Goal: Communication & Community: Answer question/provide support

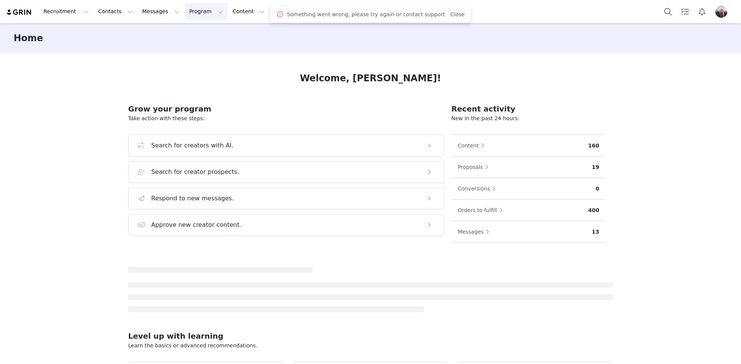
click at [191, 11] on button "Program Program" at bounding box center [206, 11] width 43 height 17
click at [153, 20] on div "Recruitment Recruitment Creator Search Curated Lists Landing Pages Web Extensio…" at bounding box center [370, 11] width 741 height 23
click at [153, 17] on button "Messages Messages" at bounding box center [161, 11] width 47 height 17
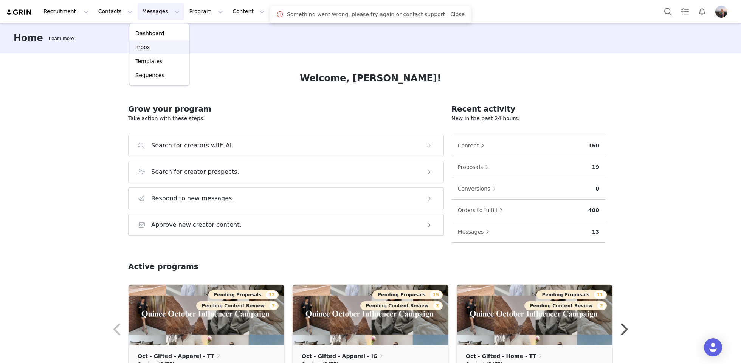
click at [147, 48] on p "Inbox" at bounding box center [142, 47] width 14 height 8
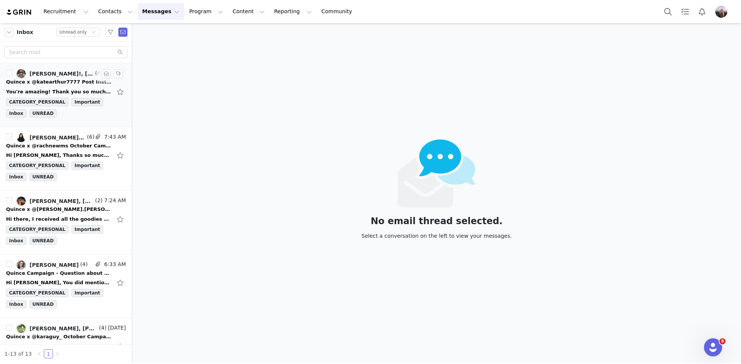
click at [67, 83] on div "Quince x @katearthur7777 Post Instructions!" at bounding box center [59, 82] width 106 height 8
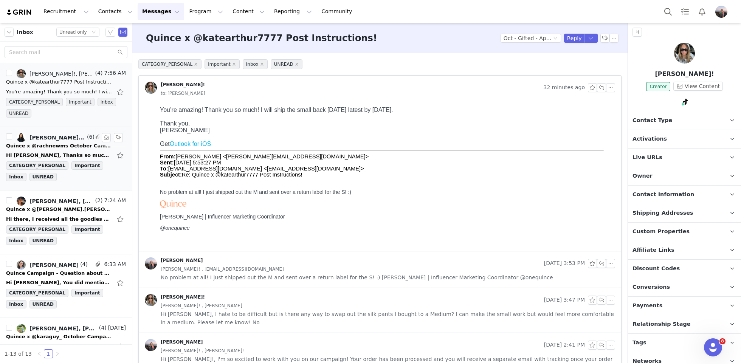
click at [52, 152] on div "Hi Kensley, Thanks so much! Confirming I submitted and attaching the screenshot…" at bounding box center [59, 156] width 106 height 8
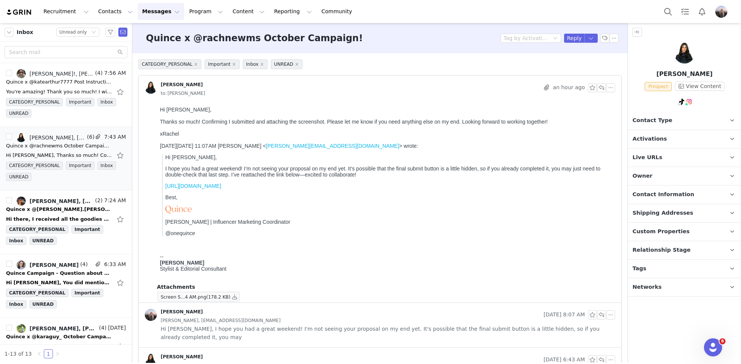
click at [658, 140] on span "Activations" at bounding box center [650, 139] width 34 height 8
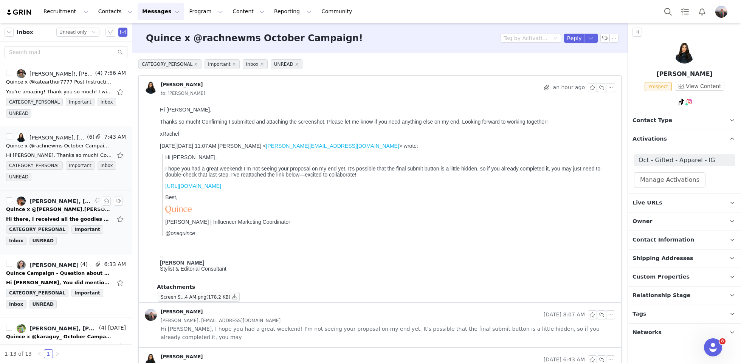
click at [56, 210] on div "Quince x @cindy.cymerman Post Instructions!" at bounding box center [59, 210] width 106 height 8
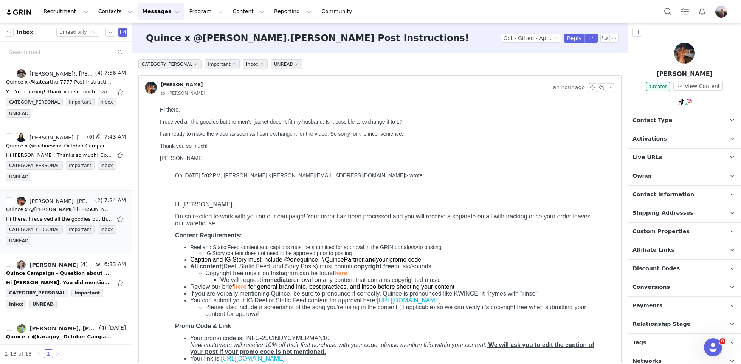
click at [649, 196] on span "Contact Information" at bounding box center [664, 195] width 62 height 8
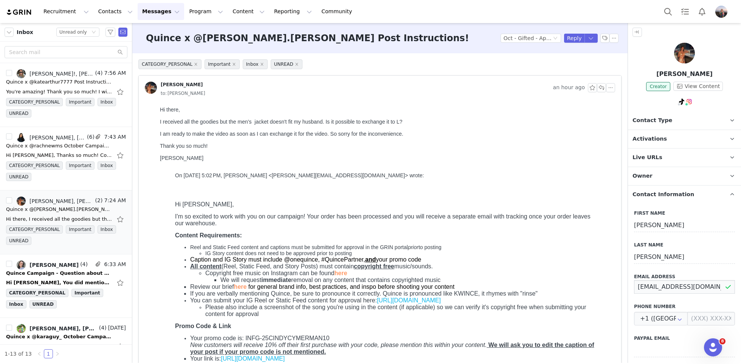
click at [655, 288] on input "cindycymerman@gmail.com" at bounding box center [684, 287] width 101 height 14
drag, startPoint x: 712, startPoint y: 74, endPoint x: 649, endPoint y: 74, distance: 62.8
click at [649, 74] on p "Cindy Cymerman" at bounding box center [684, 74] width 113 height 9
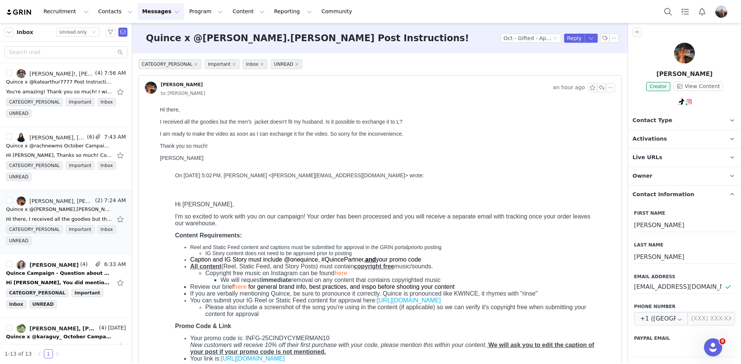
copy p "Cindy Cymerman"
click at [667, 285] on input "cindycymerman@gmail.com" at bounding box center [684, 287] width 101 height 14
click at [661, 129] on p "Contact Type Contact type can be Creator, Prospect, Application, or Manager." at bounding box center [675, 121] width 95 height 18
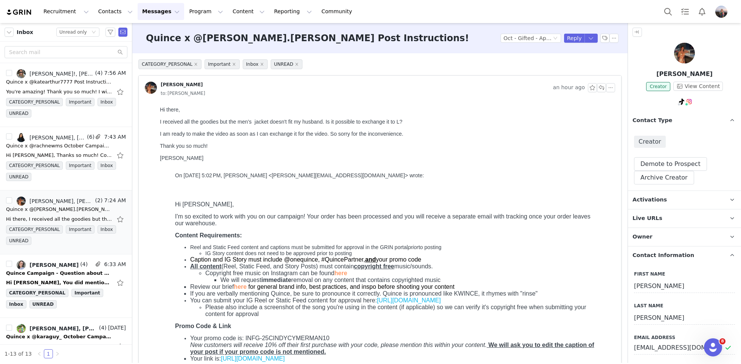
click at [663, 116] on span "Contact Type" at bounding box center [653, 120] width 40 height 8
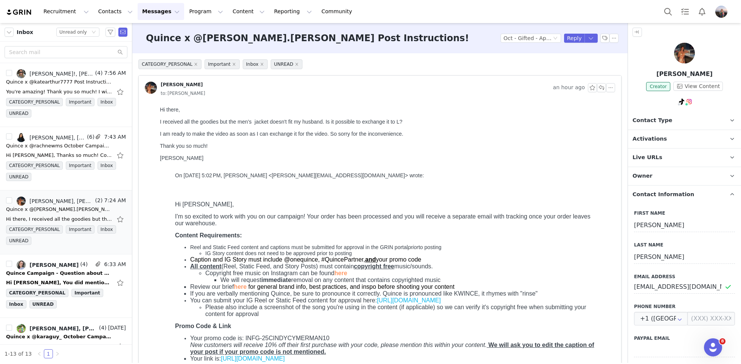
click at [654, 136] on span "Activations" at bounding box center [650, 139] width 34 height 8
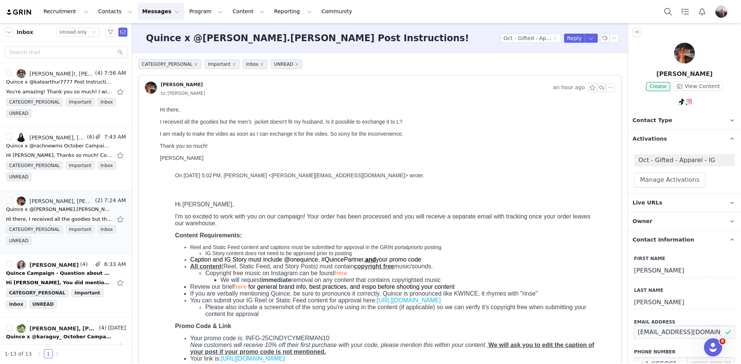
click at [646, 329] on input "cindycymerman@gmail.com" at bounding box center [684, 333] width 101 height 14
click at [601, 87] on button "button" at bounding box center [601, 87] width 9 height 9
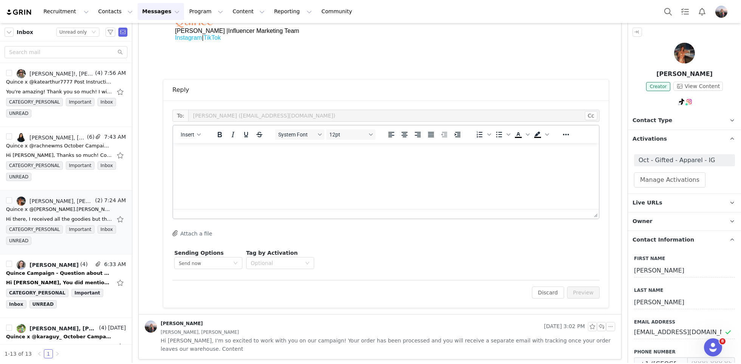
scroll to position [403, 0]
click at [230, 162] on html at bounding box center [386, 152] width 426 height 20
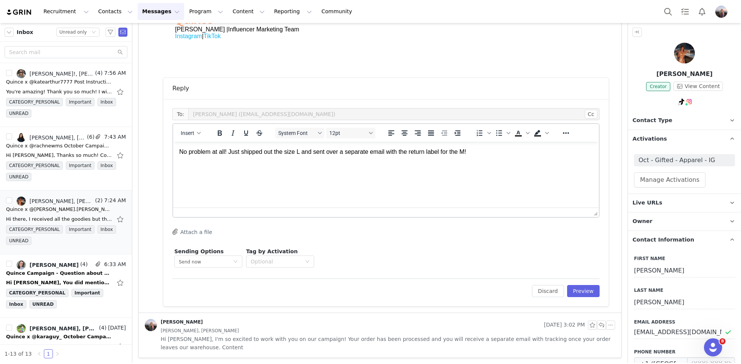
click at [494, 153] on p "No problem at all! Just shipped out the size L and sent over a separate email w…" at bounding box center [386, 152] width 414 height 8
click at [194, 134] on span "Insert" at bounding box center [188, 133] width 14 height 6
click at [198, 169] on div "Insert Signature" at bounding box center [218, 170] width 68 height 9
click at [590, 290] on button "Preview" at bounding box center [583, 291] width 33 height 12
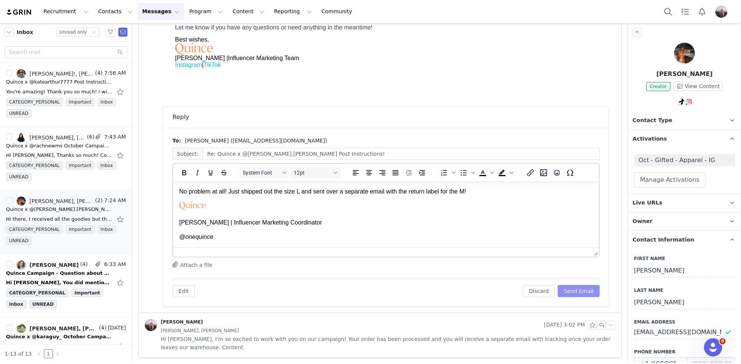
scroll to position [0, 0]
click at [590, 290] on button "Send Email" at bounding box center [579, 291] width 42 height 12
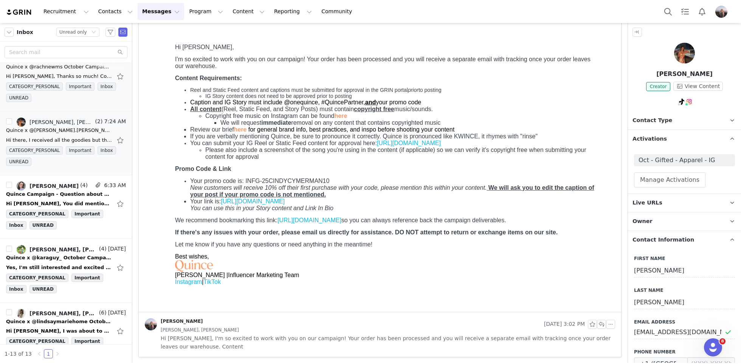
scroll to position [89, 0]
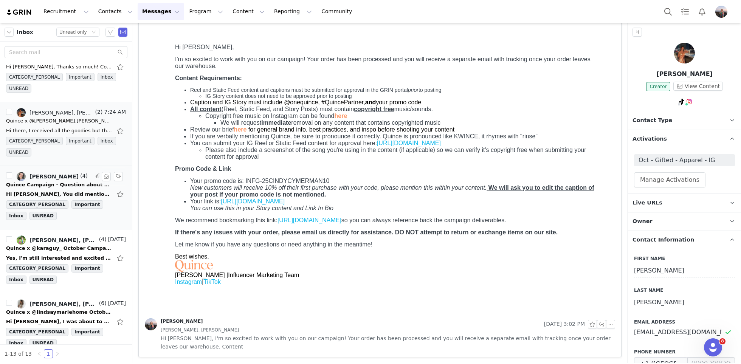
click at [50, 185] on div "Quince Campaign - Question about your order!" at bounding box center [59, 185] width 106 height 8
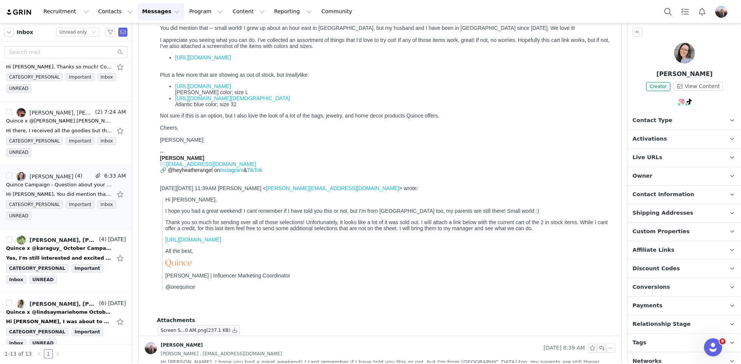
scroll to position [93, 0]
click at [221, 244] on link "https://www.quince.com/men/men-s-100-leather-cafe-racer-jacket?color=true-black…" at bounding box center [193, 241] width 56 height 6
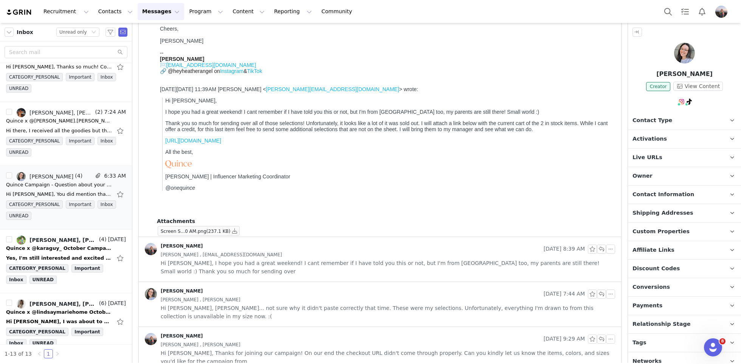
scroll to position [199, 0]
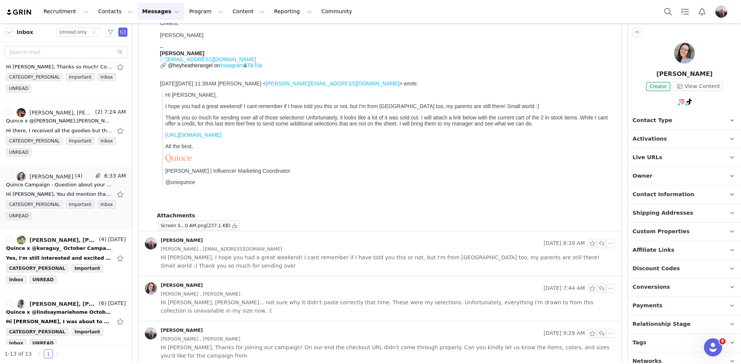
click at [353, 293] on div "HEATHER , Kensley Wiggins" at bounding box center [388, 294] width 455 height 8
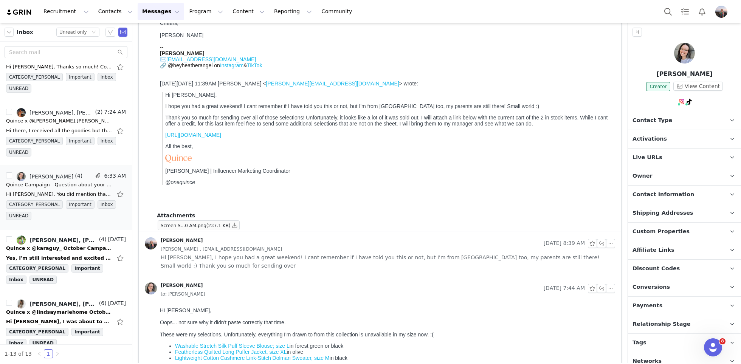
scroll to position [293, 0]
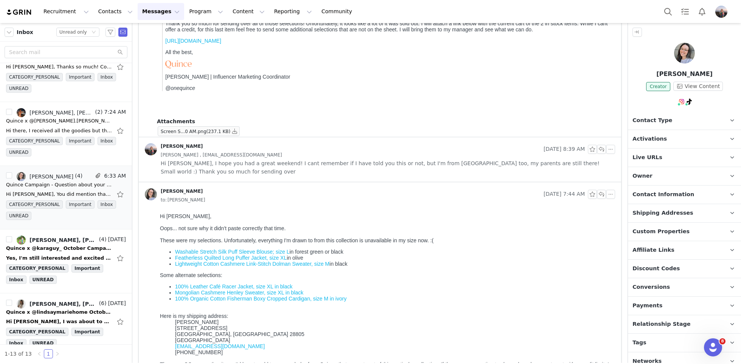
click at [263, 252] on link "Washable Stretch Silk Puff Sleeve Blouse; size L" at bounding box center [232, 252] width 115 height 6
click at [218, 259] on link "Featherless Quilted Long Puffer Jacket, size XL" at bounding box center [231, 258] width 112 height 6
click at [221, 267] on link "Lightweight Cotton Cashmere Link-Stitch Dolman Sweater, size M" at bounding box center [252, 264] width 155 height 6
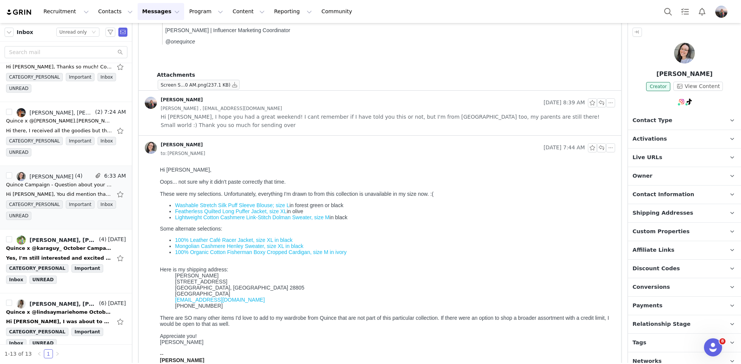
click at [266, 241] on link "100% Leather Café Racer Jacket, size XL in black" at bounding box center [234, 240] width 118 height 6
click at [250, 255] on link "100% Organic Cotton Fisherman Boxy Cropped Cardigan, size M in ivory" at bounding box center [261, 252] width 172 height 6
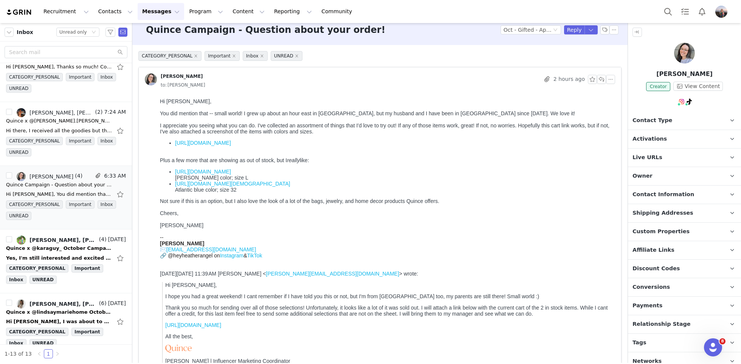
scroll to position [3, 0]
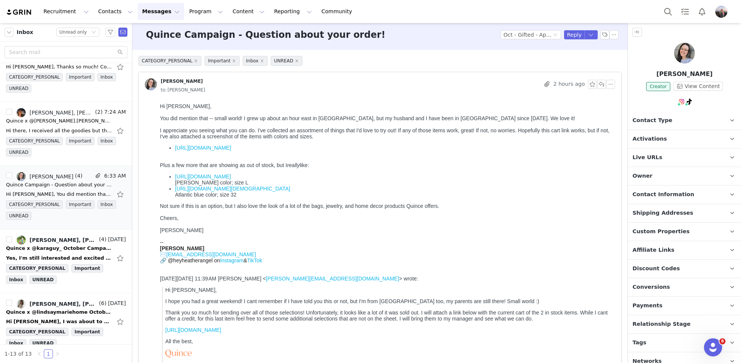
click at [231, 146] on link "https://www.quince.com/checkout?checkoutId=b149b901-e0bc-4d0d-bf9c-4c4784b4fdc3…" at bounding box center [203, 148] width 56 height 6
click at [659, 196] on span "Contact Information" at bounding box center [664, 194] width 62 height 8
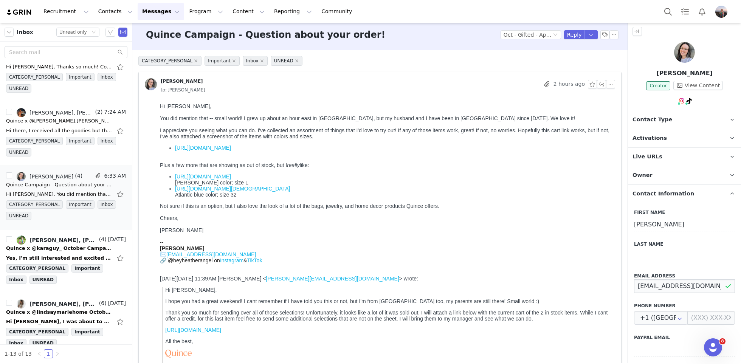
click at [645, 283] on input "paintedfork@gmail.com" at bounding box center [684, 287] width 101 height 14
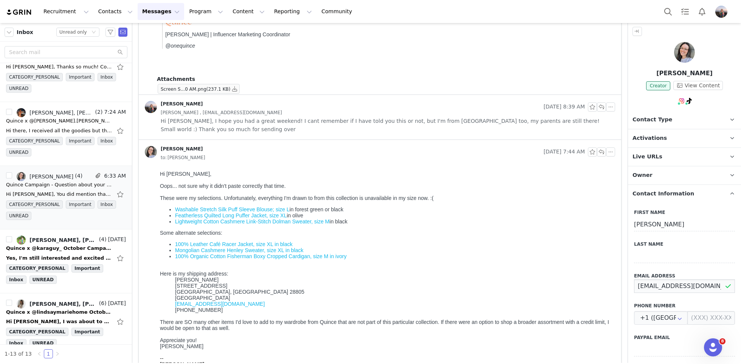
scroll to position [337, 0]
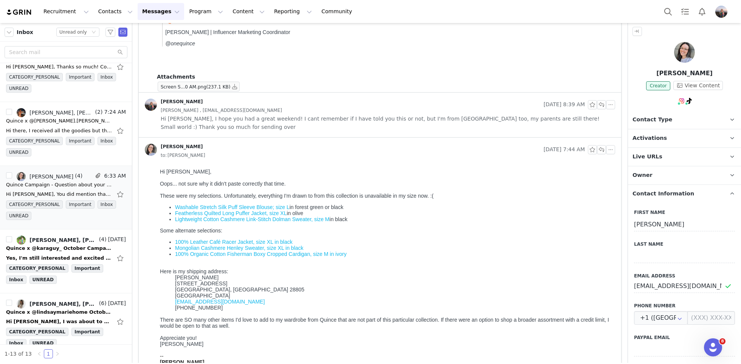
click at [202, 281] on div "Heather Angel" at bounding box center [393, 278] width 437 height 6
copy div "Heather Angel"
drag, startPoint x: 174, startPoint y: 290, endPoint x: 213, endPoint y: 297, distance: 39.2
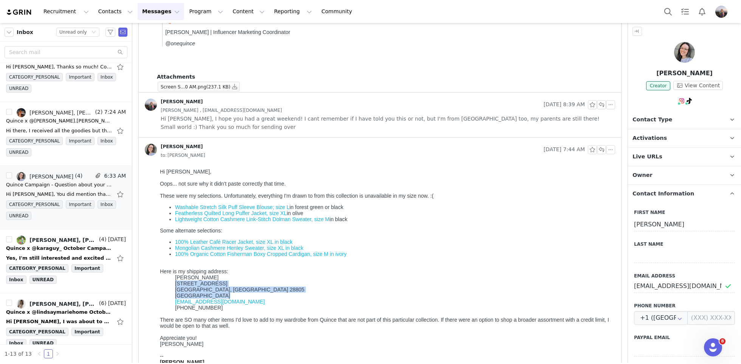
click at [213, 297] on div "Hi Kensley, Oops... not sure why it didn't paste correctly that time. These wer…" at bounding box center [386, 276] width 452 height 215
click at [233, 293] on div "Asheville, NC 28805" at bounding box center [393, 290] width 437 height 6
drag, startPoint x: 227, startPoint y: 296, endPoint x: 172, endPoint y: 286, distance: 55.7
click at [172, 286] on div "Hi Kensley, Oops... not sure why it didn't paste correctly that time. These wer…" at bounding box center [386, 276] width 452 height 215
copy blockquote "465 Kenilworth Road Asheville, NC 28805"
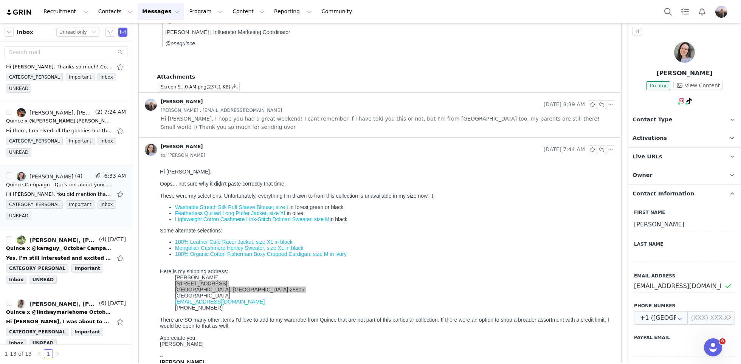
click at [655, 137] on span "Activations" at bounding box center [650, 138] width 34 height 8
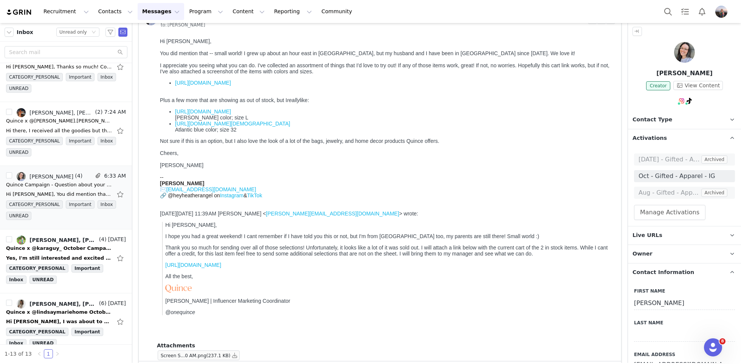
scroll to position [0, 0]
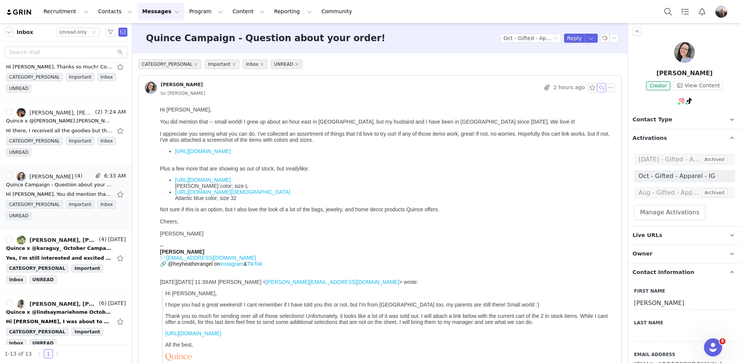
click at [601, 88] on button "button" at bounding box center [601, 87] width 9 height 9
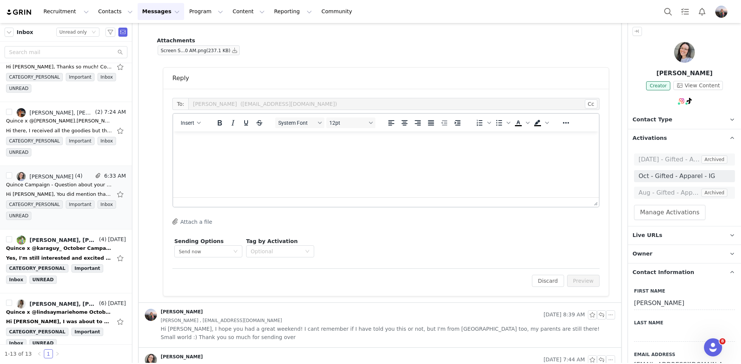
click at [273, 152] on html at bounding box center [386, 142] width 426 height 20
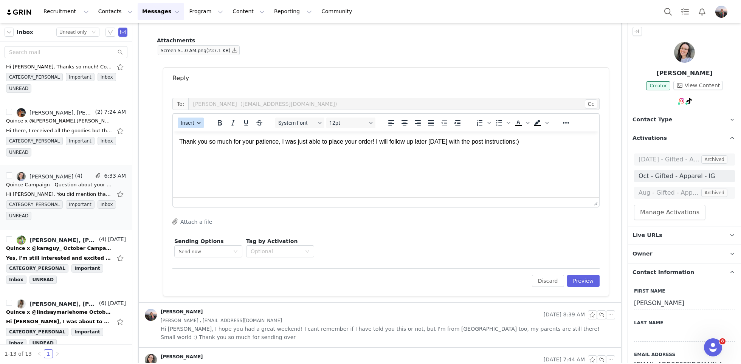
click at [194, 123] on span "Insert" at bounding box center [188, 123] width 14 height 6
click at [205, 158] on div "Insert Signature" at bounding box center [218, 159] width 68 height 9
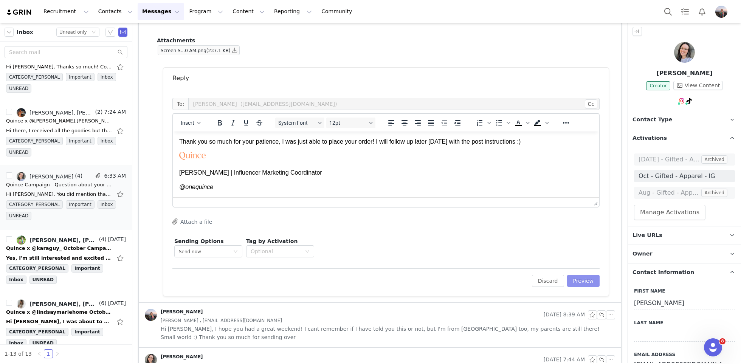
click at [589, 279] on button "Preview" at bounding box center [583, 281] width 33 height 12
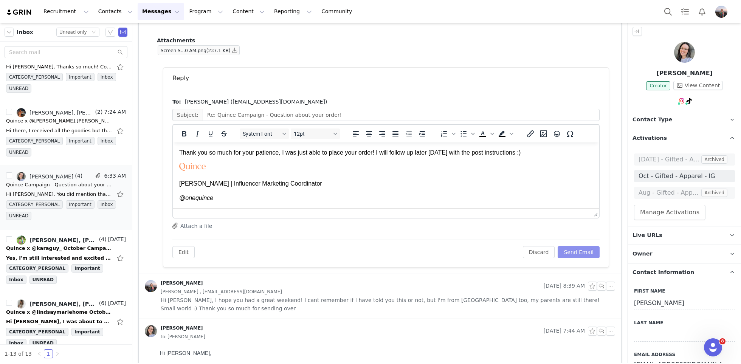
click at [582, 254] on button "Send Email" at bounding box center [579, 252] width 42 height 12
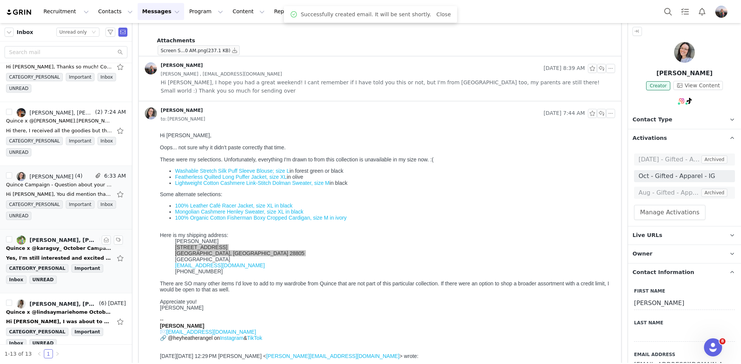
click at [30, 255] on div "Yes, I'm still interested and excited to work with you. Thanks for reaching out…" at bounding box center [59, 259] width 106 height 8
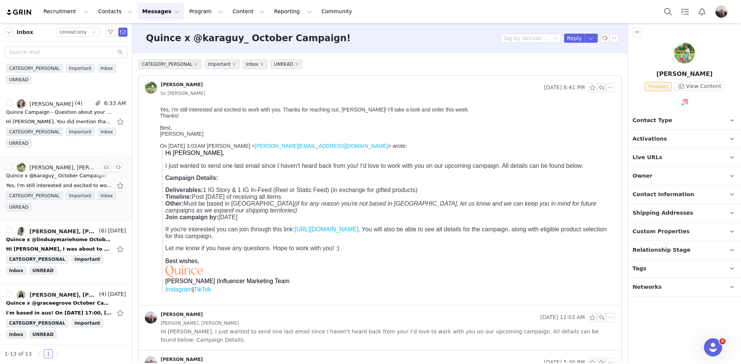
scroll to position [181, 0]
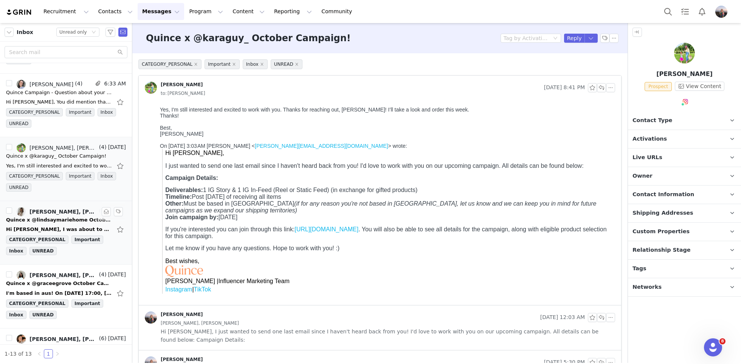
click at [37, 228] on div "Hi Kensley, I was about to submit my cart for the campaign, although I wanted t…" at bounding box center [59, 230] width 106 height 8
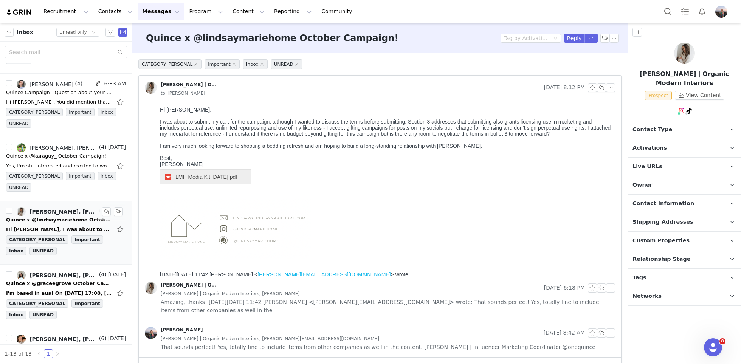
scroll to position [0, 0]
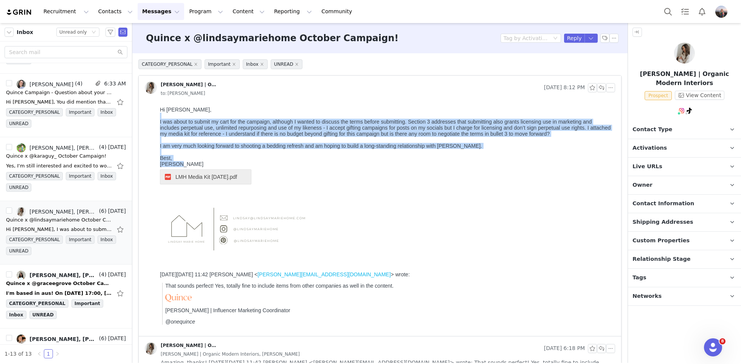
drag, startPoint x: 183, startPoint y: 167, endPoint x: 156, endPoint y: 113, distance: 59.7
click at [157, 113] on html "Hi Kensley, I was about to submit my cart for the campaign, although I wanted t…" at bounding box center [386, 220] width 458 height 233
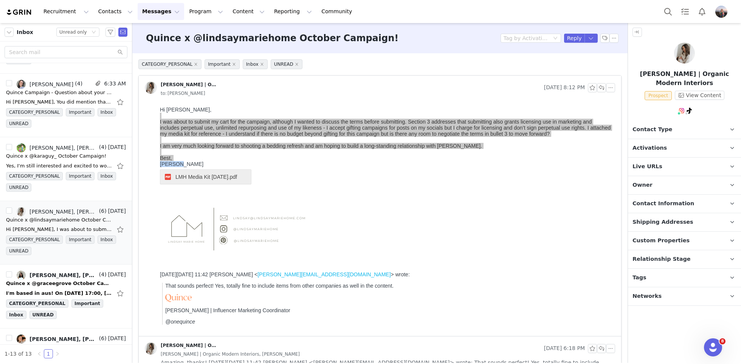
click at [156, 108] on div at bounding box center [380, 220] width 483 height 233
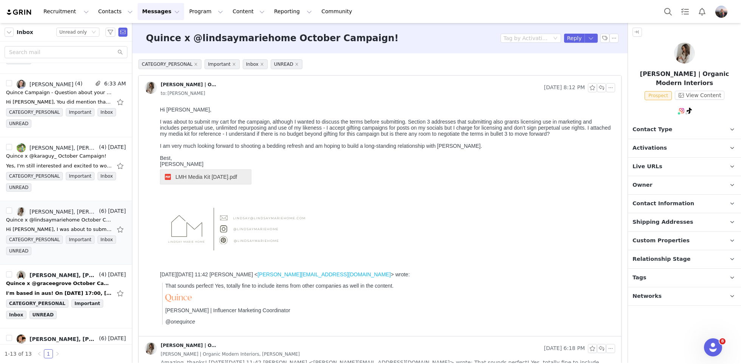
click at [178, 165] on div "Lindsay LMH Media Kit Aug 25.pdf" at bounding box center [386, 210] width 452 height 98
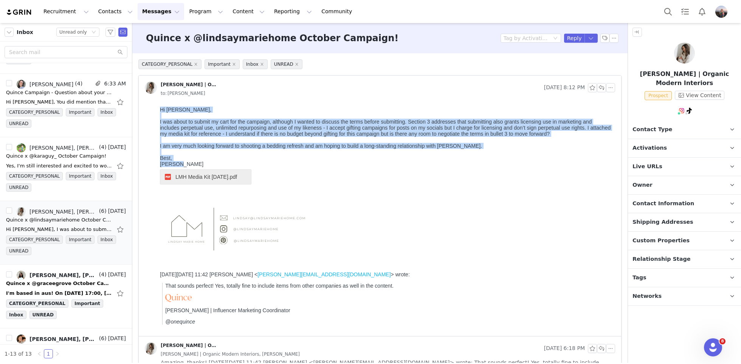
drag, startPoint x: 179, startPoint y: 165, endPoint x: 152, endPoint y: 104, distance: 66.4
click at [157, 104] on html "Hi Kensley, I was about to submit my cart for the campaign, although I wanted t…" at bounding box center [386, 220] width 458 height 233
copy body "Hi Kensley, I was about to submit my cart for the campaign, although I wanted t…"
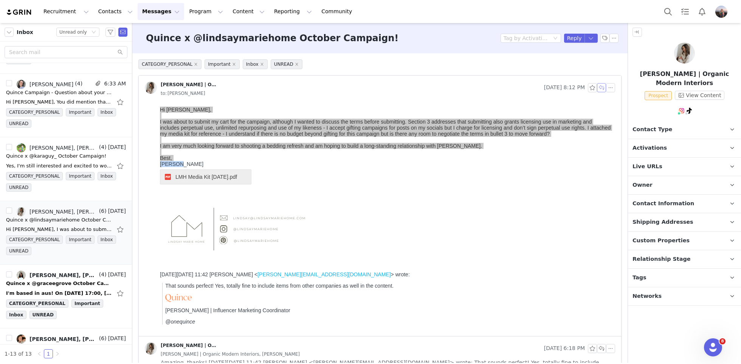
click at [604, 86] on button "button" at bounding box center [601, 87] width 9 height 9
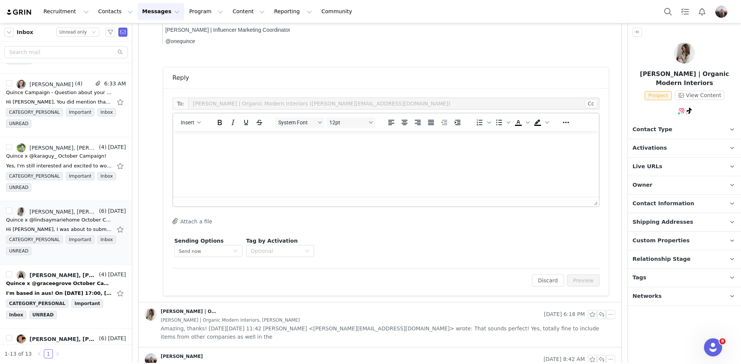
click at [242, 152] on html at bounding box center [386, 141] width 426 height 20
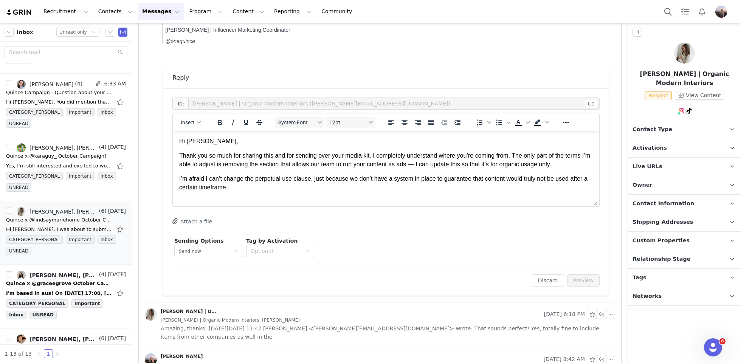
scroll to position [23, 0]
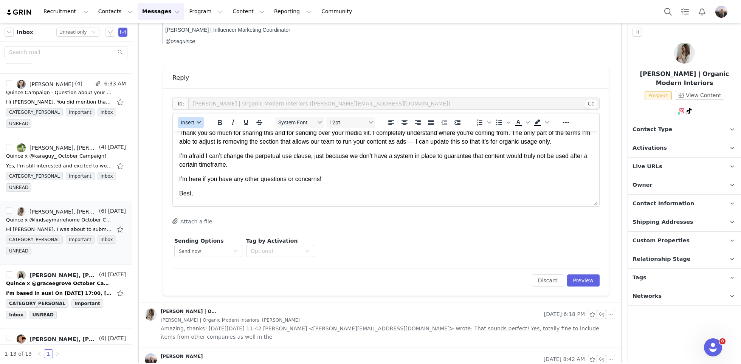
click at [193, 120] on span "Insert" at bounding box center [188, 123] width 14 height 6
drag, startPoint x: 210, startPoint y: 157, endPoint x: 74, endPoint y: 47, distance: 174.6
click at [210, 157] on div "Insert Signature" at bounding box center [218, 159] width 68 height 9
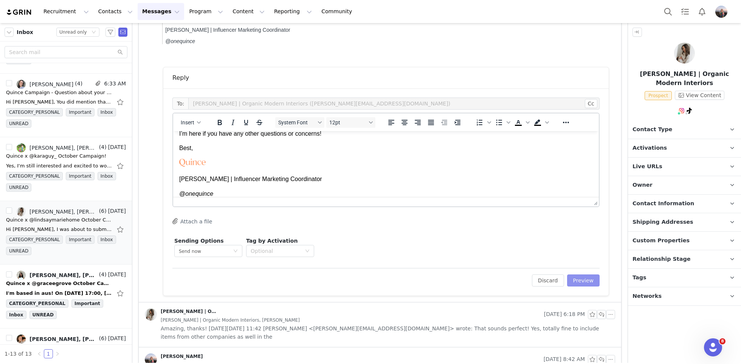
click at [576, 277] on button "Preview" at bounding box center [583, 281] width 33 height 12
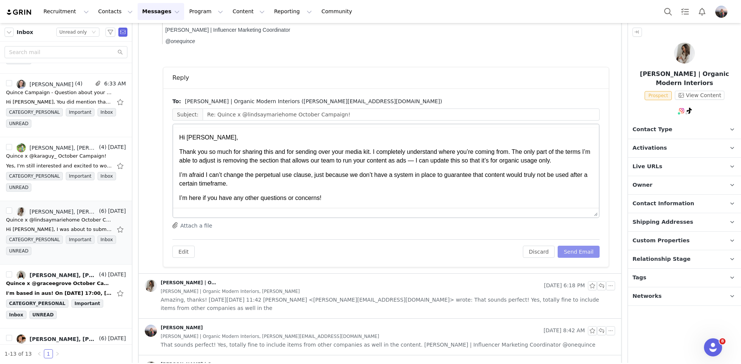
scroll to position [0, 0]
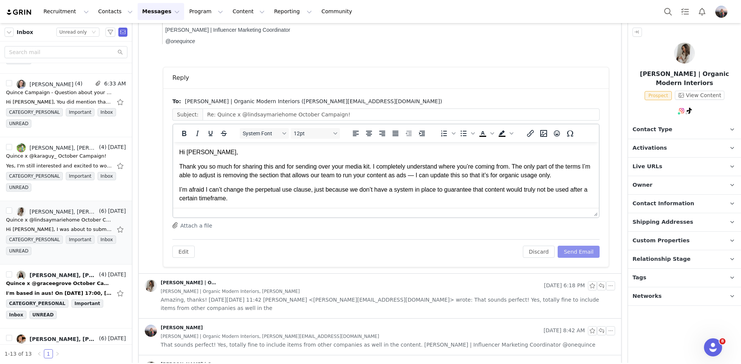
click at [578, 254] on button "Send Email" at bounding box center [579, 252] width 42 height 12
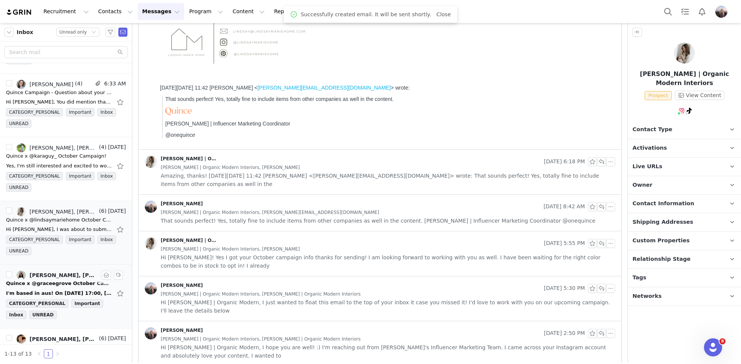
click at [54, 290] on div "I'm based in aus! On Sun, 28 Sep 2025 at 17:00, Kensley Wiggins <kensley.wiggin…" at bounding box center [59, 294] width 106 height 8
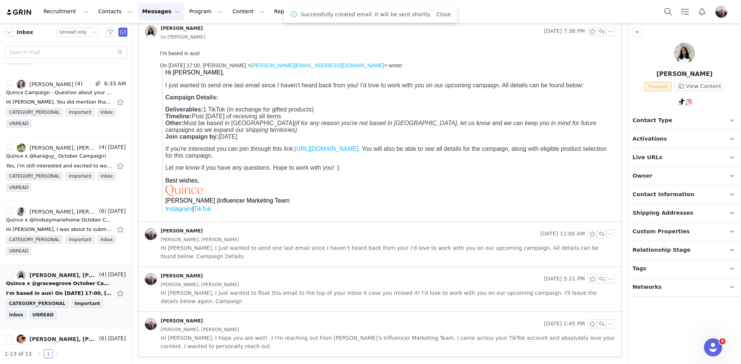
scroll to position [0, 0]
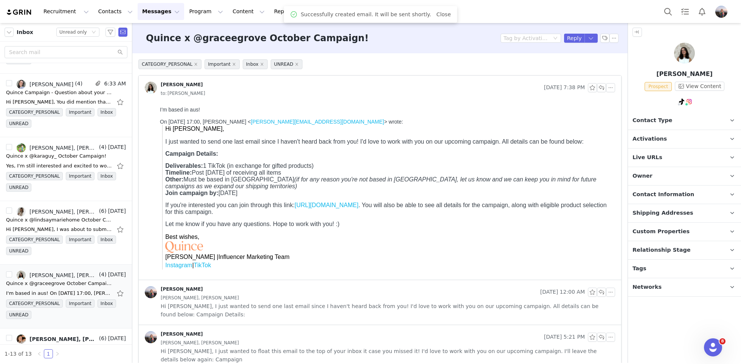
click at [659, 141] on span "Activations" at bounding box center [650, 139] width 34 height 8
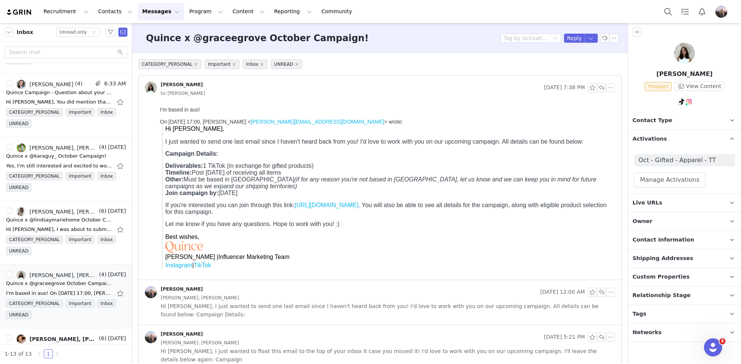
click at [654, 126] on p "Contact Type Contact type can be Creator, Prospect, Application, or Manager." at bounding box center [675, 121] width 95 height 18
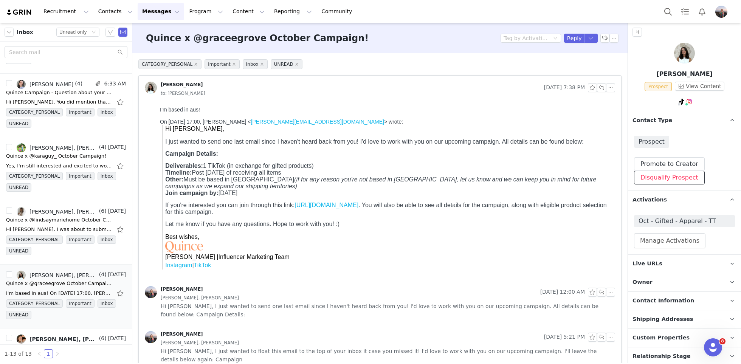
click at [648, 177] on button "Disqualify Prospect" at bounding box center [669, 178] width 71 height 14
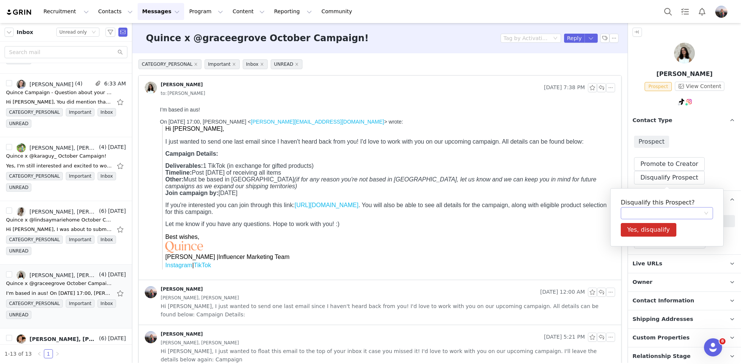
click at [645, 212] on div at bounding box center [665, 213] width 78 height 11
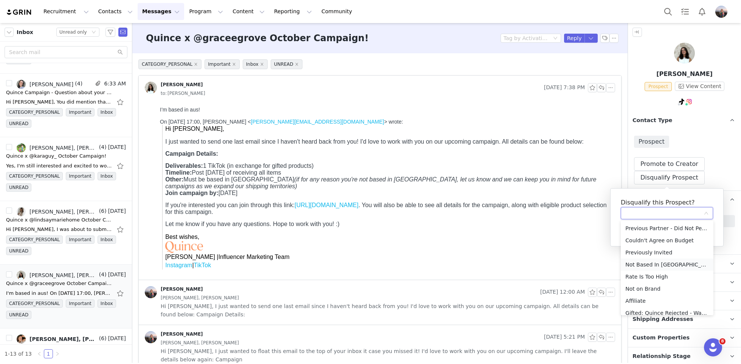
click at [642, 263] on li "Not Based In USA" at bounding box center [667, 265] width 93 height 12
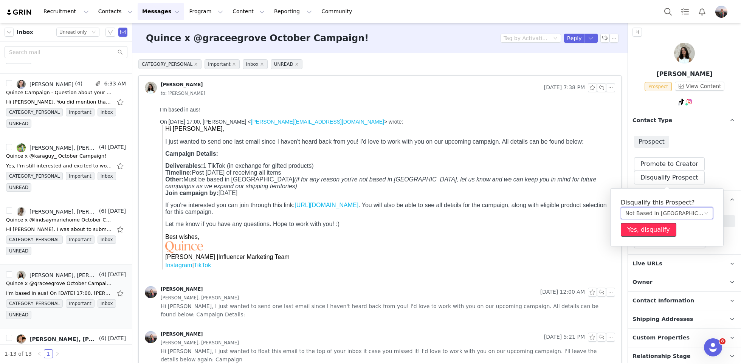
click at [638, 233] on button "Yes, disqualify" at bounding box center [649, 230] width 56 height 14
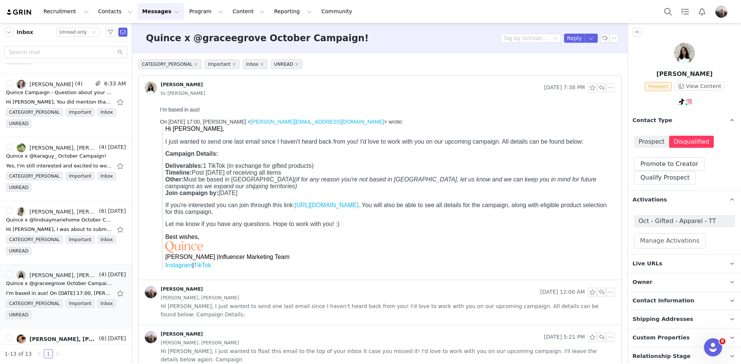
scroll to position [38, 0]
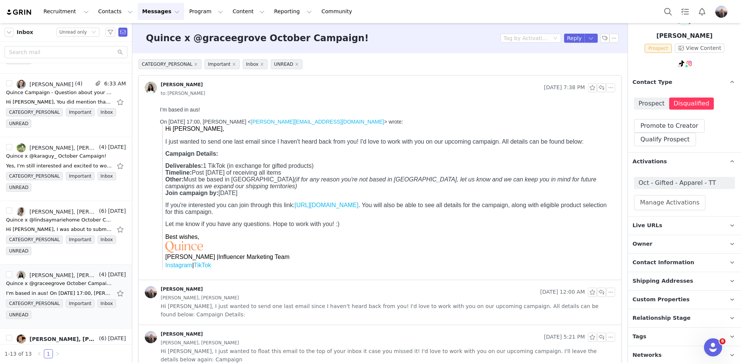
click at [671, 317] on span "Relationship Stage" at bounding box center [662, 318] width 58 height 8
click at [657, 355] on button "Change Stage" at bounding box center [662, 362] width 56 height 14
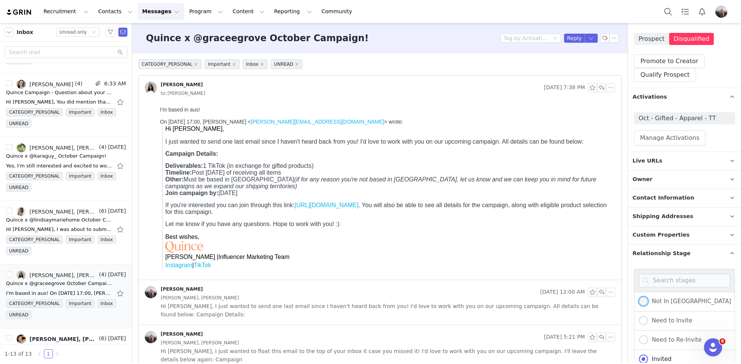
click at [659, 302] on span "Not In USA" at bounding box center [689, 301] width 83 height 7
click at [648, 302] on input "Not In USA" at bounding box center [643, 302] width 9 height 10
radio input "true"
radio input "false"
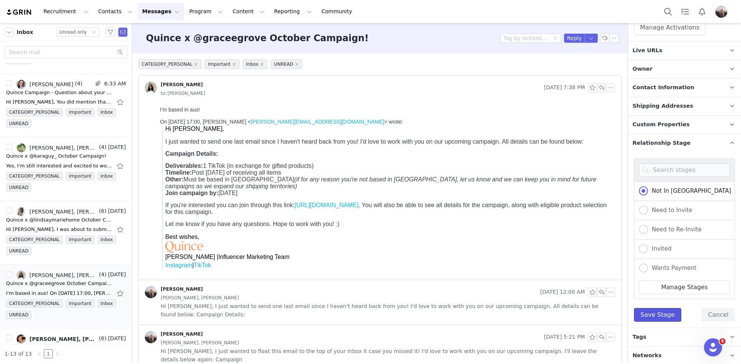
click at [646, 319] on button "Save Stage" at bounding box center [657, 315] width 47 height 14
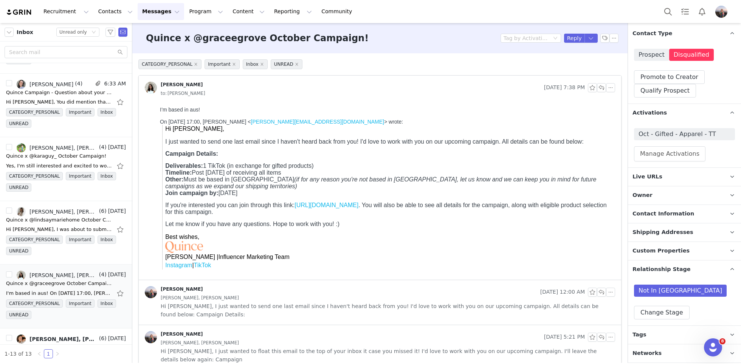
scroll to position [85, 0]
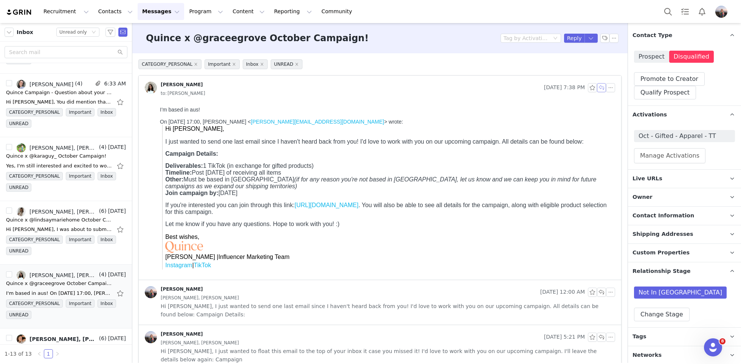
click at [599, 89] on button "button" at bounding box center [601, 87] width 9 height 9
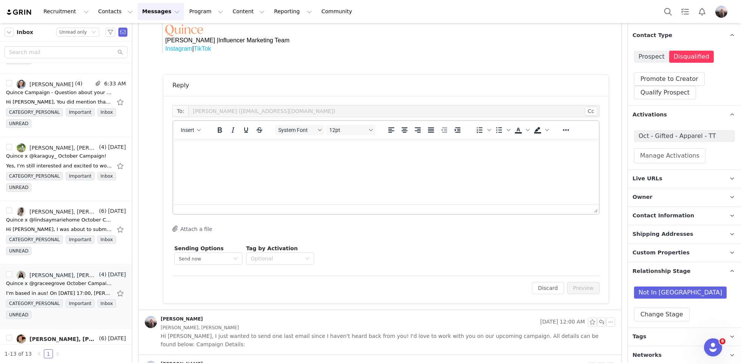
scroll to position [224, 0]
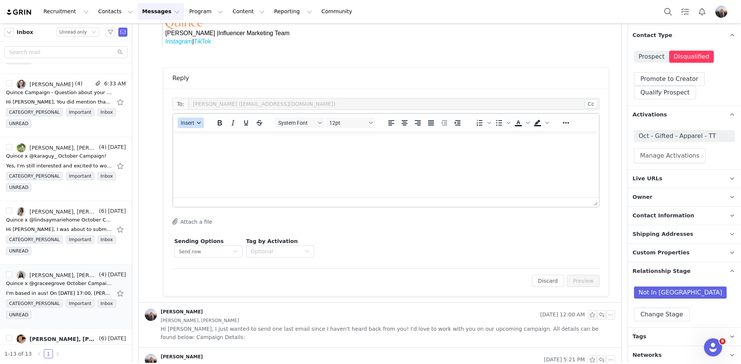
click at [191, 125] on button "Insert" at bounding box center [191, 123] width 26 height 11
click at [210, 141] on div "Insert Variable" at bounding box center [217, 147] width 76 height 12
select select
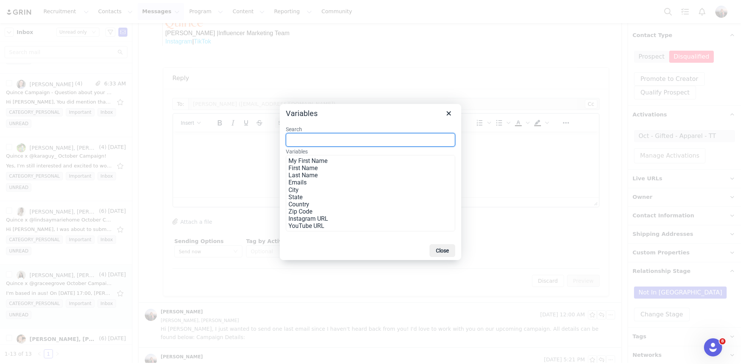
click at [446, 108] on div "Variables" at bounding box center [371, 112] width 182 height 16
click at [446, 111] on icon "Close" at bounding box center [448, 113] width 9 height 9
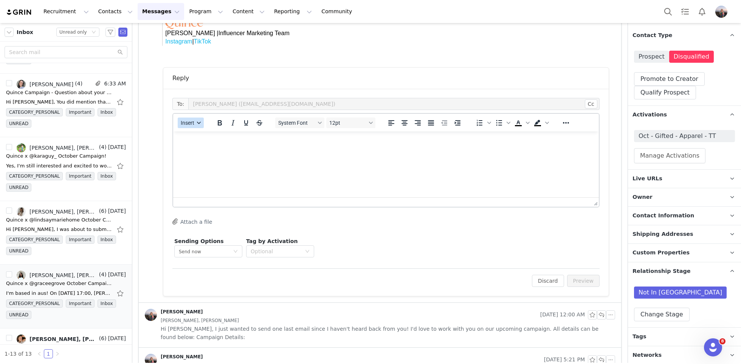
click at [178, 121] on button "Insert" at bounding box center [191, 123] width 26 height 11
click at [212, 131] on div "Insert Template" at bounding box center [218, 135] width 68 height 9
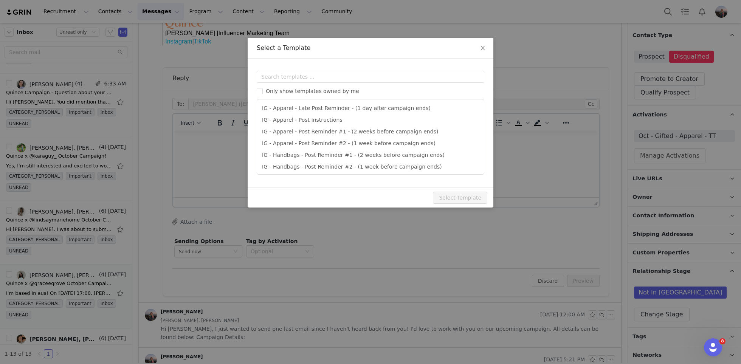
scroll to position [0, 0]
click at [271, 73] on input "text" at bounding box center [371, 77] width 228 height 12
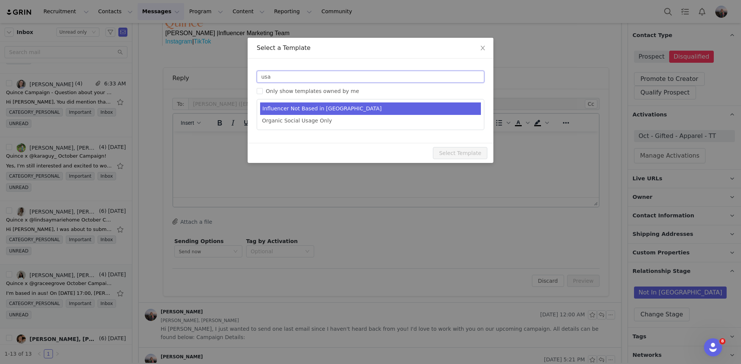
type input "usa"
type input "RE: Quince Campaign!"
click at [292, 103] on li "Influencer Not Based in USA" at bounding box center [370, 109] width 221 height 12
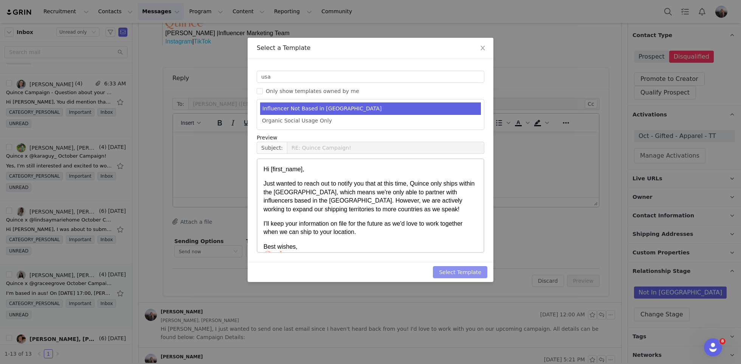
click at [460, 271] on button "Select Template" at bounding box center [460, 272] width 54 height 12
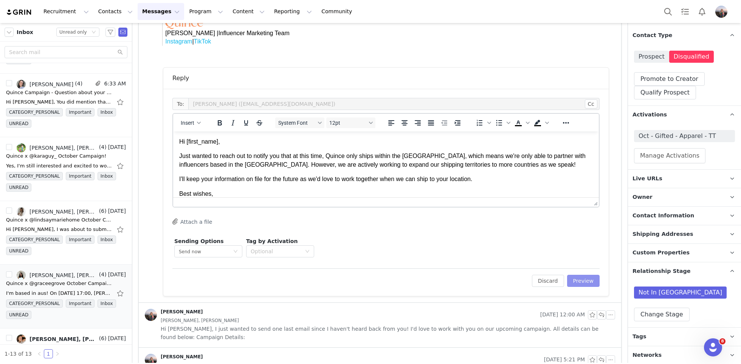
click at [579, 278] on button "Preview" at bounding box center [583, 281] width 33 height 12
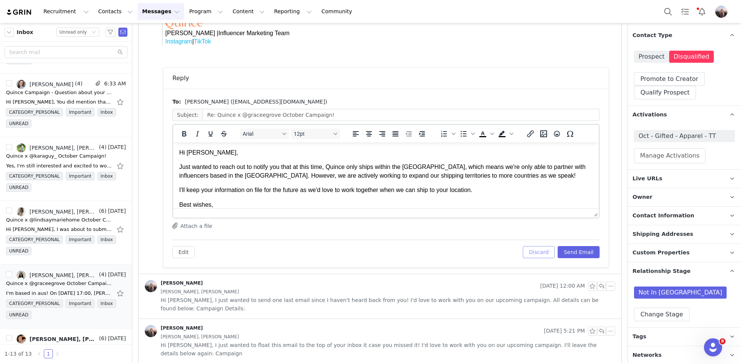
click at [539, 249] on button "Discard" at bounding box center [539, 252] width 32 height 12
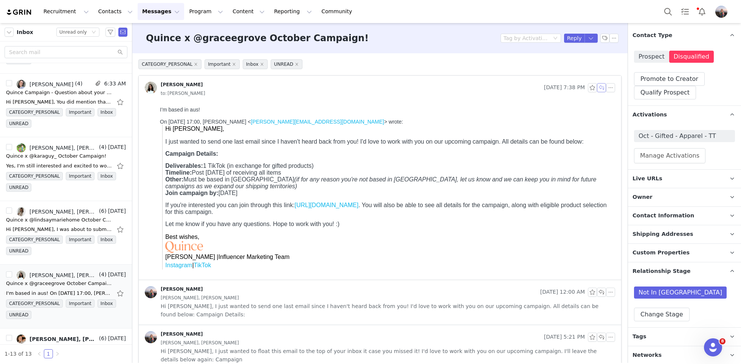
click at [601, 90] on button "button" at bounding box center [601, 87] width 9 height 9
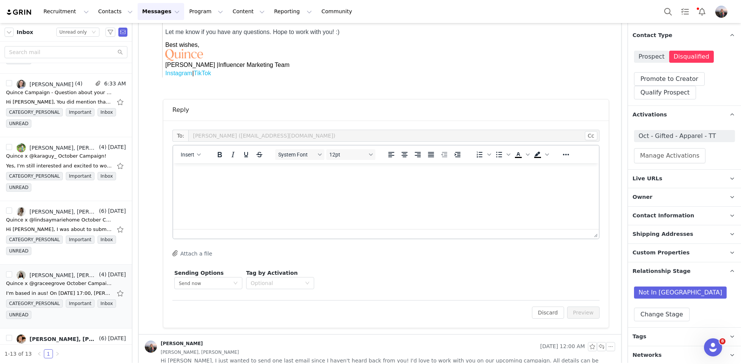
scroll to position [224, 0]
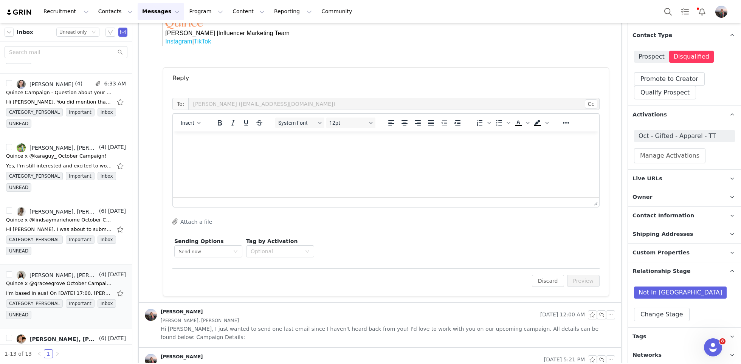
click at [298, 152] on html at bounding box center [386, 142] width 426 height 20
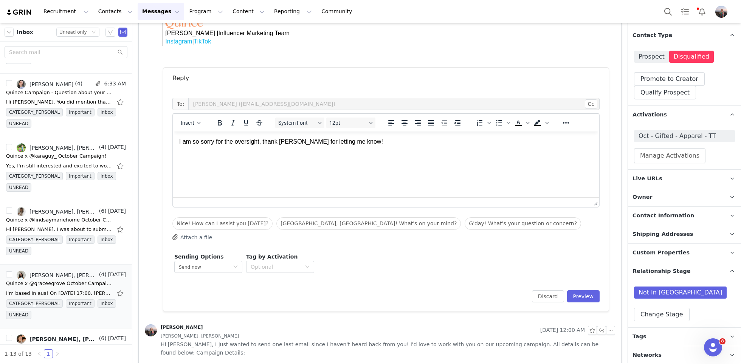
click at [290, 142] on p "I am so sorry for the oversight, thank yuo for letting me know!" at bounding box center [386, 142] width 414 height 8
click at [367, 138] on p "I am so sorry for the oversight, thank you for letting me know!" at bounding box center [386, 142] width 414 height 8
click at [190, 118] on button "Insert" at bounding box center [191, 123] width 26 height 11
click at [203, 152] on div "Insert Variable" at bounding box center [217, 147] width 76 height 12
select select
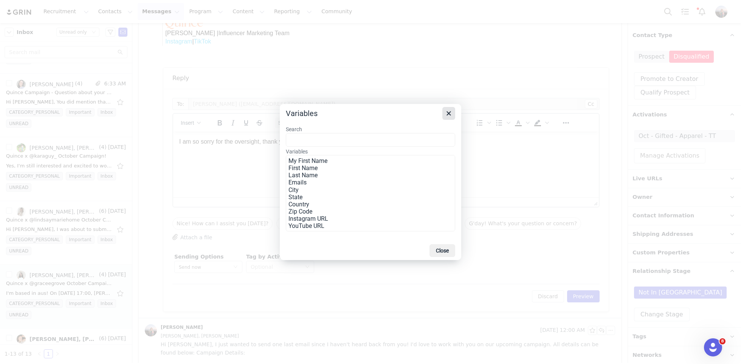
click at [453, 115] on icon "Close" at bounding box center [448, 113] width 9 height 9
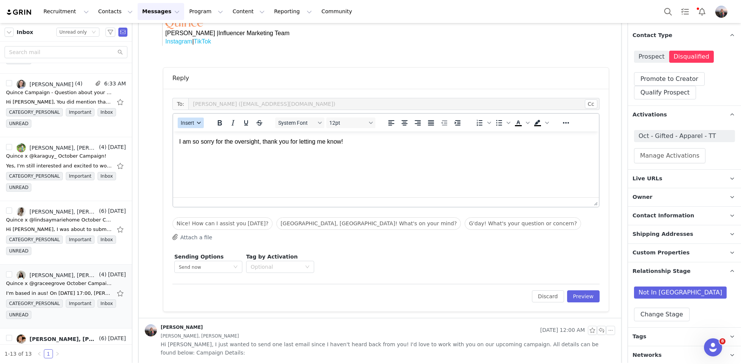
click at [197, 121] on div "button" at bounding box center [199, 123] width 6 height 4
click at [207, 163] on div "Insert Signature" at bounding box center [218, 159] width 68 height 9
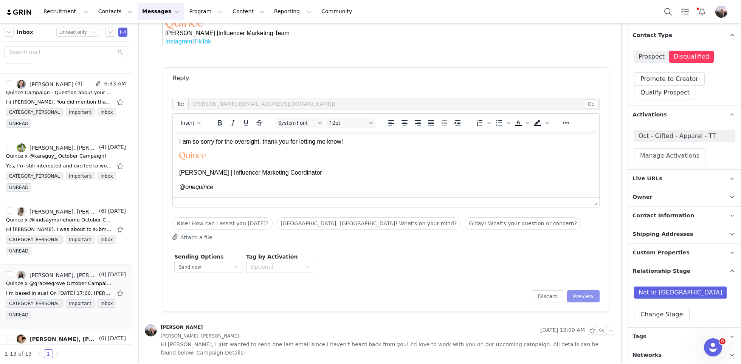
click at [588, 296] on button "Preview" at bounding box center [583, 296] width 33 height 12
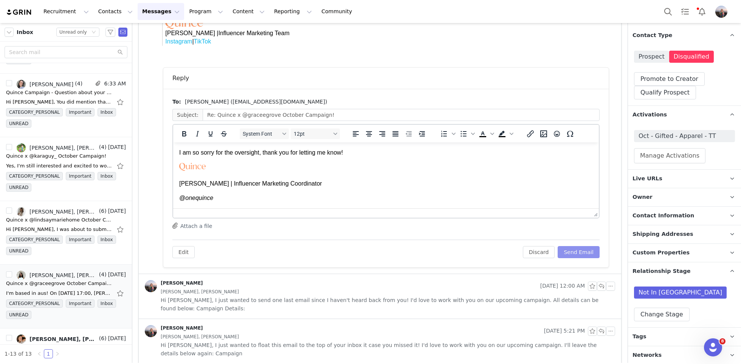
scroll to position [0, 0]
click at [578, 252] on button "Send Email" at bounding box center [579, 252] width 42 height 12
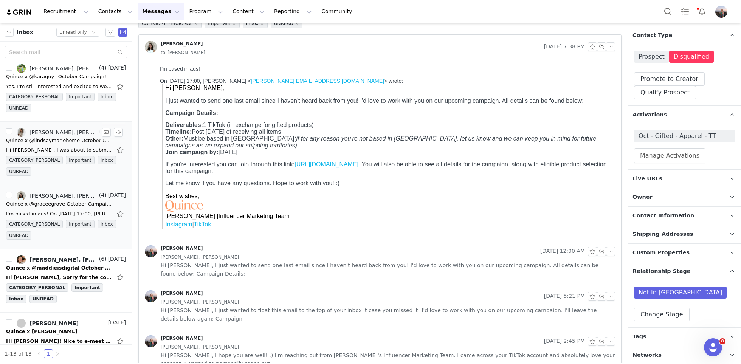
scroll to position [305, 0]
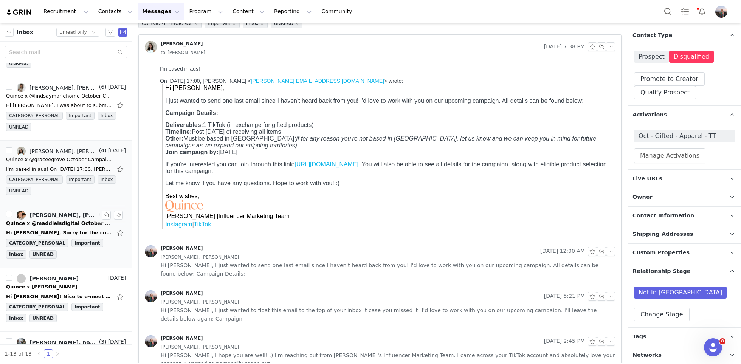
click at [60, 220] on div "Quince x @maddieisdigital October Campaign!" at bounding box center [59, 224] width 106 height 8
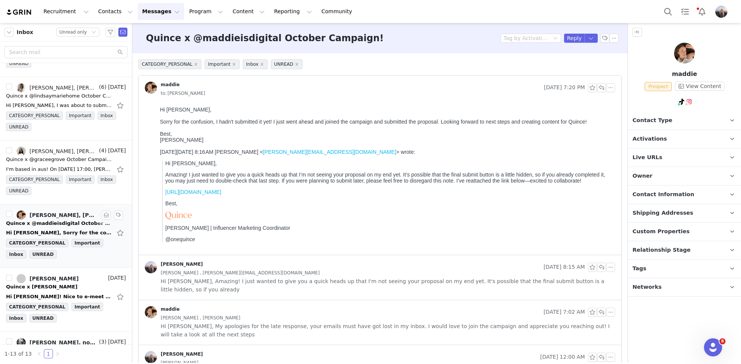
scroll to position [0, 0]
click at [633, 139] on span "Activations" at bounding box center [650, 139] width 34 height 8
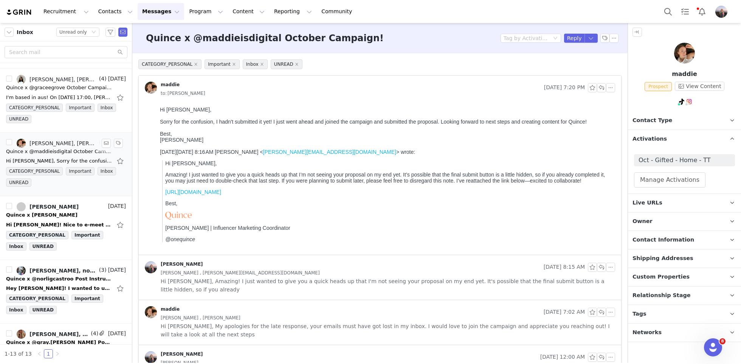
scroll to position [377, 0]
click at [57, 221] on div "Hi Kensley! Nice to e-meet you! My name is Katie Hui; I'm a fashion stylist, cr…" at bounding box center [59, 225] width 106 height 8
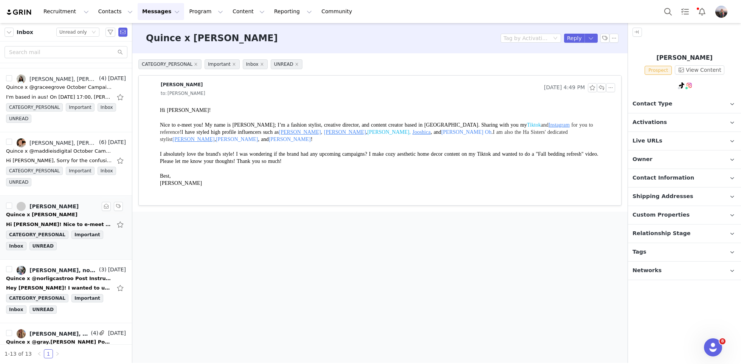
scroll to position [0, 0]
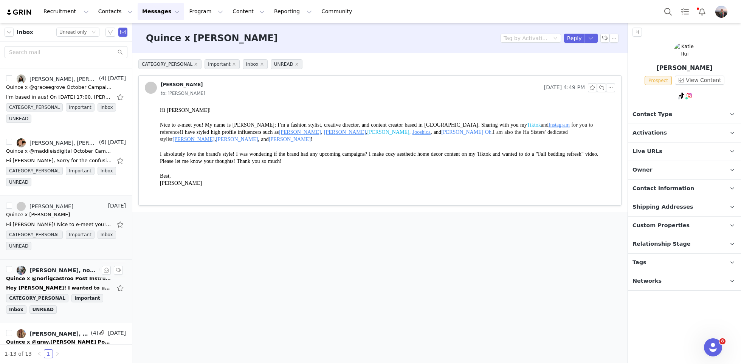
click at [57, 275] on div "Quince x @norligcastroo Post Instructions!" at bounding box center [59, 279] width 106 height 8
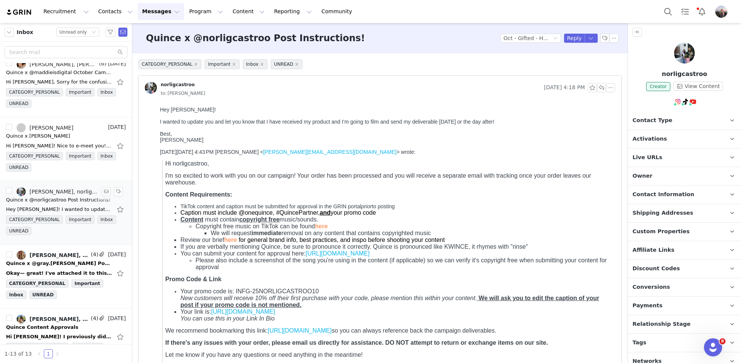
scroll to position [460, 0]
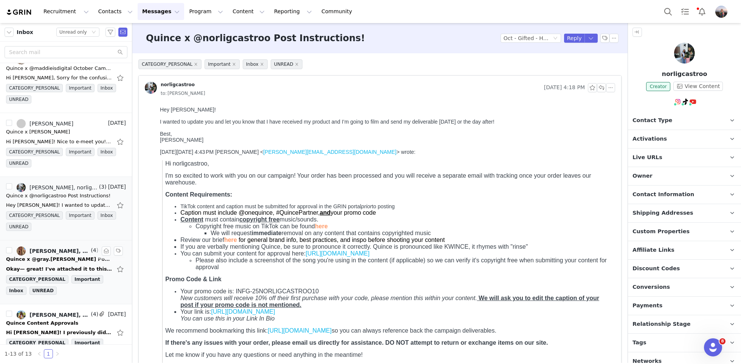
click at [46, 266] on div "Okay— great! I've attached it to this email. On Tue, Sep 30, 2025 at 6:54 PM Ke…" at bounding box center [59, 270] width 106 height 8
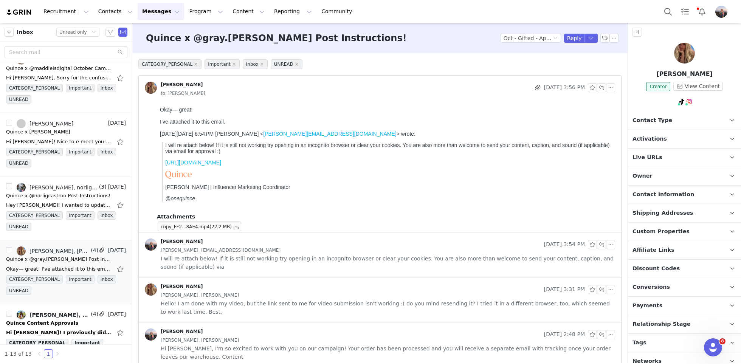
scroll to position [9, 0]
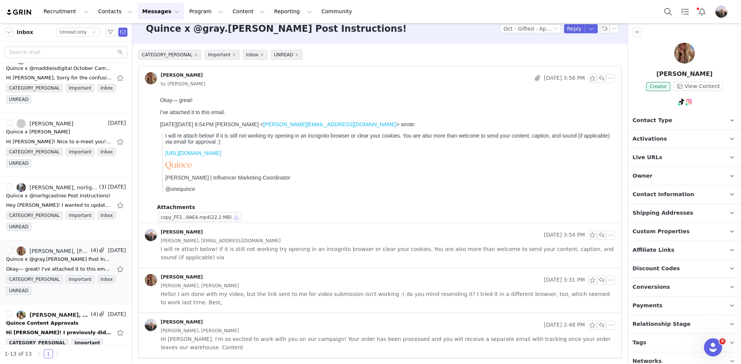
click at [233, 216] on button "button" at bounding box center [236, 217] width 9 height 9
click at [599, 78] on button "button" at bounding box center [601, 78] width 9 height 9
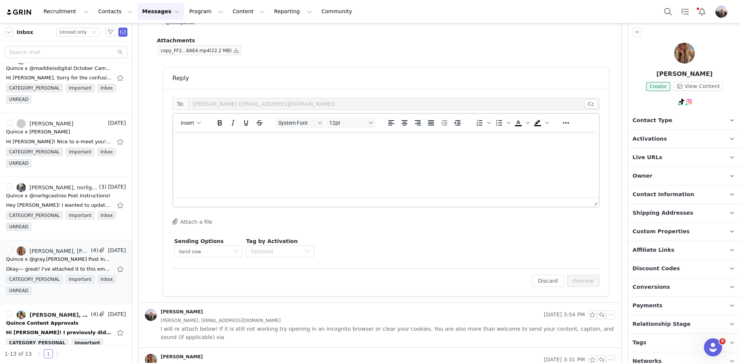
scroll to position [0, 0]
click at [287, 150] on html at bounding box center [386, 142] width 426 height 20
paste body "Rich Text Area. Press ALT-0 for help."
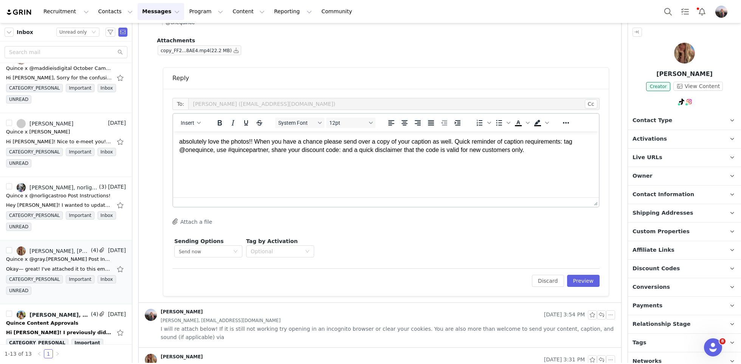
click at [251, 142] on p "absolutely love the photos!! When you have a chance please send over a copy of …" at bounding box center [386, 146] width 414 height 17
click at [651, 235] on p "Custom Properties" at bounding box center [675, 232] width 95 height 18
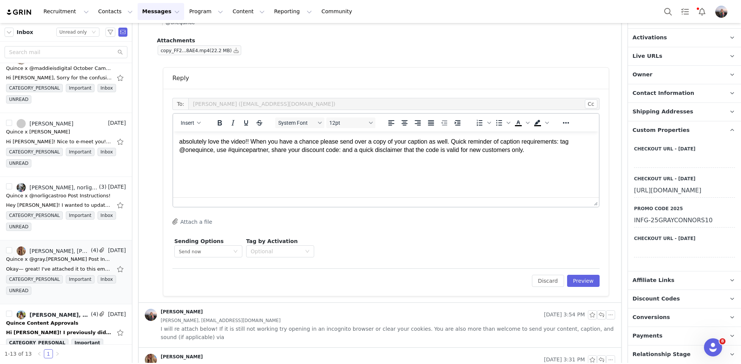
click at [654, 228] on div "INFG-25GRAYCONNORS10" at bounding box center [684, 221] width 101 height 14
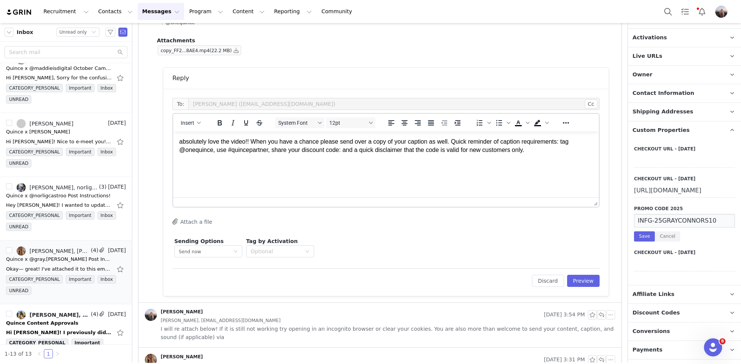
click at [654, 228] on input "INFG-25GRAYCONNORS10" at bounding box center [684, 221] width 101 height 14
click at [345, 149] on p "absolutely love the video!! When you have a chance please send over a copy of y…" at bounding box center [386, 146] width 414 height 17
click at [297, 161] on p "absolutely love the video!! When you have a chance please send over a copy of y…" at bounding box center [386, 150] width 414 height 25
click at [194, 123] on button "Insert" at bounding box center [191, 123] width 26 height 11
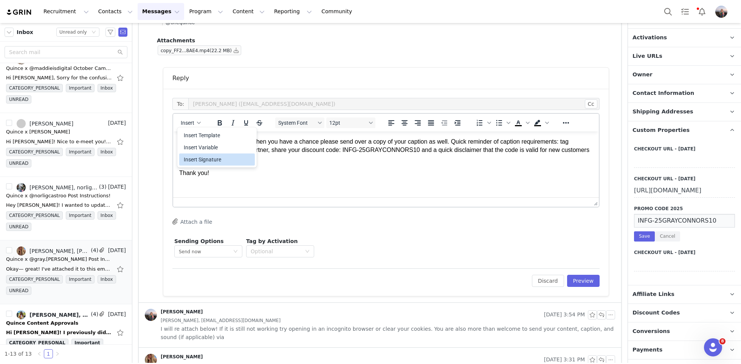
click at [203, 157] on div "Insert Signature" at bounding box center [218, 159] width 68 height 9
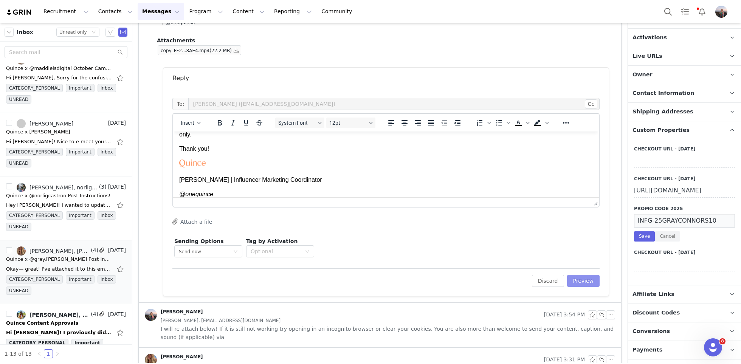
click at [586, 283] on button "Preview" at bounding box center [583, 281] width 33 height 12
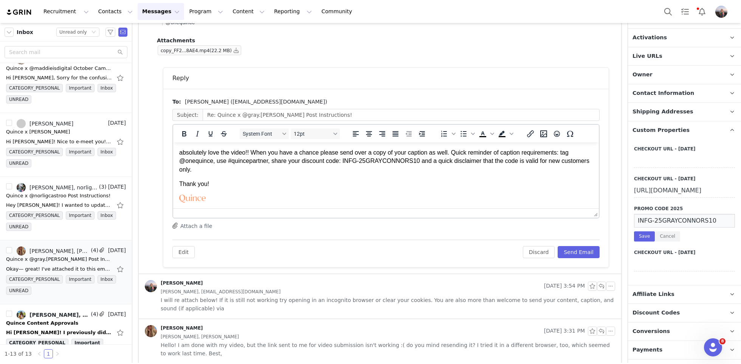
scroll to position [0, 0]
click at [579, 254] on button "Send Email" at bounding box center [579, 252] width 42 height 12
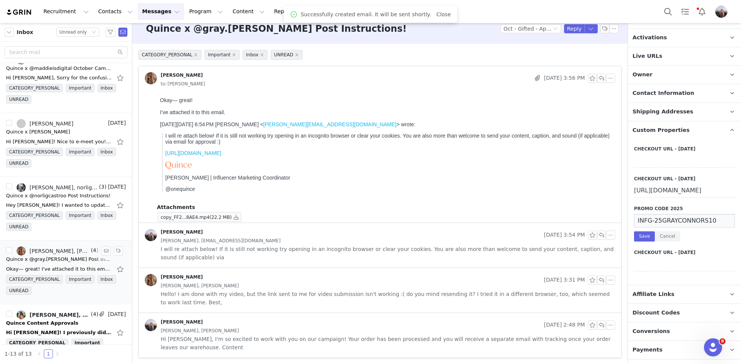
scroll to position [527, 0]
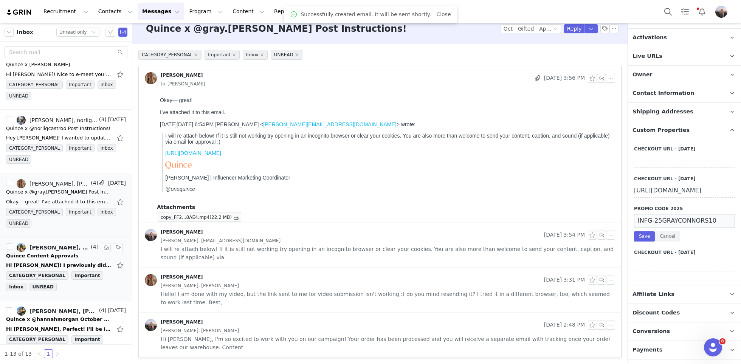
click at [62, 262] on div "Hi Kensley! I previously did a summer collab with Quince and thought it was so …" at bounding box center [59, 266] width 106 height 8
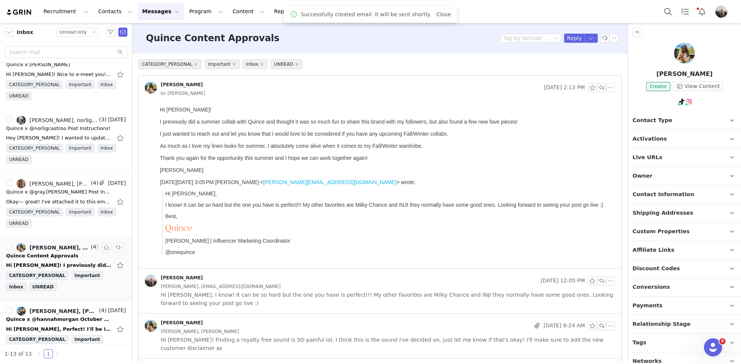
scroll to position [0, 0]
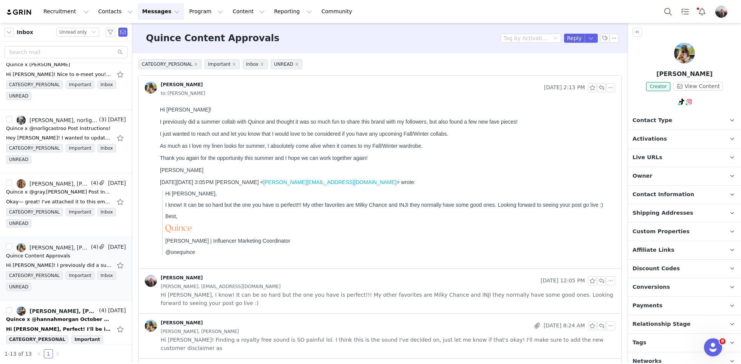
drag, startPoint x: 202, startPoint y: 174, endPoint x: 157, endPoint y: 112, distance: 75.9
click at [157, 112] on html "Hi Kensley! I previously did a summer collab with Quince and thought it was so …" at bounding box center [386, 186] width 458 height 165
copy body "Hi Kensley! I previously did a summer collab with Quince and thought it was so …"
click at [606, 88] on button "button" at bounding box center [601, 87] width 9 height 9
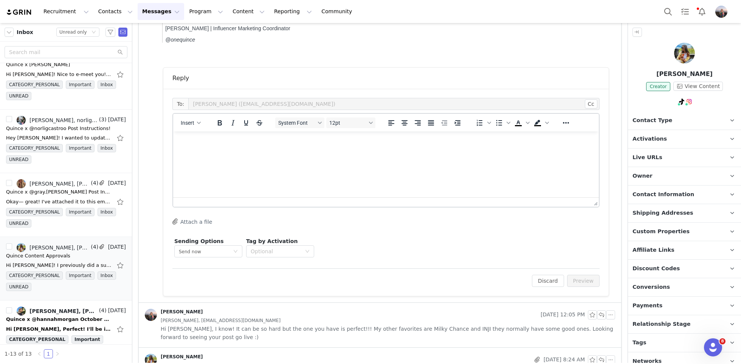
click at [326, 152] on html at bounding box center [386, 142] width 426 height 20
paste body "Rich Text Area. Press ALT-0 for help."
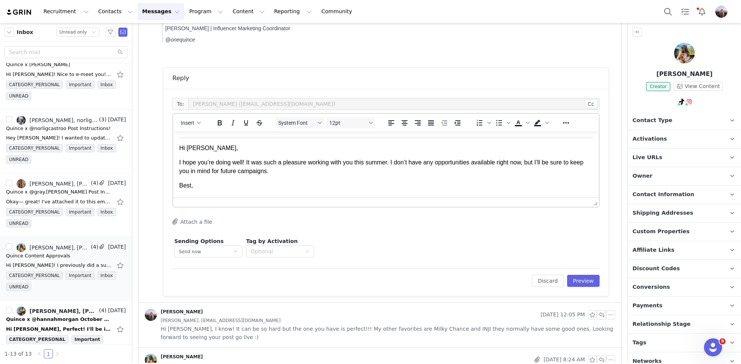
click at [295, 171] on p "I hope you’re doing well! It was such a pleasure working with you this summer. …" at bounding box center [386, 166] width 414 height 17
click at [225, 186] on p "Best," at bounding box center [386, 186] width 414 height 8
click at [194, 126] on button "Insert" at bounding box center [191, 123] width 26 height 11
click at [200, 160] on div "Insert Signature" at bounding box center [218, 159] width 68 height 9
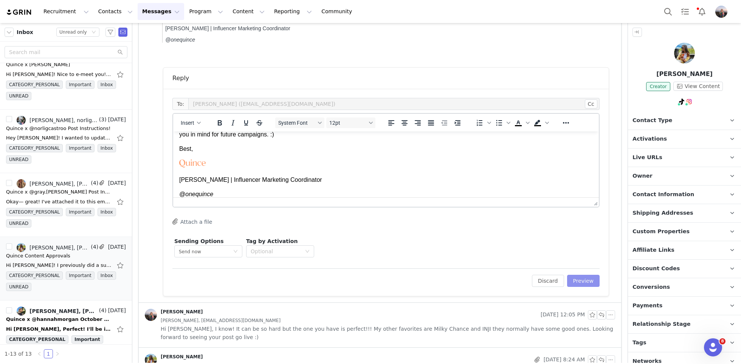
click at [581, 278] on button "Preview" at bounding box center [583, 281] width 33 height 12
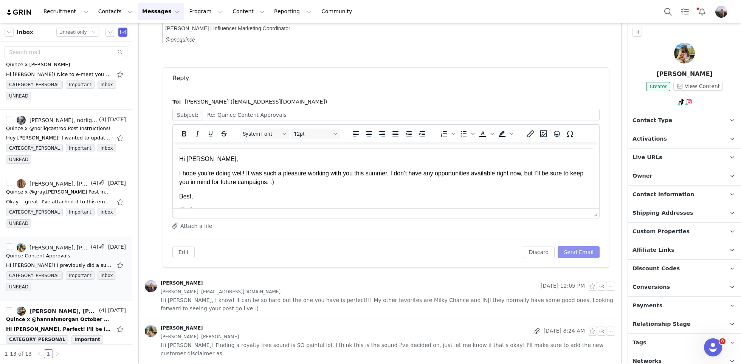
scroll to position [0, 0]
click at [580, 252] on button "Send Email" at bounding box center [579, 252] width 42 height 12
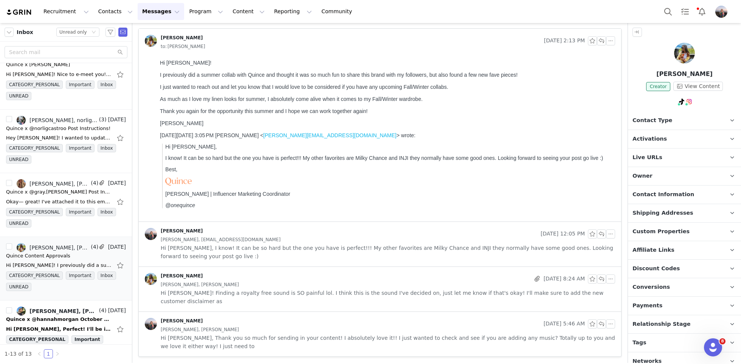
scroll to position [38, 0]
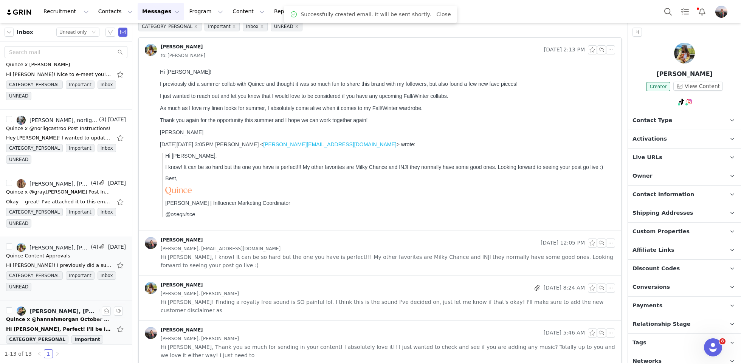
click at [35, 316] on div "Quince x @hannahmorgan October Campaign!" at bounding box center [59, 320] width 106 height 8
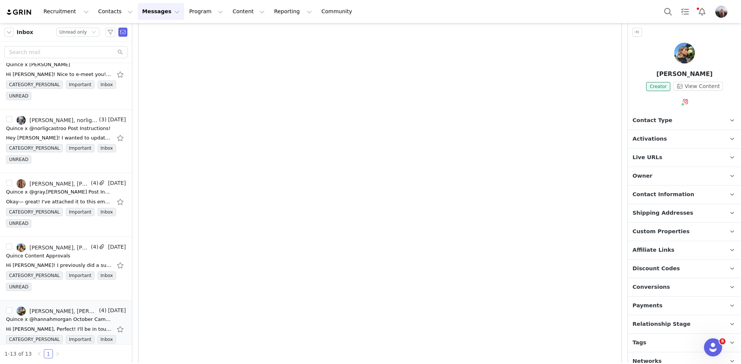
scroll to position [0, 0]
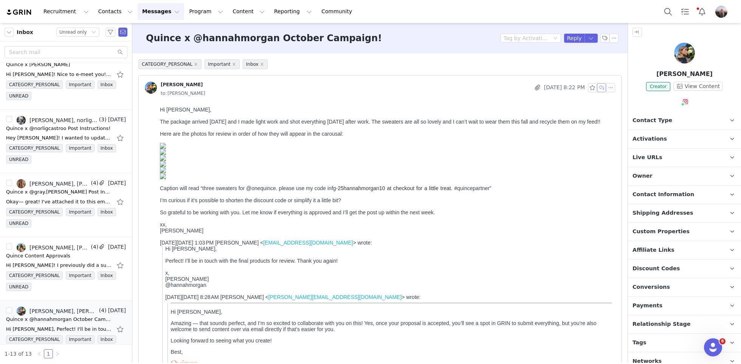
click at [603, 87] on button "button" at bounding box center [601, 87] width 9 height 9
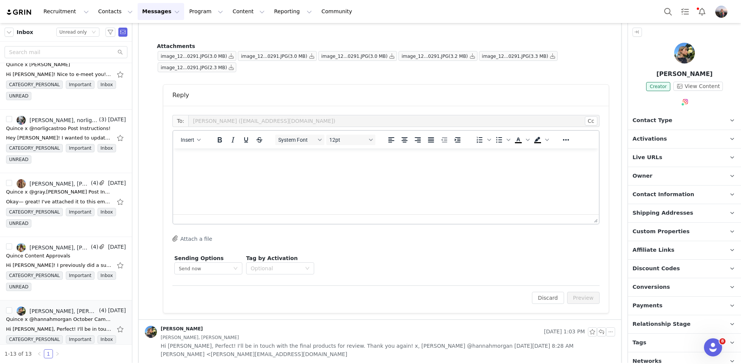
scroll to position [3894, 0]
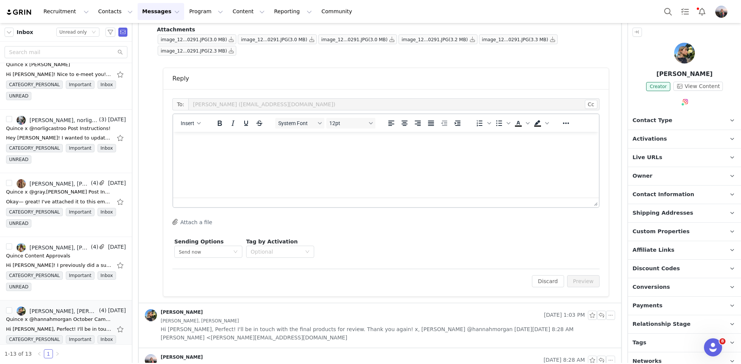
click at [241, 152] on html at bounding box center [386, 142] width 426 height 20
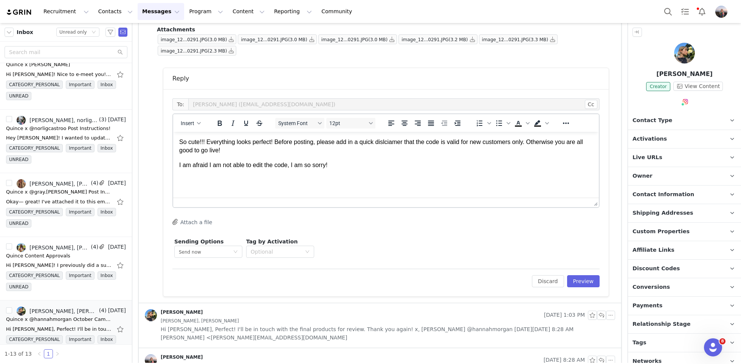
click at [390, 143] on p "So cute!!! Everything looks perfect! Before posting, please add in a quick disl…" at bounding box center [386, 146] width 414 height 17
click at [355, 163] on p "I am afraid I am not able to edit the code, I am so sorry!" at bounding box center [386, 165] width 414 height 8
click at [196, 122] on div "button" at bounding box center [199, 123] width 6 height 4
click at [197, 156] on div "Insert Signature" at bounding box center [218, 159] width 68 height 9
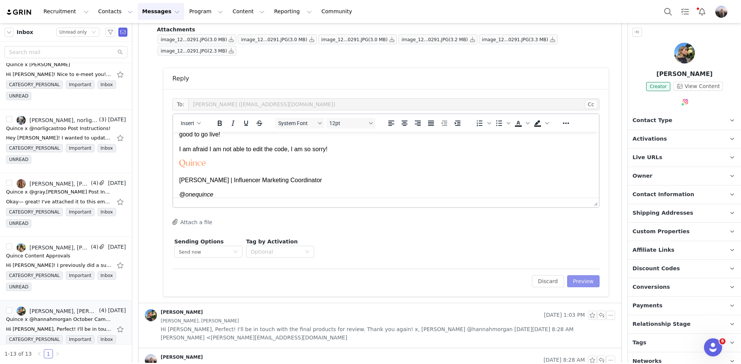
click at [580, 277] on button "Preview" at bounding box center [583, 281] width 33 height 12
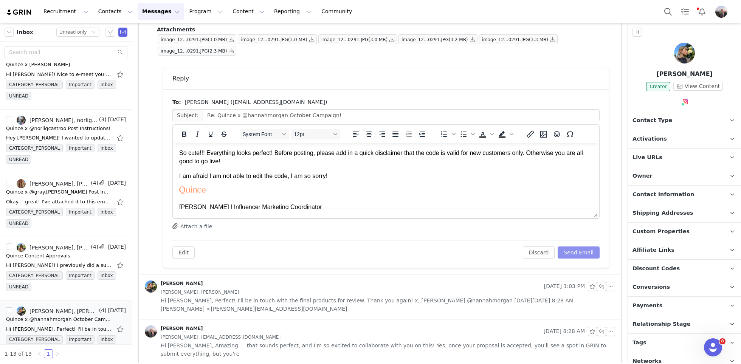
scroll to position [0, 0]
click at [575, 255] on button "Send Email" at bounding box center [579, 253] width 42 height 12
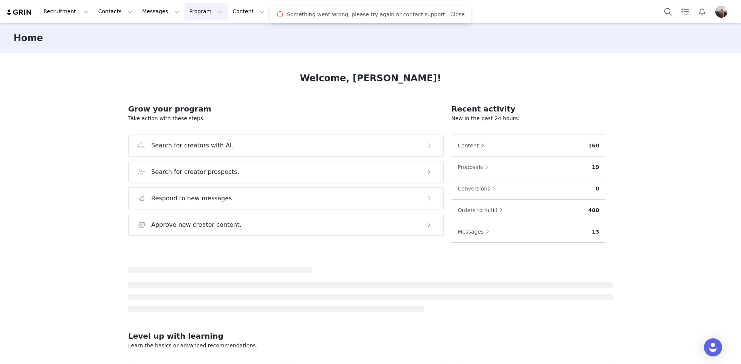
click at [193, 7] on button "Program Program" at bounding box center [206, 11] width 43 height 17
click at [194, 35] on p "Activations" at bounding box center [193, 34] width 29 height 8
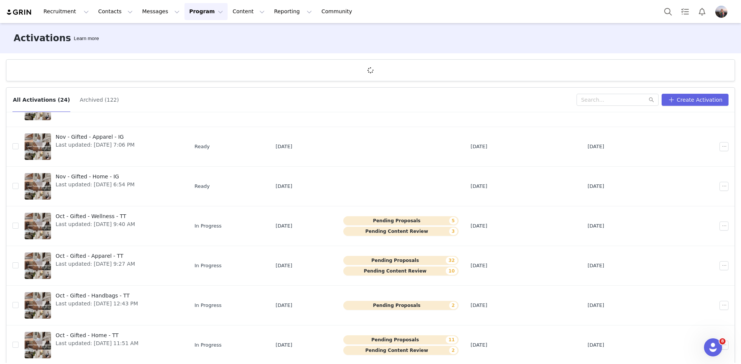
scroll to position [28, 0]
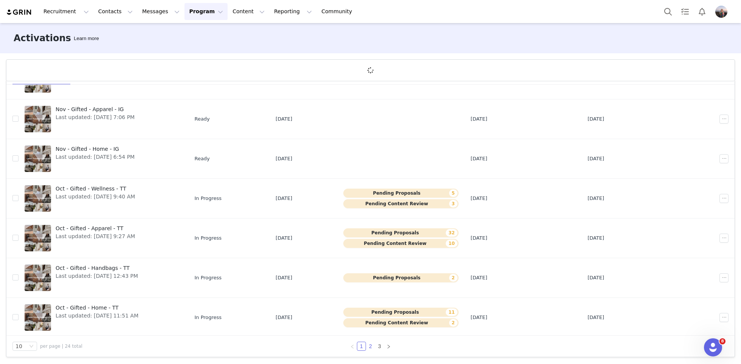
click at [370, 348] on link "2" at bounding box center [371, 346] width 8 height 8
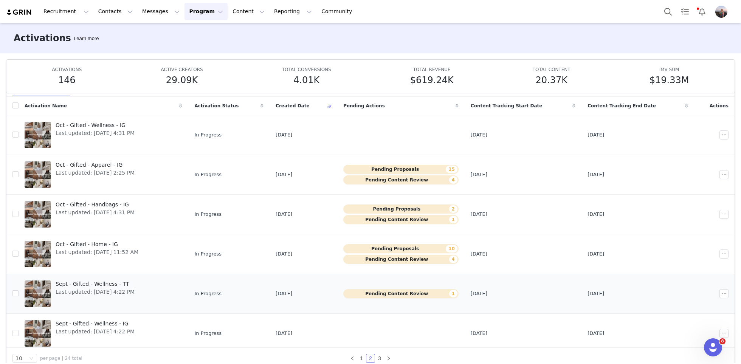
scroll to position [163, 0]
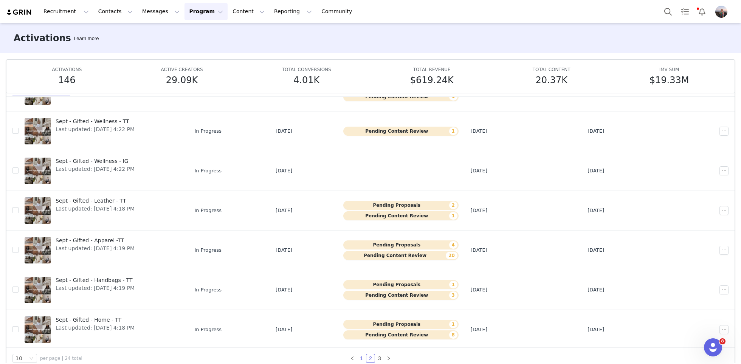
click at [359, 356] on link "1" at bounding box center [361, 358] width 8 height 8
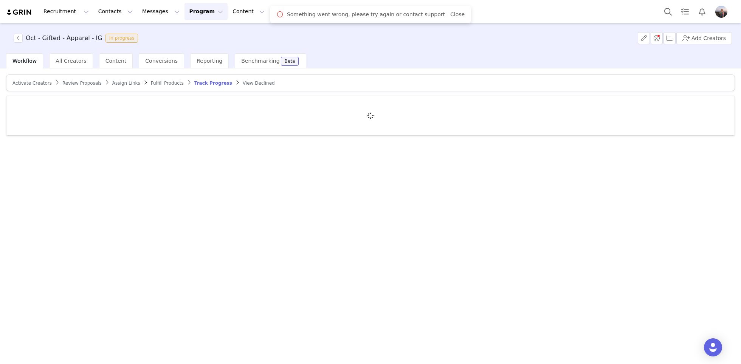
click at [71, 84] on span "Review Proposals" at bounding box center [81, 83] width 39 height 5
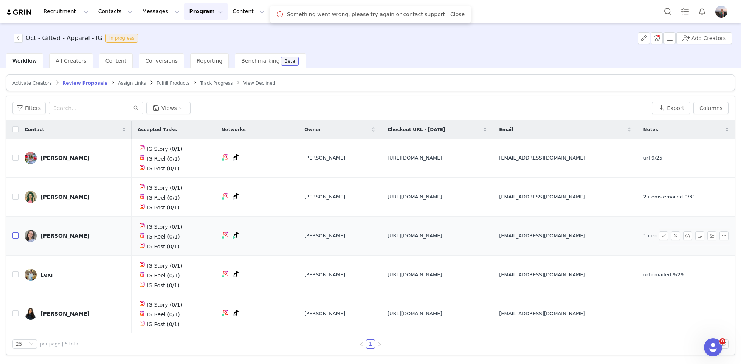
click at [16, 234] on input "checkbox" at bounding box center [15, 236] width 6 height 6
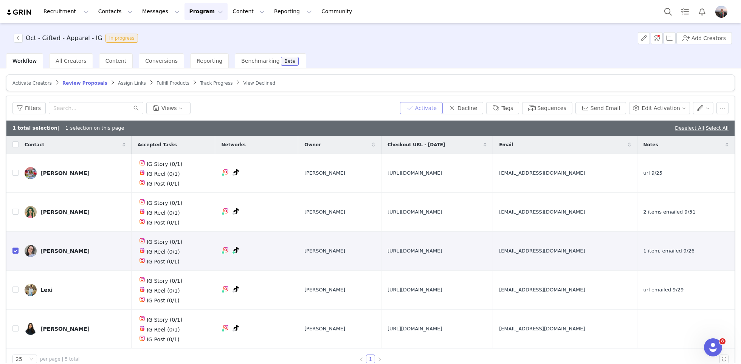
click at [430, 106] on button "Activate" at bounding box center [421, 108] width 43 height 12
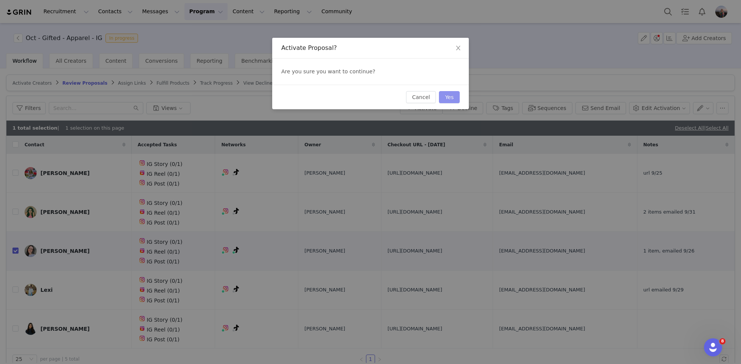
click at [450, 96] on button "Yes" at bounding box center [449, 97] width 21 height 12
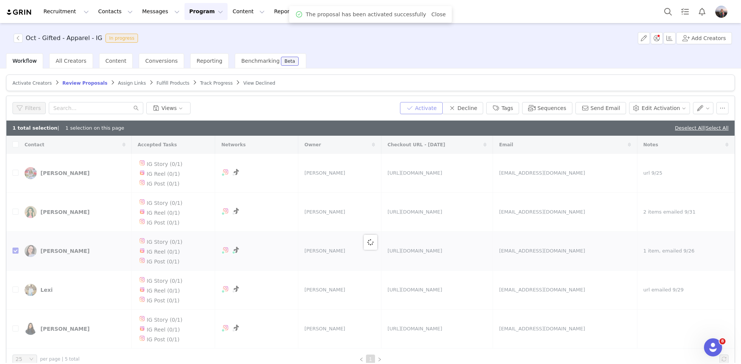
checkbox input "false"
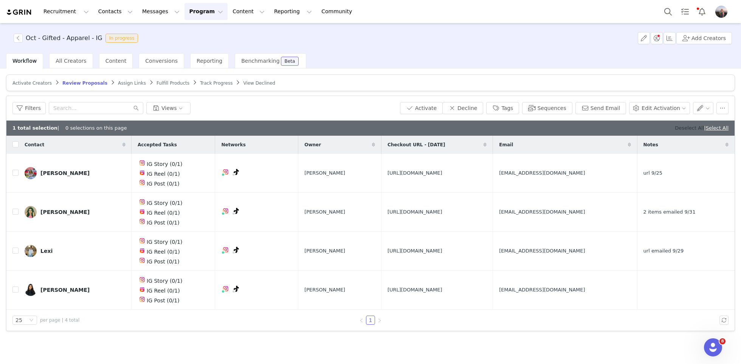
click at [685, 126] on link "Deselect All" at bounding box center [689, 128] width 29 height 6
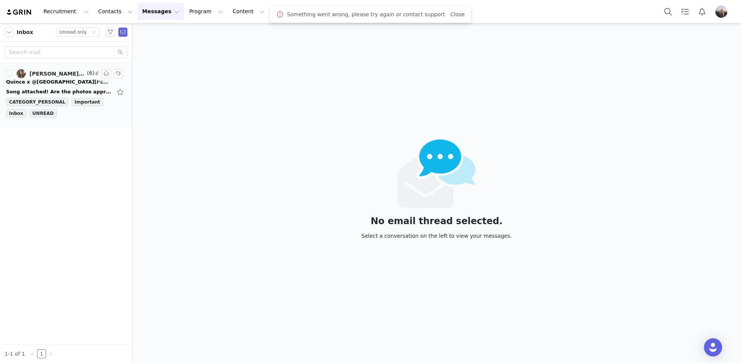
click at [52, 82] on div "Quince x @sydney.i.sullivan Post Reminder!" at bounding box center [59, 82] width 106 height 8
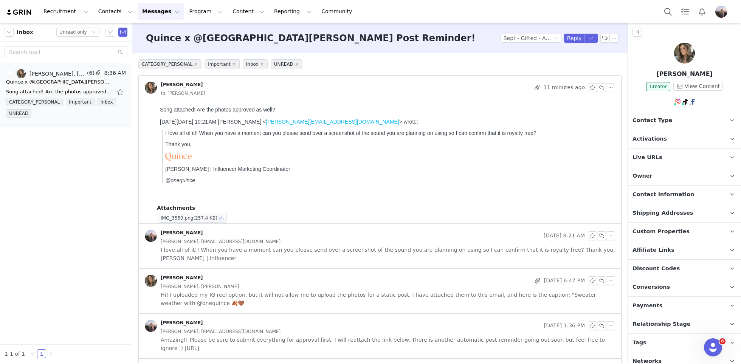
click at [221, 217] on button "button" at bounding box center [221, 217] width 9 height 9
click at [643, 144] on p "Activations" at bounding box center [675, 139] width 95 height 18
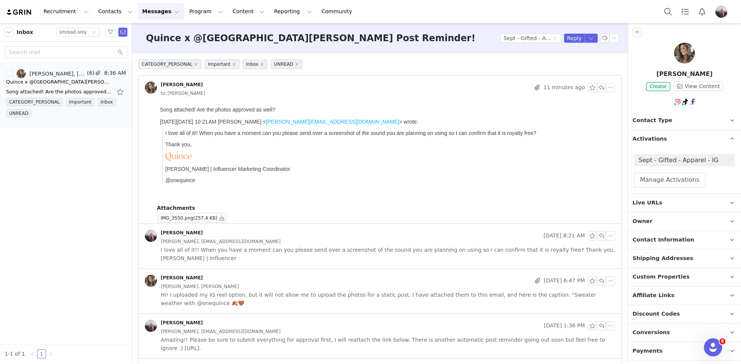
click at [643, 144] on p "Activations" at bounding box center [675, 139] width 95 height 18
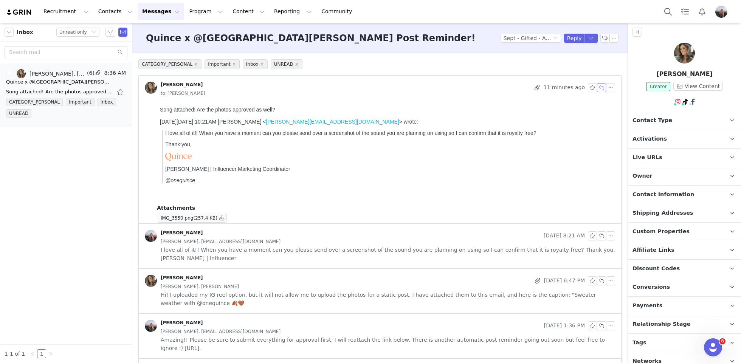
click at [602, 87] on button "button" at bounding box center [601, 87] width 9 height 9
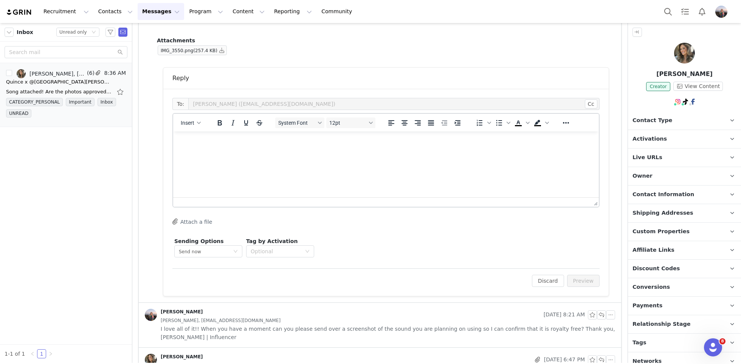
click at [290, 152] on html at bounding box center [386, 142] width 426 height 20
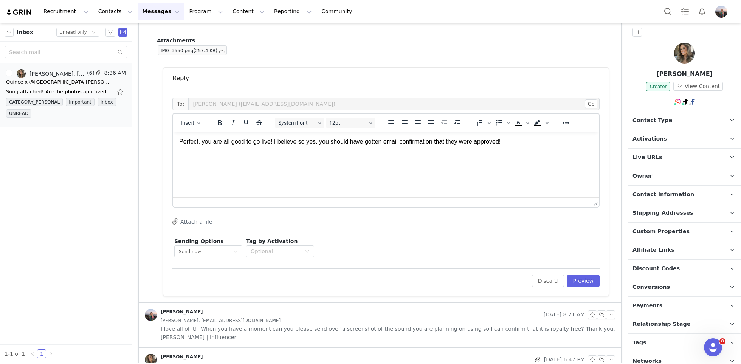
click at [522, 138] on p "Perfect, you are all good to go live! I believe so yes, you should have gotten …" at bounding box center [386, 142] width 414 height 8
click at [194, 126] on button "Insert" at bounding box center [191, 123] width 26 height 11
click at [206, 152] on div "Insert Variable" at bounding box center [217, 147] width 76 height 12
select select
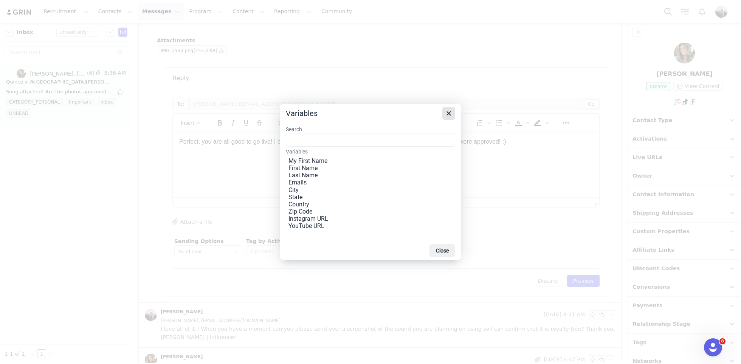
click at [448, 112] on icon "Close" at bounding box center [448, 113] width 9 height 9
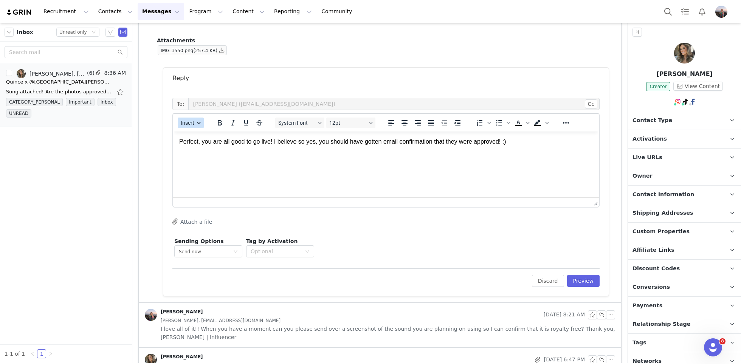
drag, startPoint x: 189, startPoint y: 117, endPoint x: 197, endPoint y: 122, distance: 8.7
click at [189, 118] on button "Insert" at bounding box center [191, 123] width 26 height 11
click at [210, 159] on div "Insert Signature" at bounding box center [218, 159] width 68 height 9
click at [595, 289] on div "To: SYDNEY SULLIVAN (sydneysullivanco@gmail.com) Cc Cc: Insert System Font 12pt…" at bounding box center [386, 192] width 446 height 207
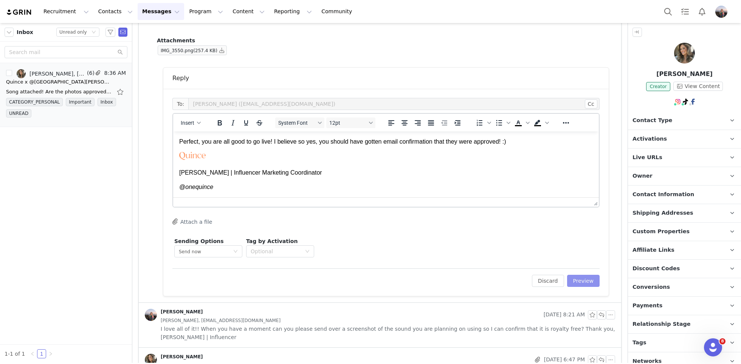
click at [592, 284] on button "Preview" at bounding box center [583, 281] width 33 height 12
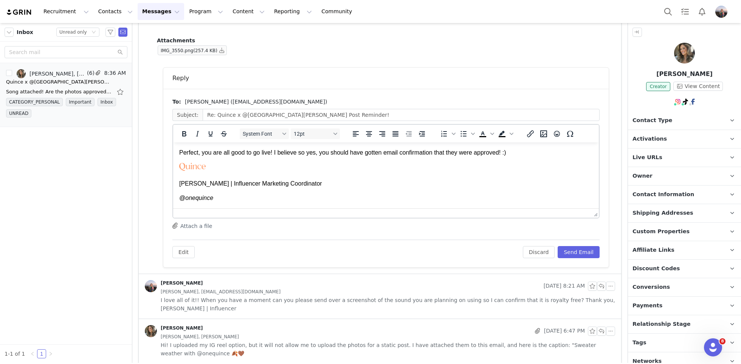
click at [575, 244] on div "Edit Discard Send Email" at bounding box center [385, 249] width 427 height 19
click at [568, 252] on button "Send Email" at bounding box center [579, 252] width 42 height 12
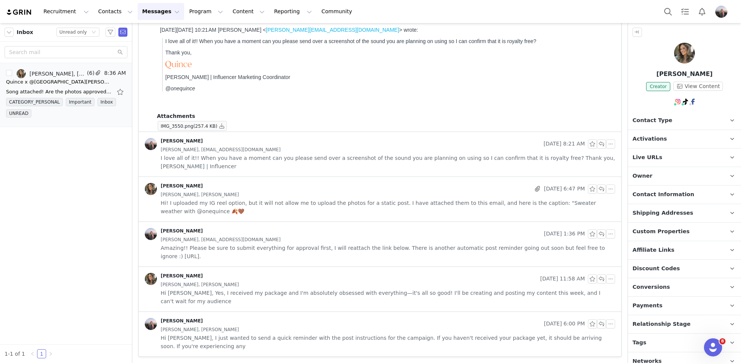
scroll to position [82, 0]
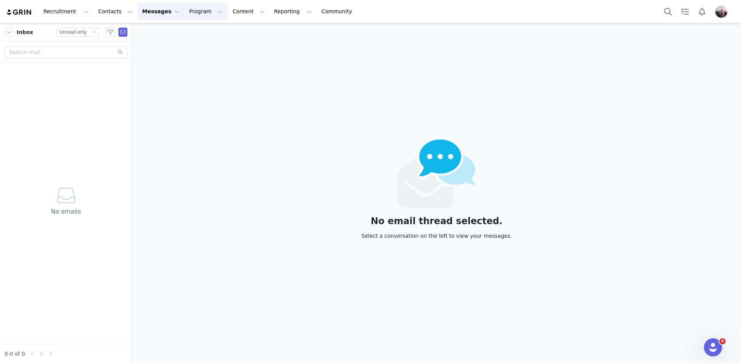
click at [188, 12] on button "Program Program" at bounding box center [206, 11] width 43 height 17
click at [188, 31] on p "Activations" at bounding box center [193, 34] width 29 height 8
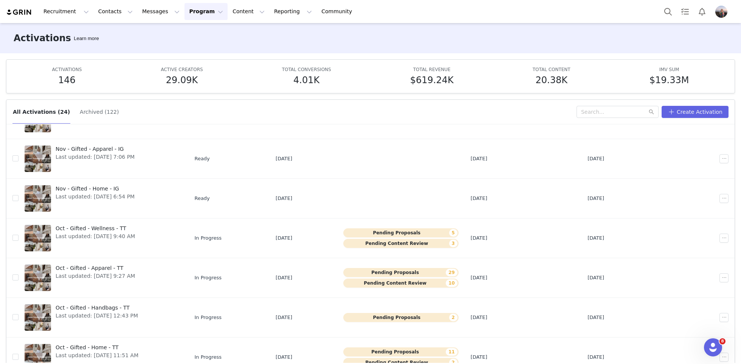
scroll to position [39, 0]
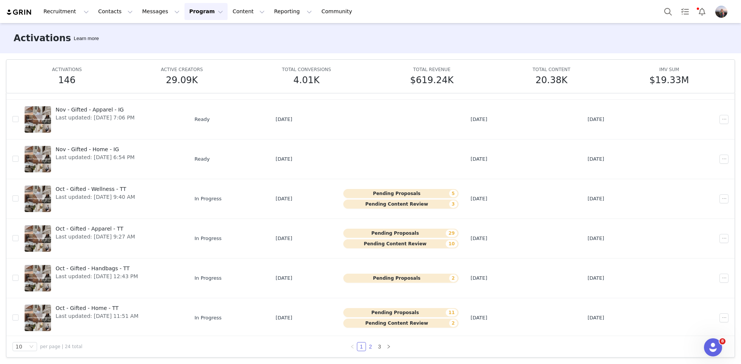
click at [372, 345] on link "2" at bounding box center [371, 347] width 8 height 8
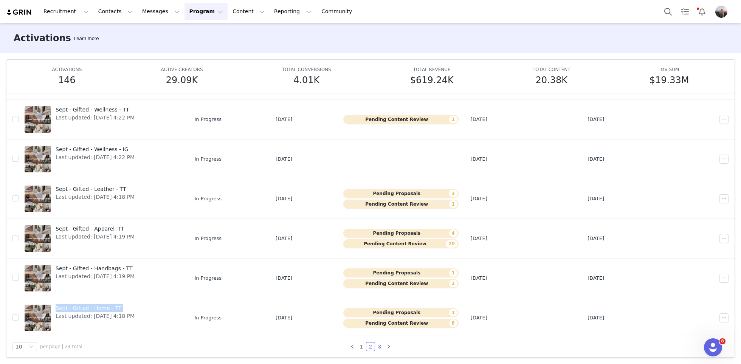
click at [377, 346] on link "3" at bounding box center [380, 347] width 8 height 8
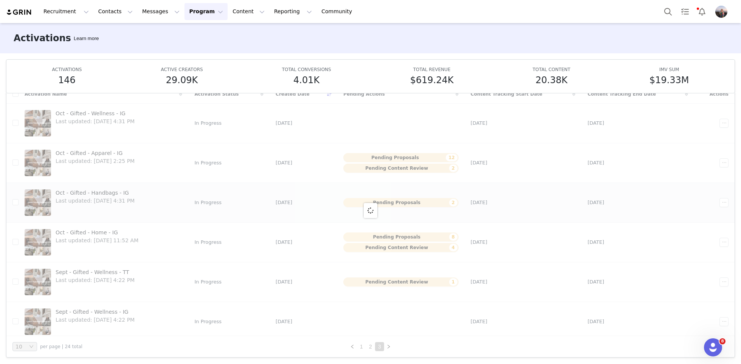
scroll to position [0, 0]
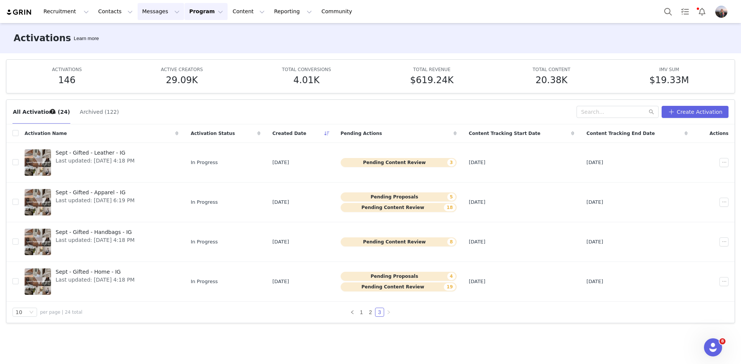
click at [151, 15] on button "Messages Messages" at bounding box center [161, 11] width 47 height 17
click at [140, 45] on p "Inbox" at bounding box center [142, 47] width 14 height 8
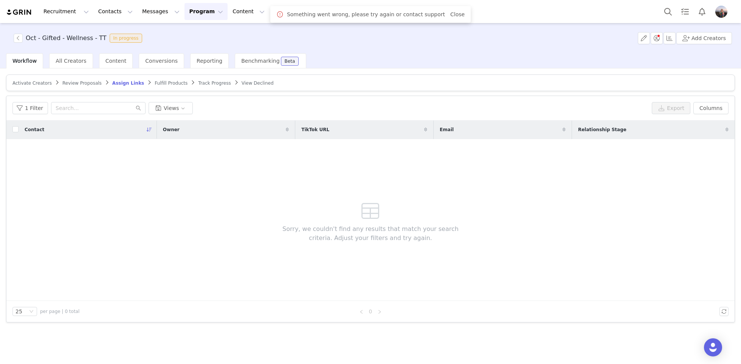
click at [79, 85] on span "Review Proposals" at bounding box center [81, 83] width 39 height 5
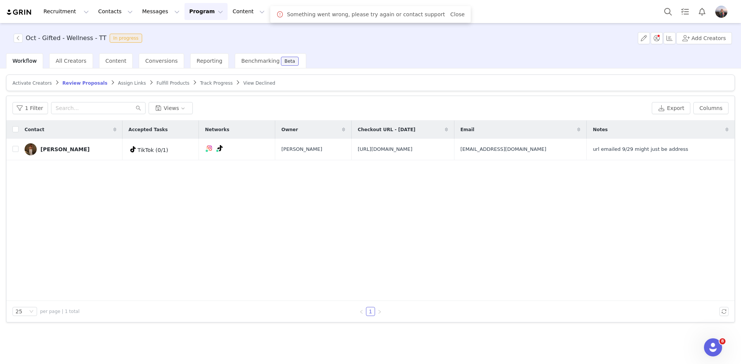
click at [200, 82] on span "Track Progress" at bounding box center [216, 83] width 33 height 5
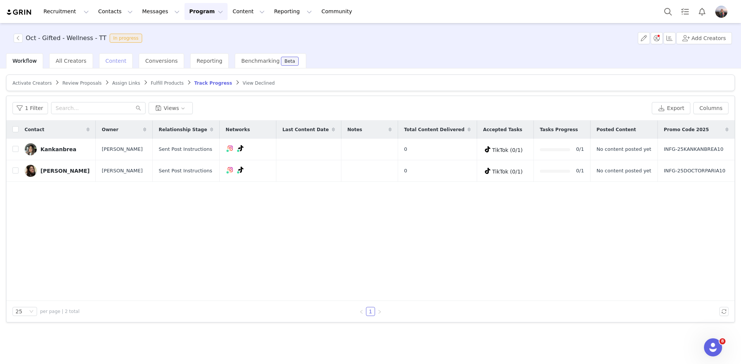
click at [106, 58] on span "Content" at bounding box center [116, 61] width 21 height 6
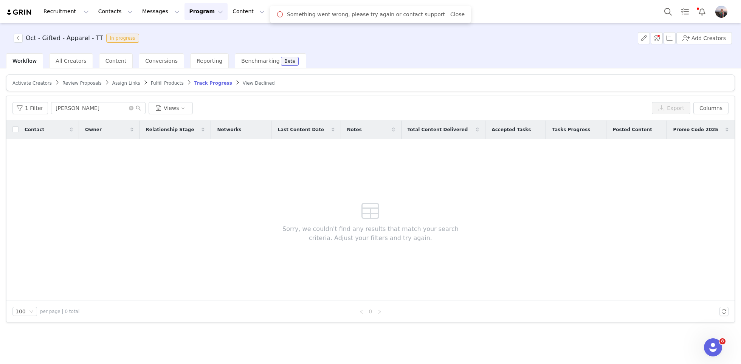
click at [68, 84] on span "Review Proposals" at bounding box center [81, 83] width 39 height 5
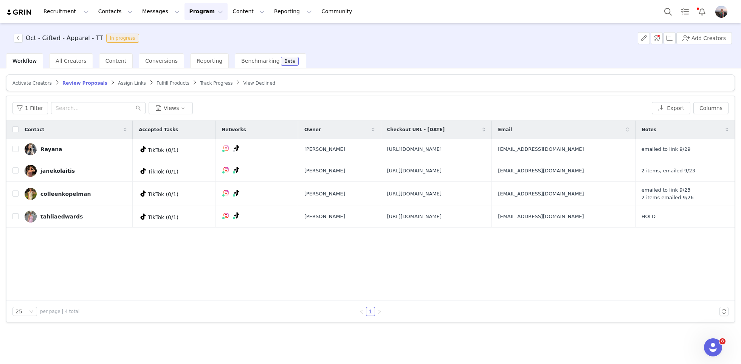
click at [200, 81] on span "Track Progress" at bounding box center [216, 83] width 33 height 5
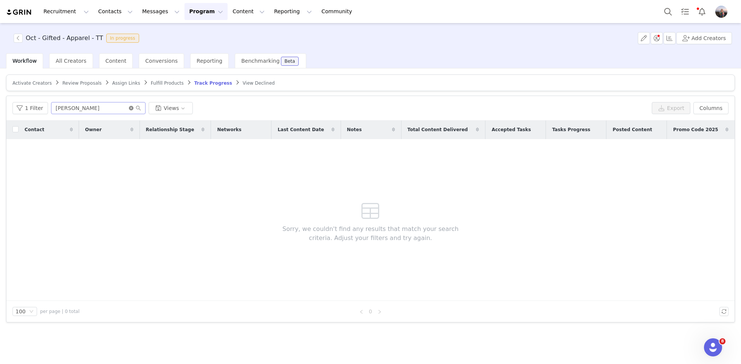
click at [129, 108] on icon "icon: close-circle" at bounding box center [131, 108] width 5 height 5
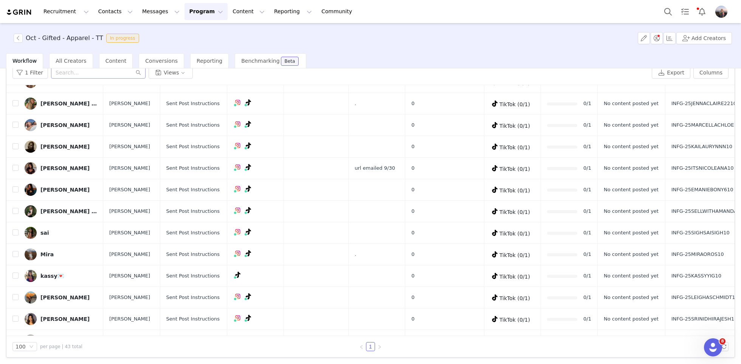
scroll to position [492, 0]
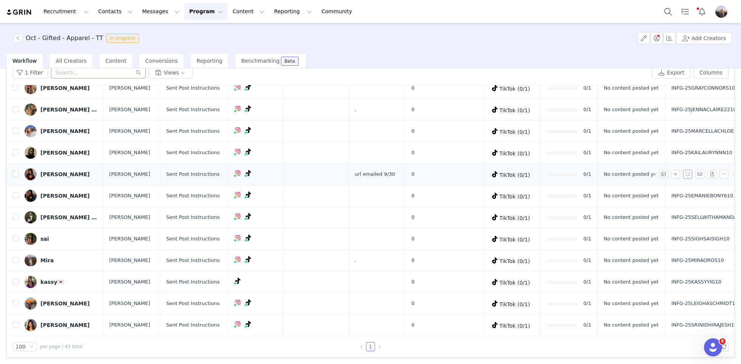
click at [689, 179] on button "button" at bounding box center [687, 174] width 9 height 9
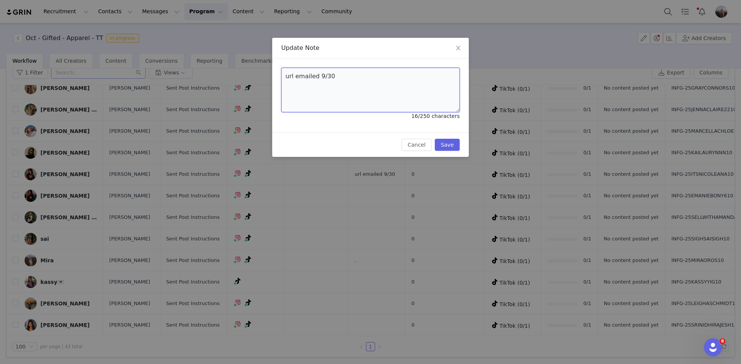
click at [329, 77] on textarea "url emailed 9/30" at bounding box center [370, 90] width 179 height 45
type textarea "."
click at [449, 142] on button "Save" at bounding box center [447, 145] width 25 height 12
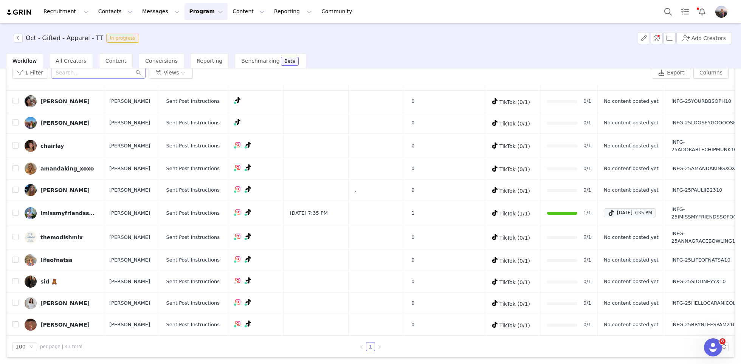
scroll to position [140, 0]
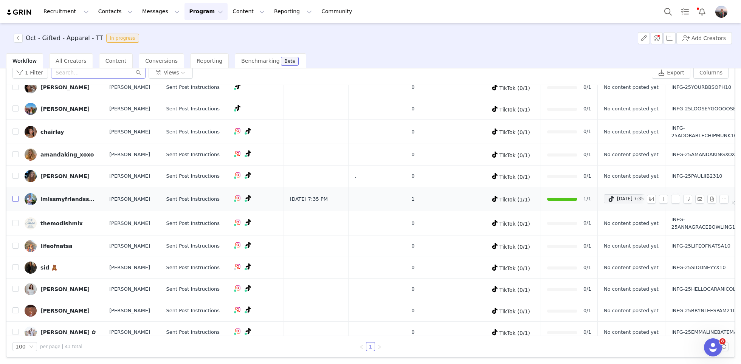
click at [16, 202] on input "checkbox" at bounding box center [15, 199] width 6 height 6
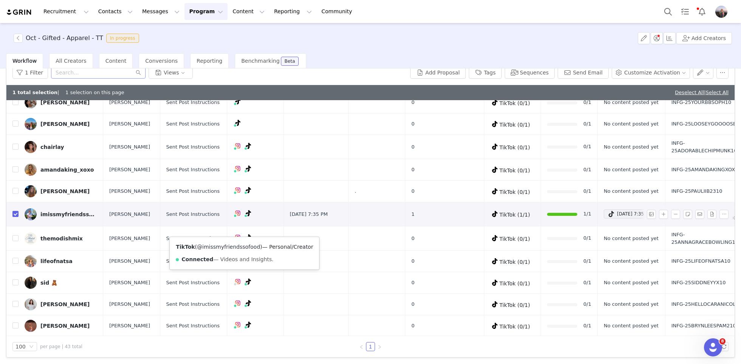
click at [231, 244] on link "@imissmyfriendssofood" at bounding box center [228, 247] width 63 height 6
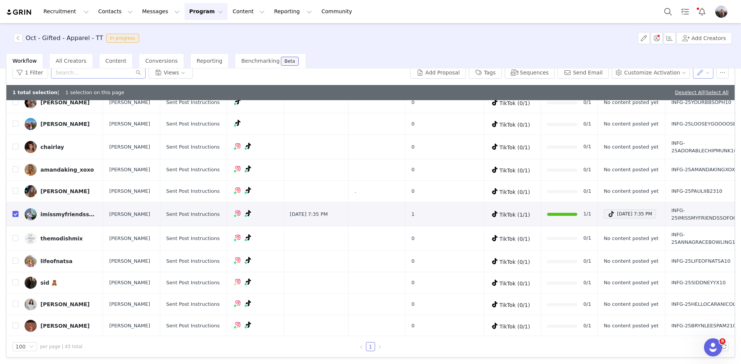
click at [707, 71] on button "button" at bounding box center [703, 73] width 21 height 12
click at [682, 85] on span "Set Relationship Stage" at bounding box center [684, 87] width 60 height 8
click at [656, 99] on div "Search relationship stages" at bounding box center [662, 100] width 70 height 8
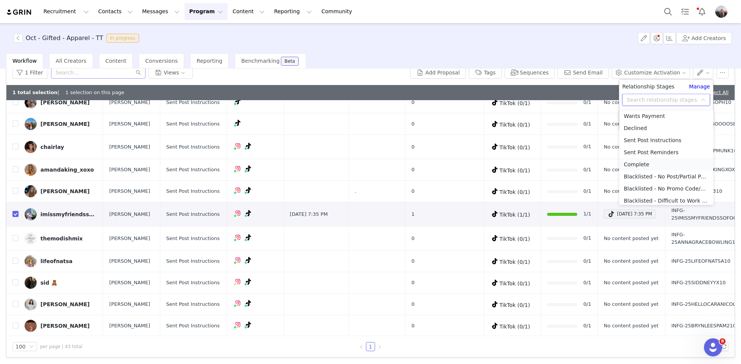
scroll to position [54, 0]
click at [651, 160] on li "Complete" at bounding box center [667, 160] width 94 height 12
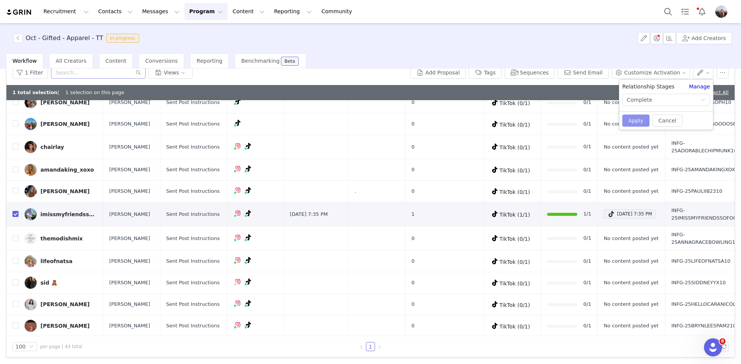
click at [632, 124] on button "Apply" at bounding box center [636, 121] width 27 height 12
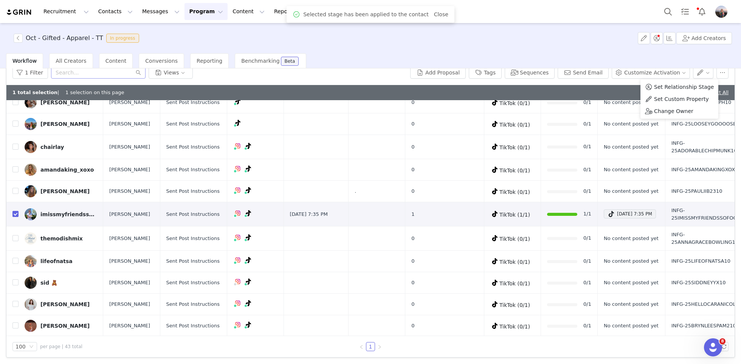
scroll to position [0, 0]
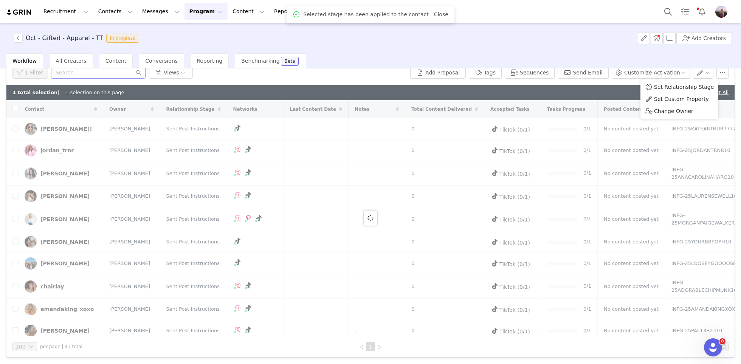
checkbox input "false"
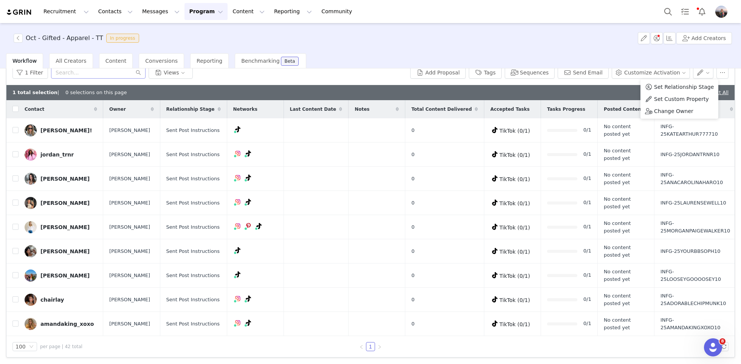
click at [612, 96] on div "1 total selection | 0 selections on this page Deselect All | Select All" at bounding box center [370, 92] width 728 height 15
click at [682, 93] on link "Deselect All" at bounding box center [689, 93] width 29 height 6
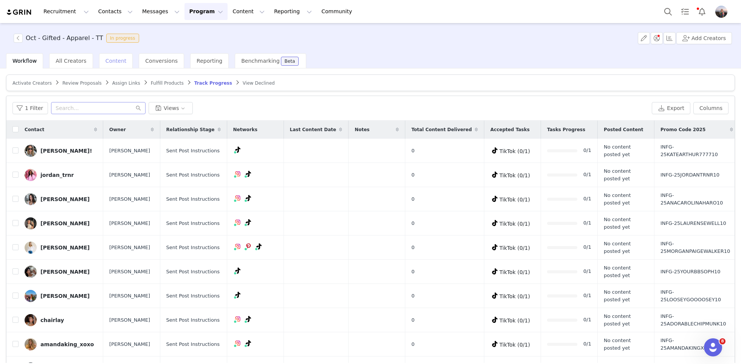
click at [108, 64] on div "Content" at bounding box center [116, 60] width 34 height 15
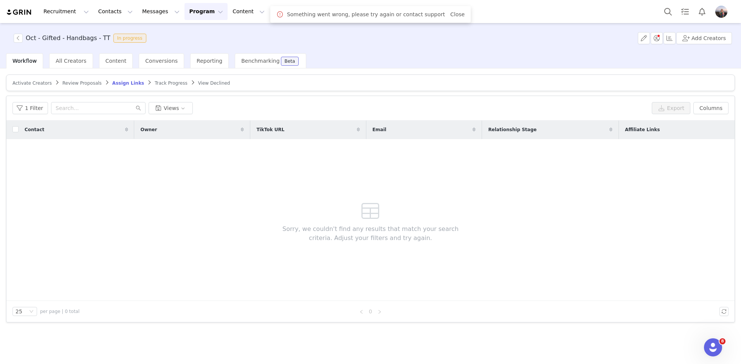
click at [80, 82] on span "Review Proposals" at bounding box center [81, 83] width 39 height 5
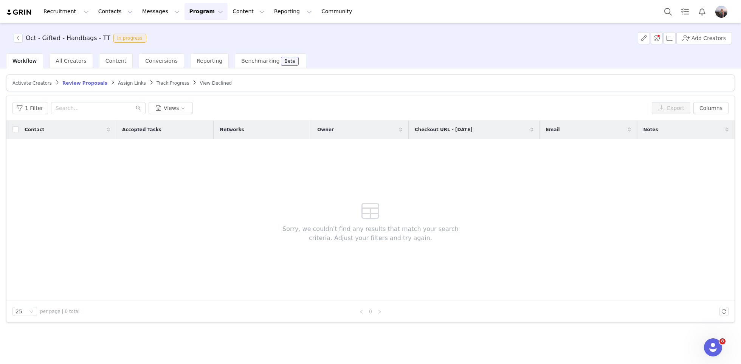
click at [170, 83] on span "Track Progress" at bounding box center [173, 83] width 33 height 5
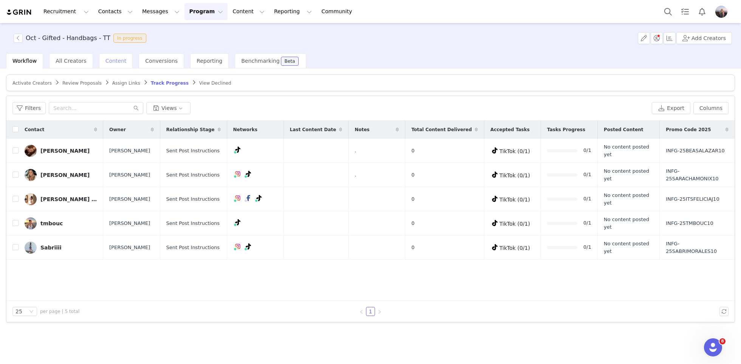
click at [112, 64] on div "Content" at bounding box center [116, 60] width 34 height 15
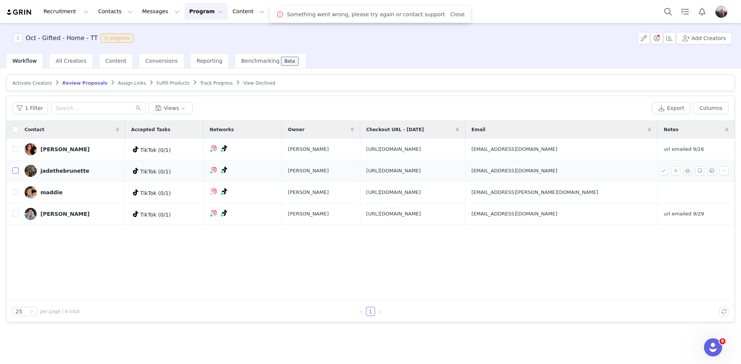
click at [16, 173] on input "checkbox" at bounding box center [15, 171] width 6 height 6
checkbox input "true"
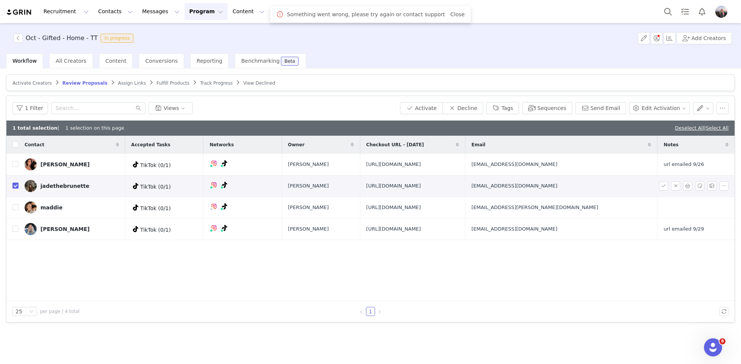
click at [367, 186] on span "https://www.quince.com/checkout?checkoutId=0ec263e8-4d45-40a1-9b9f-cf99900a5b7e…" at bounding box center [394, 186] width 55 height 8
copy span "https://www.quince.com/checkout?checkoutId=0ec263e8-4d45-40a1-9b9f-cf99900a5b7e…"
click at [558, 190] on span "jadethebrunette@gmail.com" at bounding box center [515, 186] width 86 height 8
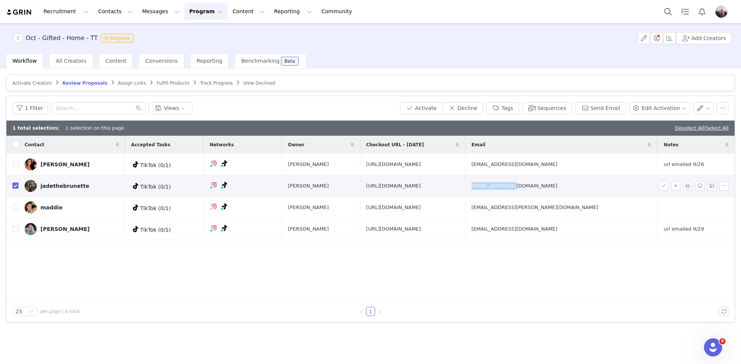
click at [558, 190] on span "jadethebrunette@gmail.com" at bounding box center [515, 186] width 86 height 8
copy span "jadethebrunette@gmail.com"
click at [12, 210] on input "checkbox" at bounding box center [15, 207] width 6 height 6
checkbox input "true"
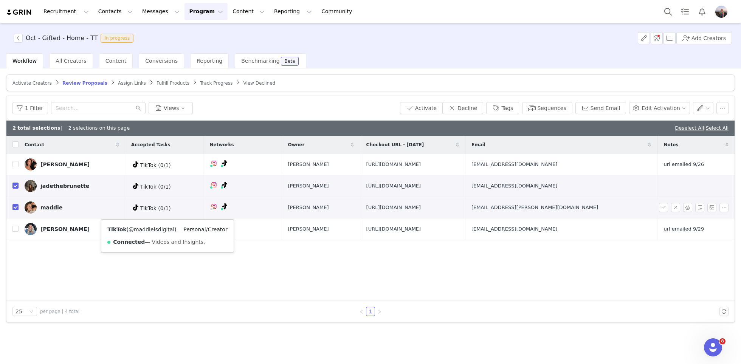
click at [154, 228] on link "@maddieisdigital" at bounding box center [152, 230] width 46 height 6
click at [367, 211] on span "https://www.quince.com/checkout?checkoutId=6bf09b76-bf30-4739-b95c-4a6931c0438c…" at bounding box center [394, 208] width 55 height 8
copy span "https://www.quince.com/checkout?checkoutId=6bf09b76-bf30-4739-b95c-4a6931c0438c…"
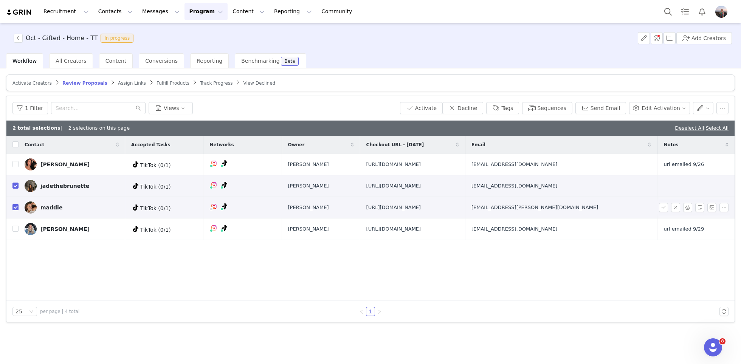
click at [598, 211] on span "maddie.waletzko@gmail.com" at bounding box center [535, 208] width 127 height 8
copy span "maddie.waletzko@gmail.com"
click at [430, 108] on button "Activate" at bounding box center [421, 108] width 43 height 12
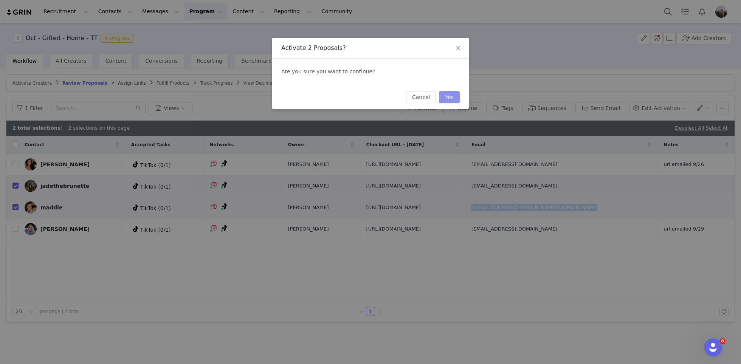
click at [446, 96] on button "Yes" at bounding box center [449, 97] width 21 height 12
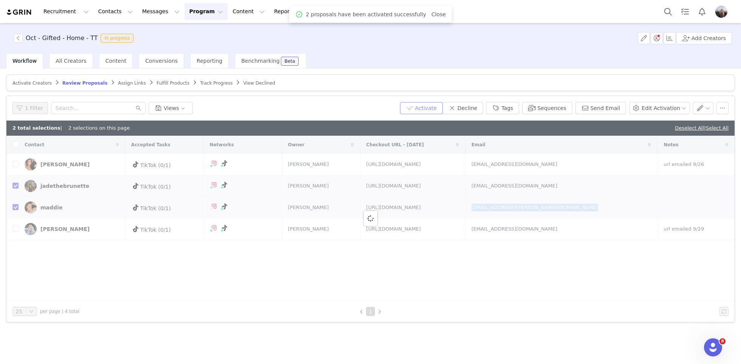
checkbox input "false"
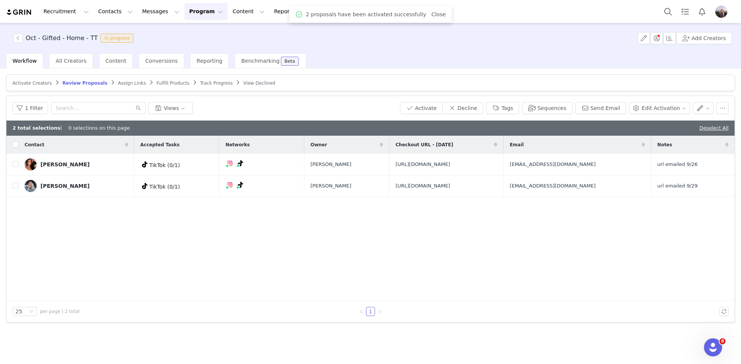
click at [712, 124] on div "Deselect All" at bounding box center [714, 128] width 29 height 8
click at [709, 126] on link "Deselect All" at bounding box center [714, 128] width 29 height 6
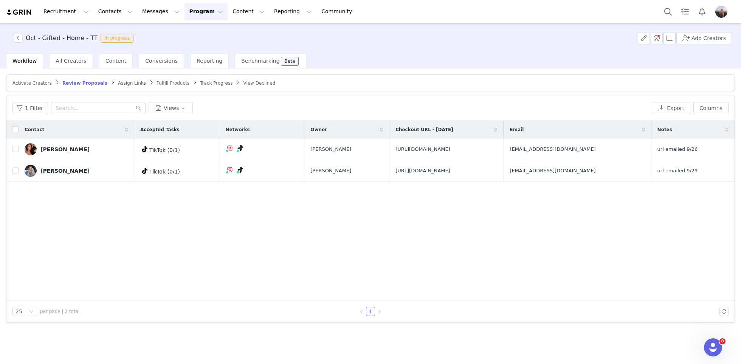
click at [200, 81] on span "Track Progress" at bounding box center [216, 83] width 33 height 5
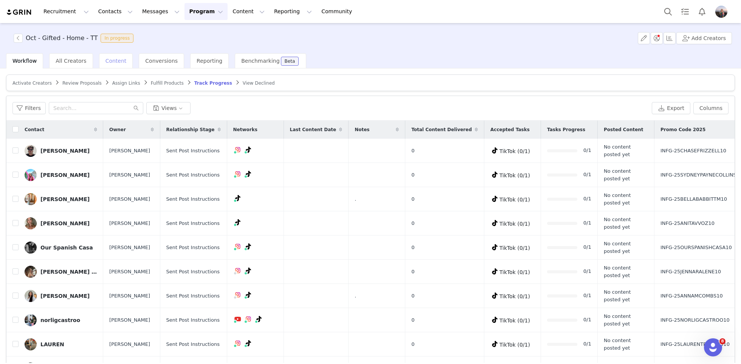
click at [109, 56] on div "Content" at bounding box center [116, 60] width 34 height 15
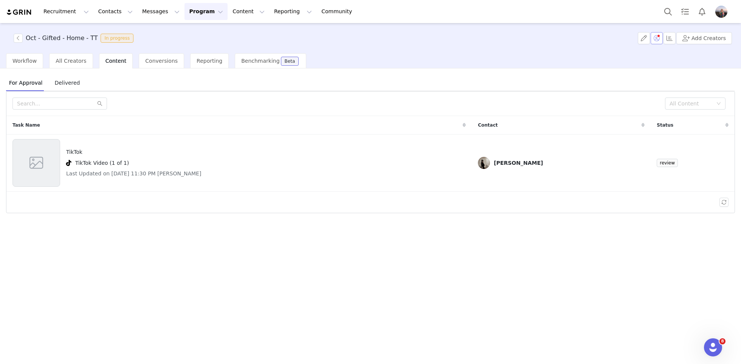
click at [659, 39] on button "button" at bounding box center [657, 38] width 12 height 12
click at [506, 154] on td "Nancy Hernandez" at bounding box center [561, 163] width 179 height 57
click at [424, 157] on div "TikTok TikTok Video (1 of 1) Last Updated on Sep 30, 2025 11:30 PM Nancy Hernan…" at bounding box center [239, 163] width 454 height 48
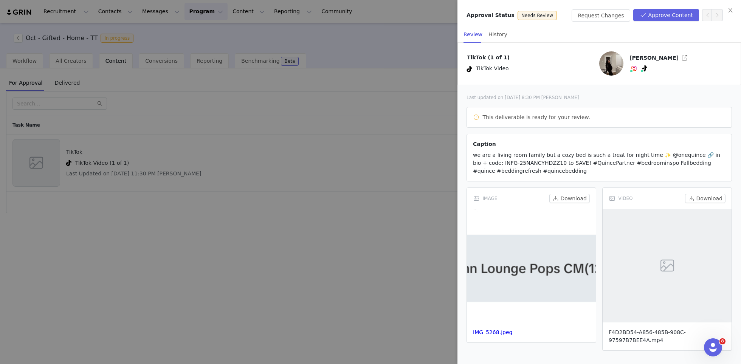
click at [633, 332] on link "F4D2BD54-A856-485B-908C-97597B7BEE4A.mp4" at bounding box center [647, 336] width 77 height 14
click at [500, 331] on link "IMG_5268.jpeg" at bounding box center [492, 332] width 39 height 6
click at [673, 15] on button "Approve Content" at bounding box center [667, 15] width 66 height 12
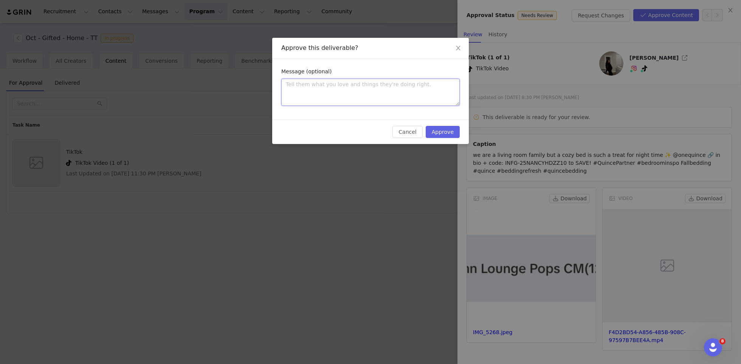
click at [411, 93] on textarea at bounding box center [370, 92] width 179 height 27
paste textarea "Love!!! Please update caption to include your discount code: and a disclaimer t…"
type textarea "Love!!! Please update caption to include your discount code: and a disclaimer t…"
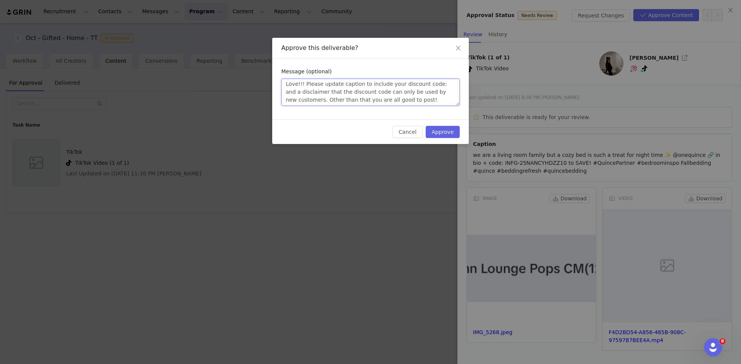
type textarea "Love!!! Please update caption to include your discount code: and a disclaimer t…"
click at [438, 129] on button "Approve" at bounding box center [443, 132] width 34 height 12
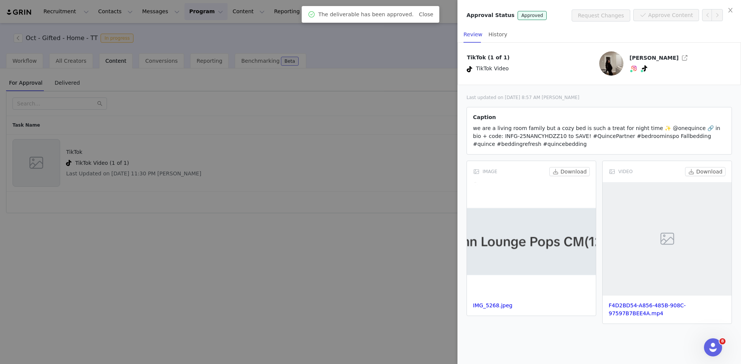
click at [422, 184] on div at bounding box center [370, 182] width 741 height 364
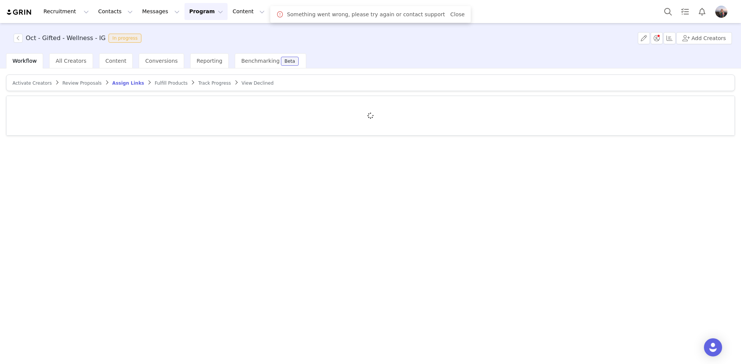
click at [76, 82] on span "Review Proposals" at bounding box center [81, 83] width 39 height 5
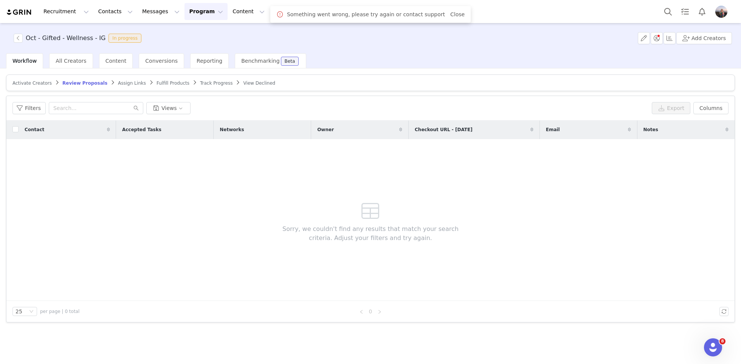
click at [200, 79] on article "Activate Creators Review Proposals Assign Links Fulfill Products Track Progress…" at bounding box center [370, 83] width 729 height 17
click at [200, 85] on span "Track Progress" at bounding box center [216, 83] width 33 height 5
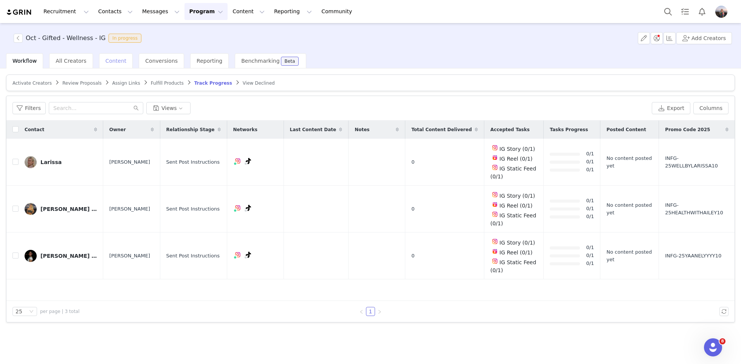
click at [106, 61] on span "Content" at bounding box center [116, 61] width 21 height 6
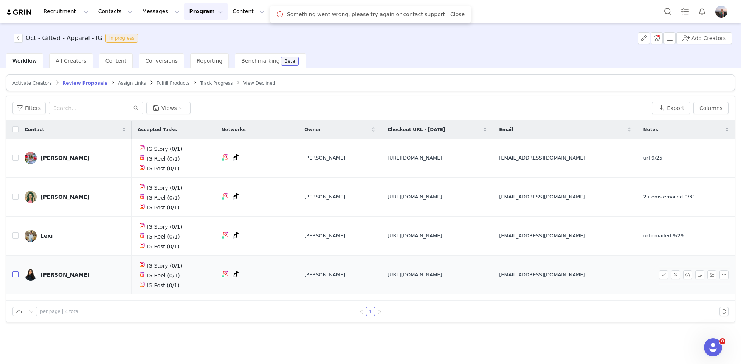
click at [15, 273] on input "checkbox" at bounding box center [15, 275] width 6 height 6
checkbox input "true"
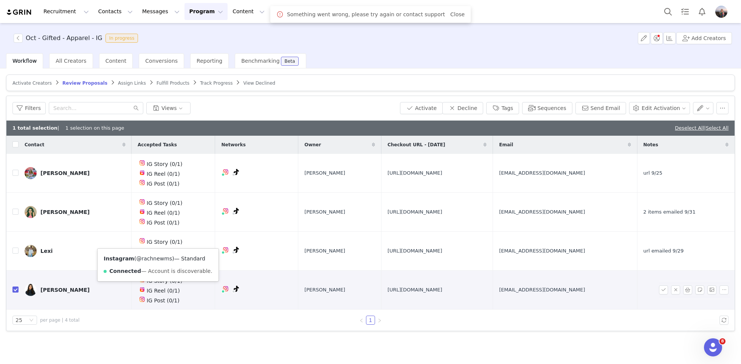
click at [145, 258] on link "@rachnewms" at bounding box center [154, 259] width 36 height 6
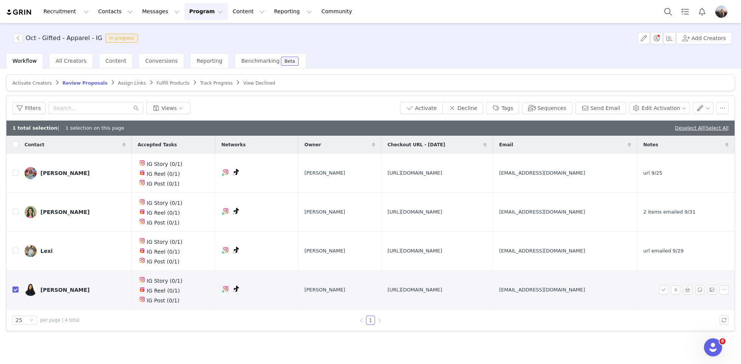
click at [388, 286] on span "[URL][DOMAIN_NAME]" at bounding box center [415, 290] width 55 height 8
copy span "[URL][DOMAIN_NAME]"
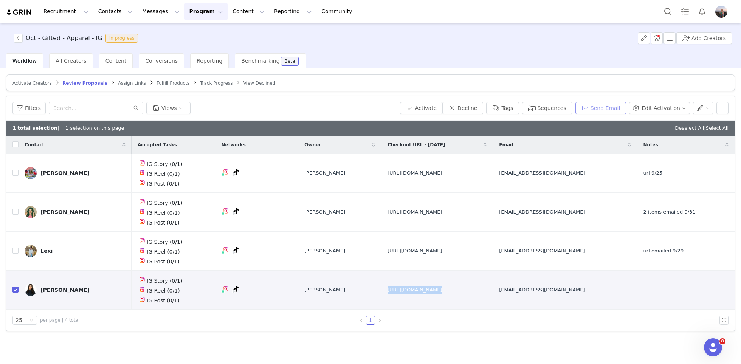
click at [603, 106] on button "Send Email" at bounding box center [601, 108] width 51 height 12
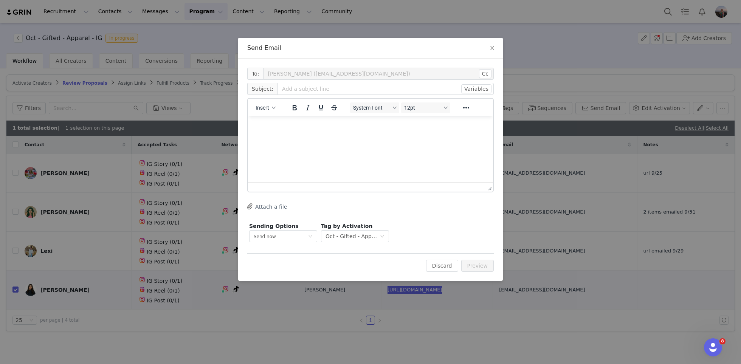
click at [269, 129] on p "Rich Text Area. Press ALT-0 for help." at bounding box center [370, 127] width 233 height 8
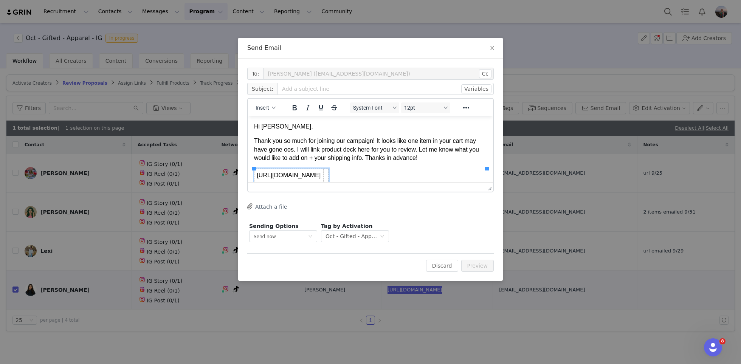
scroll to position [1, 0]
click at [442, 158] on p "Thank you so much for joining our campaign! It looks like one item in your cart…" at bounding box center [370, 148] width 233 height 25
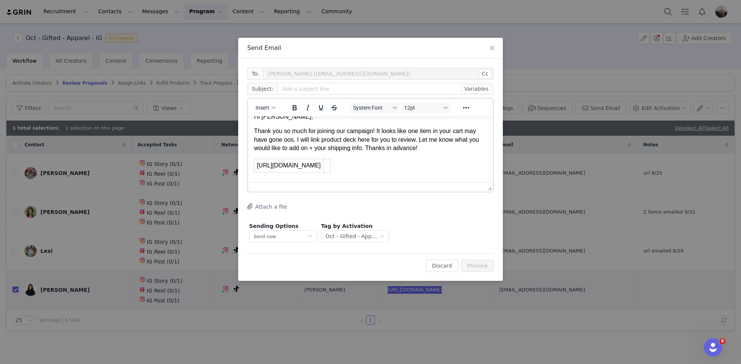
click at [489, 172] on html "Hi [PERSON_NAME], Thank you so much for joining our campaign! It looks like one…" at bounding box center [370, 143] width 245 height 72
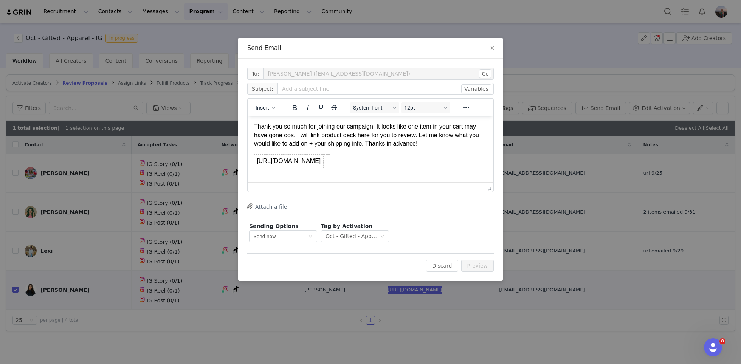
scroll to position [23, 0]
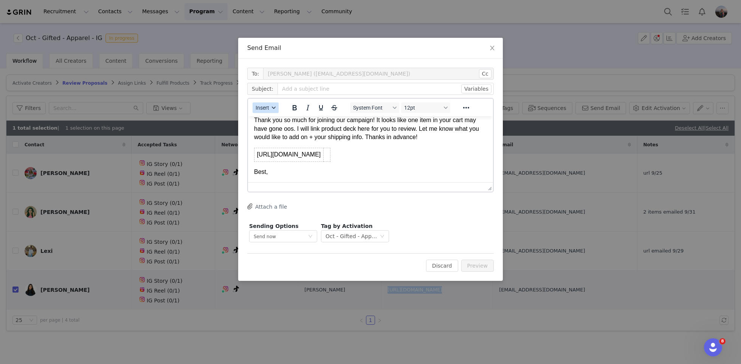
click at [267, 108] on span "Insert" at bounding box center [263, 108] width 14 height 6
click at [268, 144] on div "Insert Signature" at bounding box center [293, 145] width 68 height 9
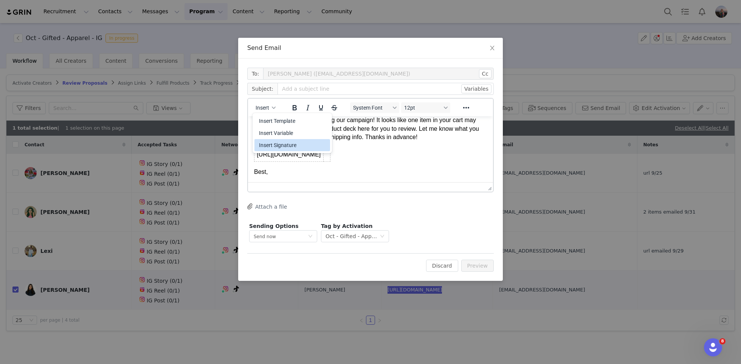
scroll to position [67, 0]
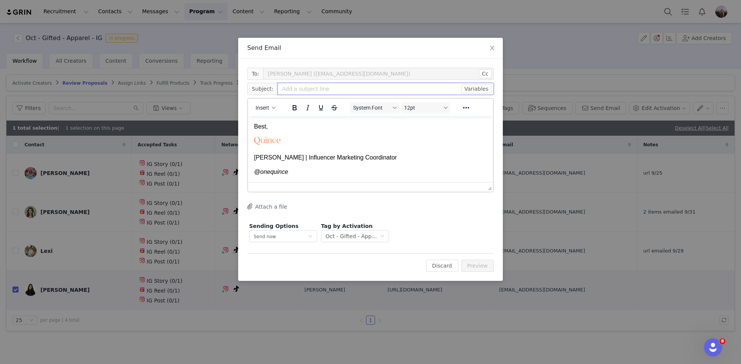
click at [298, 87] on input "text" at bounding box center [386, 89] width 216 height 12
type input "Quince - Question About Your Order"
click at [485, 260] on button "Preview" at bounding box center [477, 266] width 33 height 12
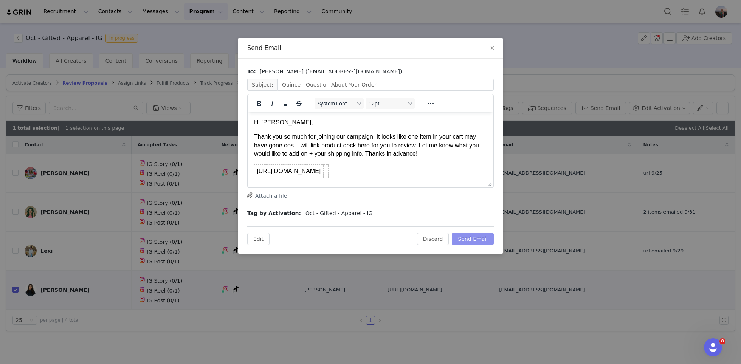
scroll to position [0, 0]
click at [478, 237] on button "Send Email" at bounding box center [473, 239] width 42 height 12
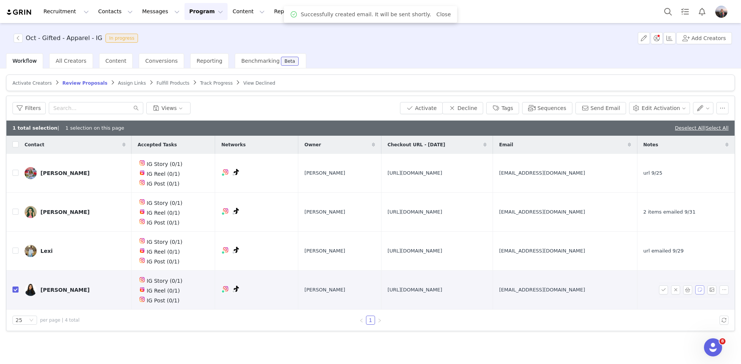
click at [700, 288] on button "button" at bounding box center [700, 290] width 9 height 9
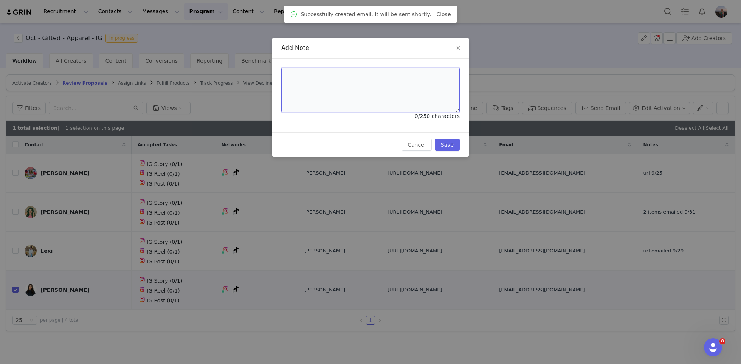
click at [370, 85] on textarea at bounding box center [370, 90] width 179 height 45
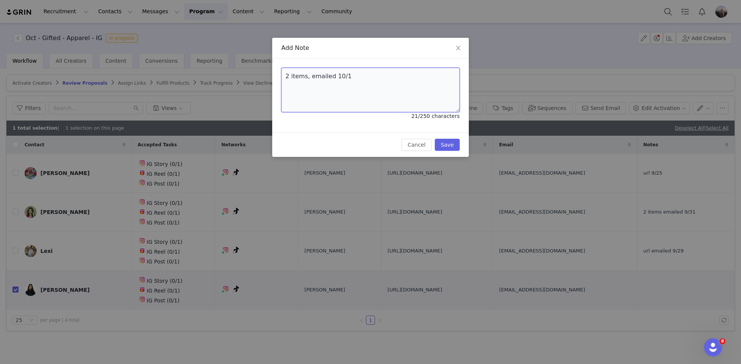
type textarea "2 items, emailed 10/1"
click at [459, 139] on div "Cancel Save" at bounding box center [431, 145] width 58 height 12
click at [451, 145] on button "Save" at bounding box center [447, 145] width 25 height 12
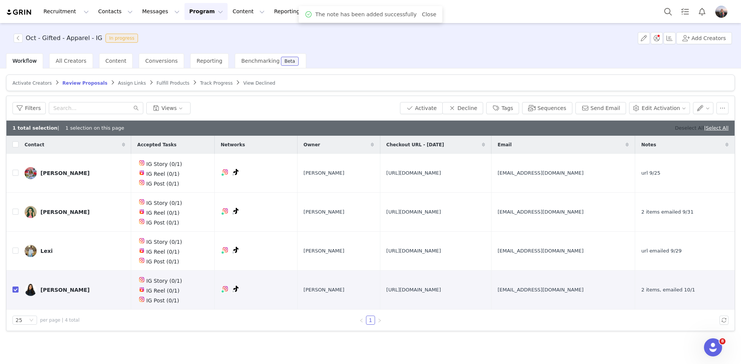
click at [678, 126] on link "Deselect All" at bounding box center [689, 128] width 29 height 6
checkbox input "false"
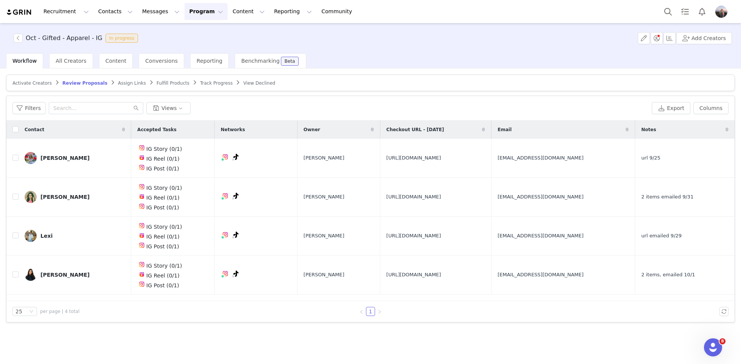
click at [214, 84] on span "Track Progress" at bounding box center [216, 83] width 33 height 5
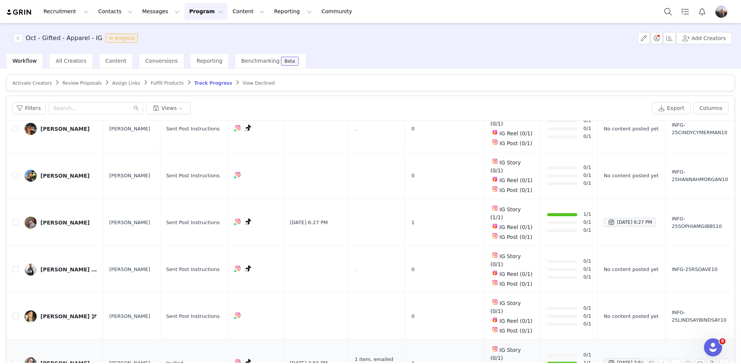
scroll to position [271, 0]
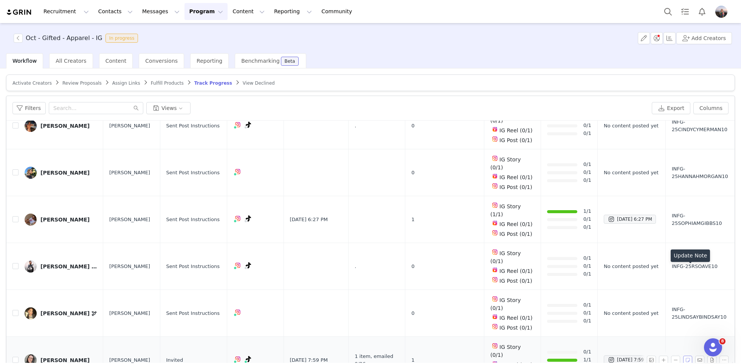
click at [690, 356] on button "button" at bounding box center [687, 360] width 9 height 9
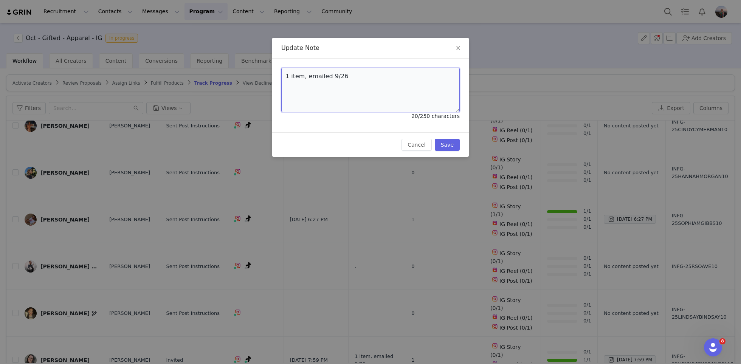
click at [336, 81] on textarea "1 item, emailed 9/26" at bounding box center [370, 90] width 179 height 45
type textarea "."
click at [445, 143] on button "Save" at bounding box center [447, 145] width 25 height 12
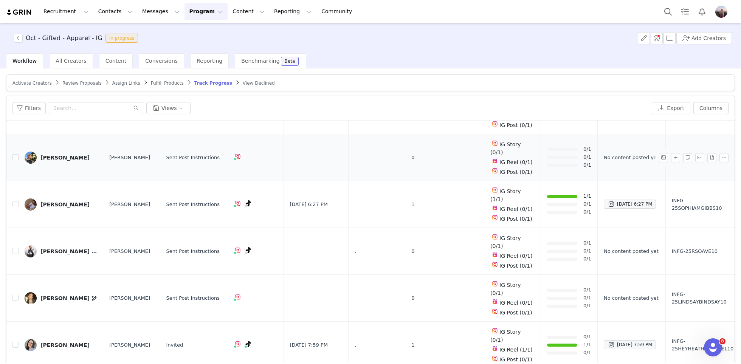
scroll to position [292, 0]
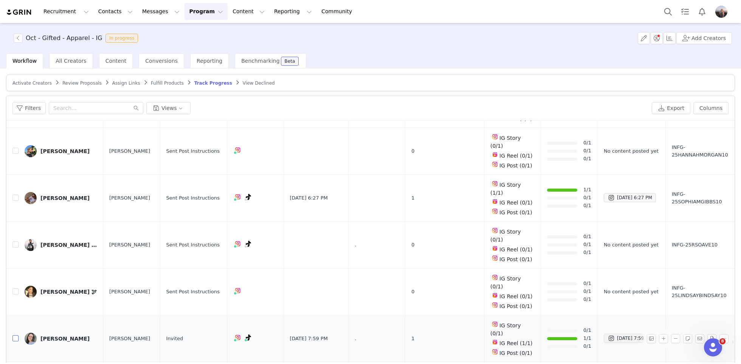
click at [16, 335] on input "checkbox" at bounding box center [15, 338] width 6 height 6
checkbox input "true"
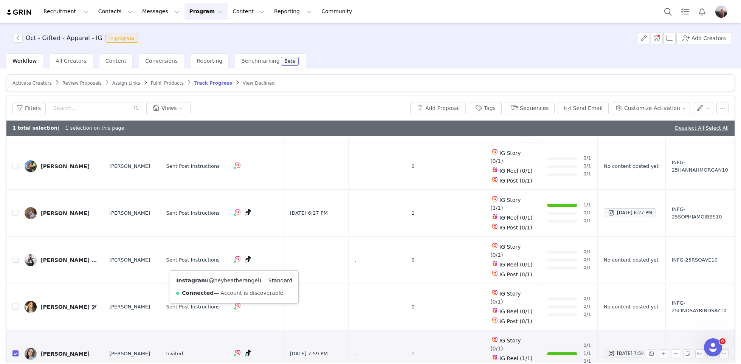
click at [222, 279] on link "@heyheatherangel" at bounding box center [234, 281] width 50 height 6
click at [689, 349] on button "button" at bounding box center [687, 353] width 9 height 9
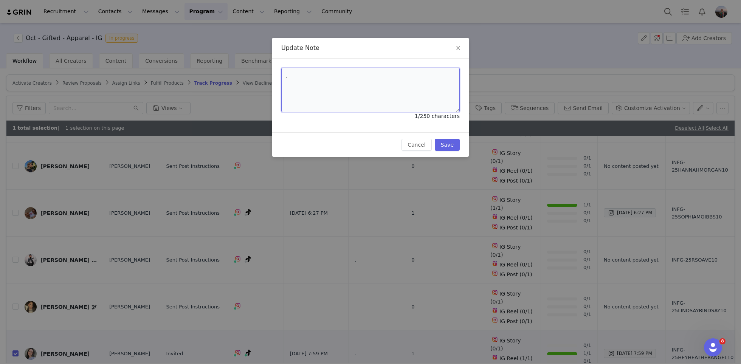
click at [348, 96] on textarea "." at bounding box center [370, 90] width 179 height 45
type textarea "9/25 not campaign"
click at [441, 140] on button "Save" at bounding box center [447, 145] width 25 height 12
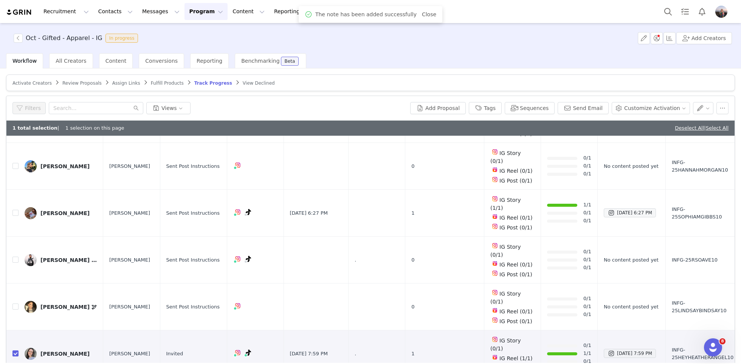
scroll to position [0, 0]
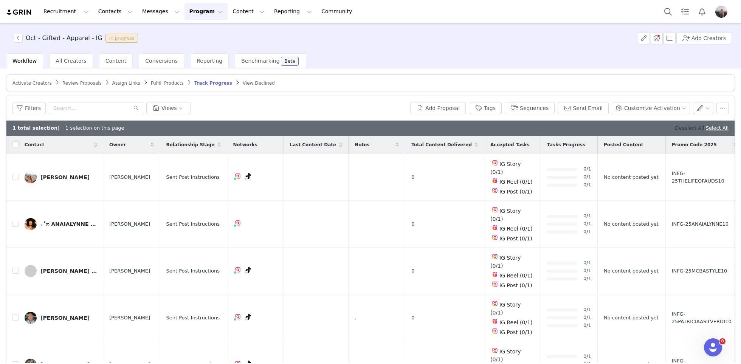
click at [679, 125] on link "Deselect All" at bounding box center [689, 128] width 29 height 6
checkbox input "false"
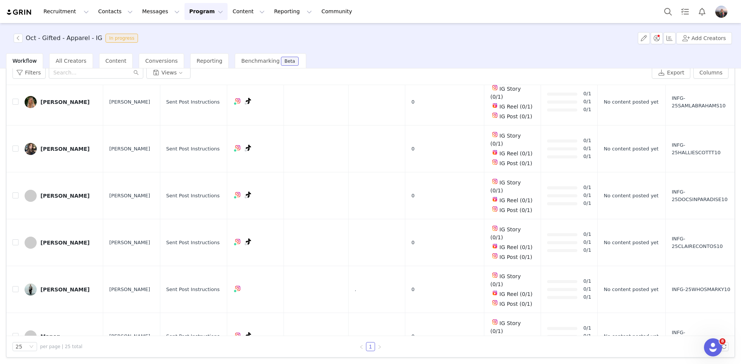
scroll to position [34, 0]
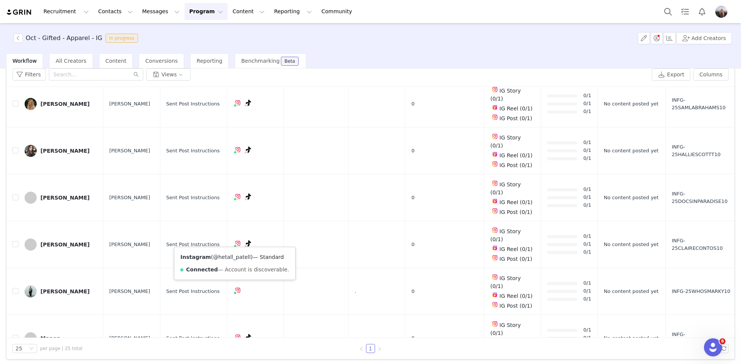
click at [225, 256] on link "@hetall_patell" at bounding box center [232, 257] width 38 height 6
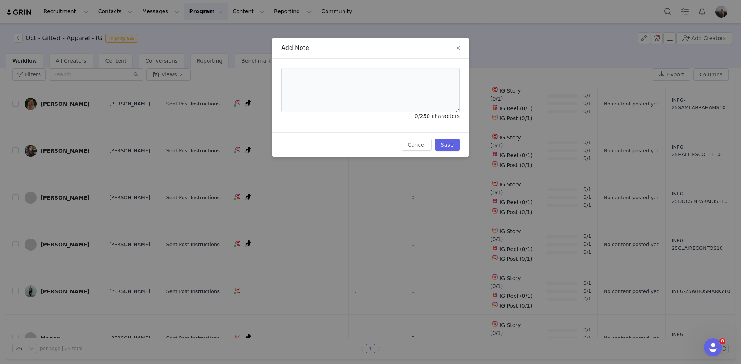
click at [387, 112] on div "0/250 characters" at bounding box center [370, 117] width 179 height 11
click at [377, 95] on textarea at bounding box center [370, 90] width 179 height 45
type textarea "9/24 not campaign"
click at [449, 144] on button "Save" at bounding box center [447, 145] width 25 height 12
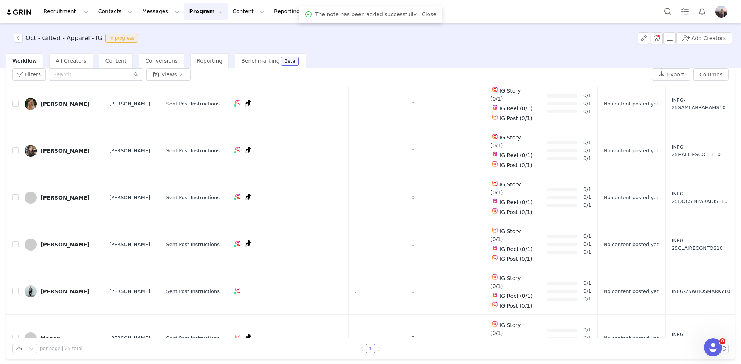
scroll to position [36, 0]
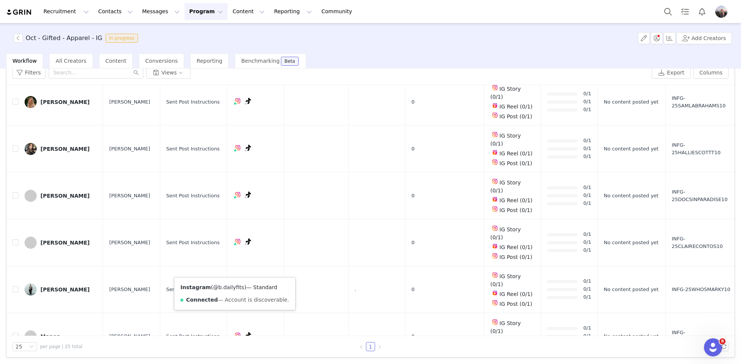
click at [225, 287] on link "@b.dailyfits" at bounding box center [228, 287] width 31 height 6
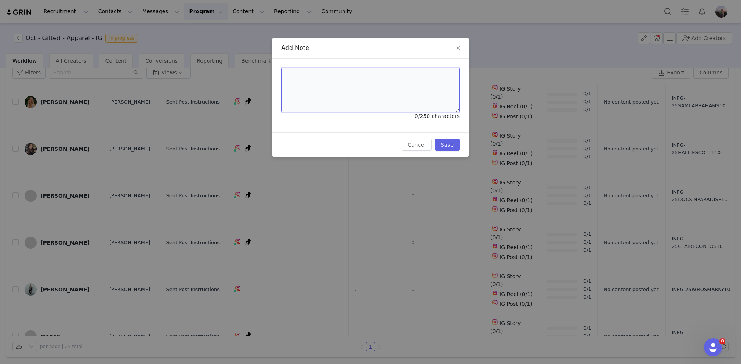
click at [394, 97] on textarea at bounding box center [370, 90] width 179 height 45
type textarea "10/1 not campaign"
click at [457, 145] on button "Save" at bounding box center [447, 145] width 25 height 12
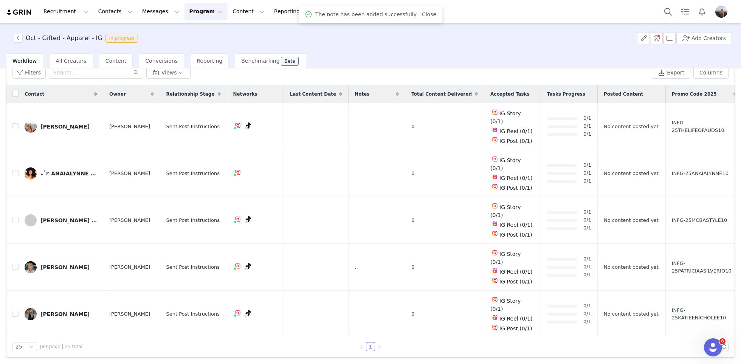
scroll to position [0, 0]
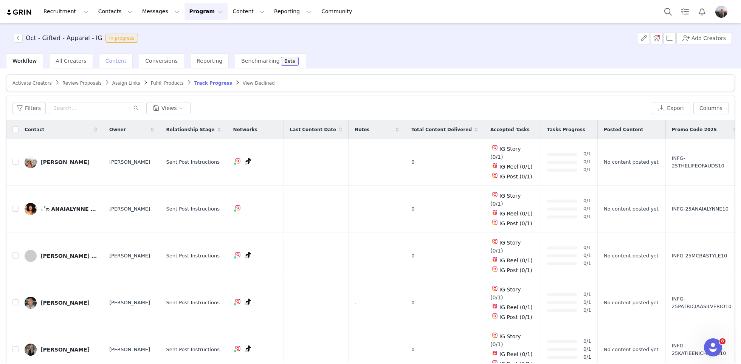
click at [107, 59] on span "Content" at bounding box center [116, 61] width 21 height 6
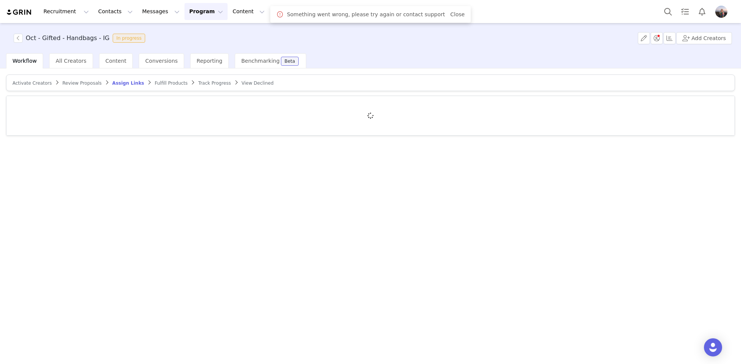
click at [80, 84] on span "Review Proposals" at bounding box center [81, 83] width 39 height 5
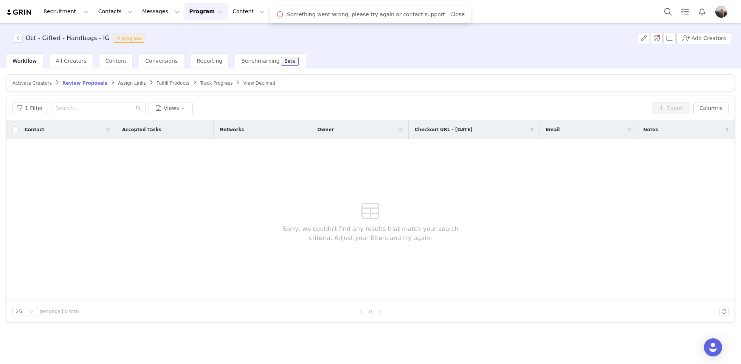
click at [200, 81] on span "Track Progress" at bounding box center [216, 83] width 33 height 5
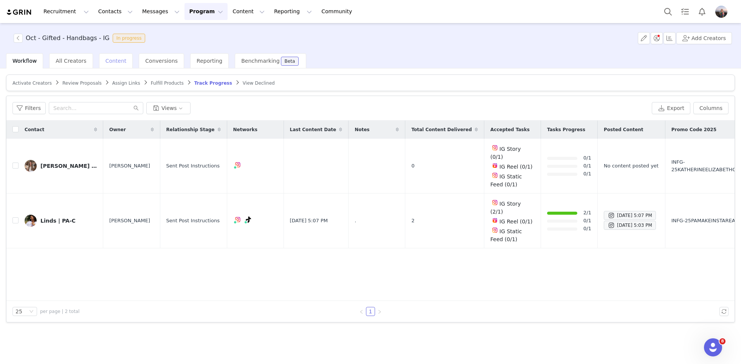
click at [114, 64] on span "Content" at bounding box center [116, 61] width 21 height 6
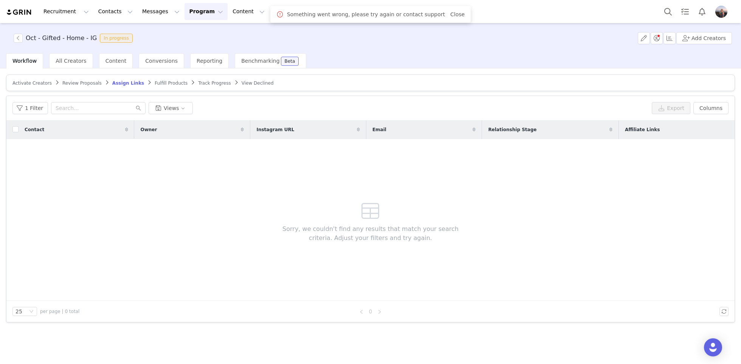
click at [90, 81] on span "Review Proposals" at bounding box center [81, 83] width 39 height 5
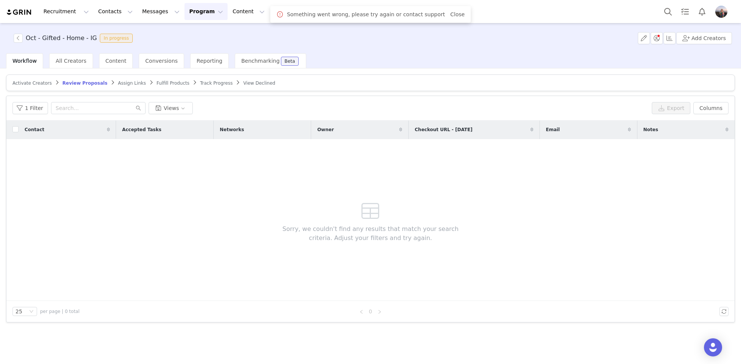
click at [203, 83] on span "Track Progress" at bounding box center [216, 83] width 33 height 5
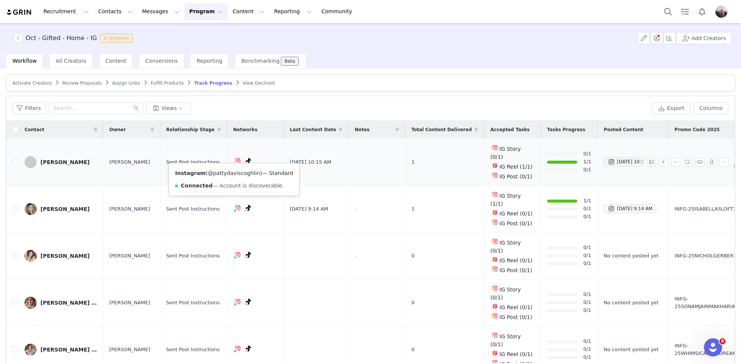
click at [225, 172] on link "@pattydaviscoghlin" at bounding box center [234, 173] width 52 height 6
click at [688, 158] on button "button" at bounding box center [687, 162] width 9 height 9
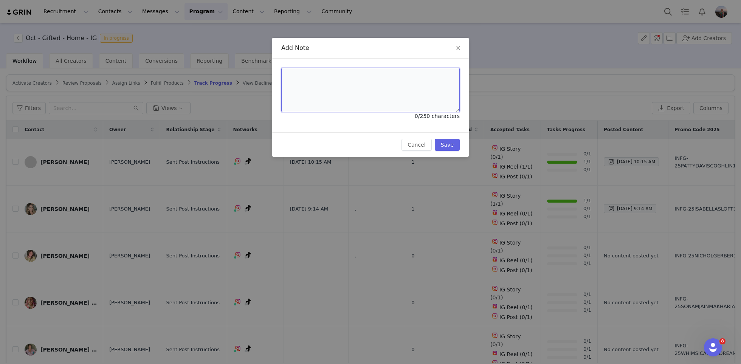
click at [365, 96] on textarea at bounding box center [370, 90] width 179 height 45
type textarea "10/1 not campaign"
click at [452, 140] on button "Save" at bounding box center [447, 145] width 25 height 12
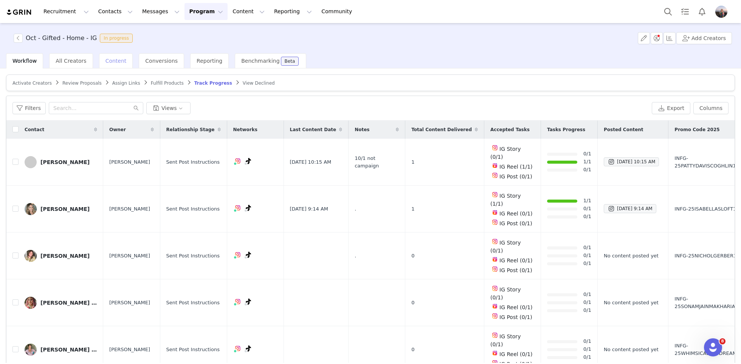
click at [111, 61] on span "Content" at bounding box center [116, 61] width 21 height 6
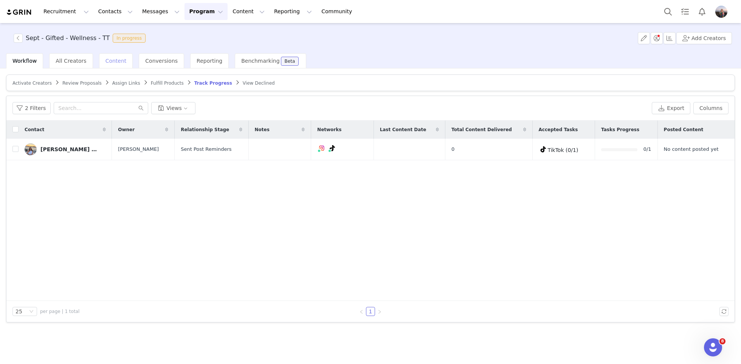
click at [106, 56] on div "Content" at bounding box center [116, 60] width 34 height 15
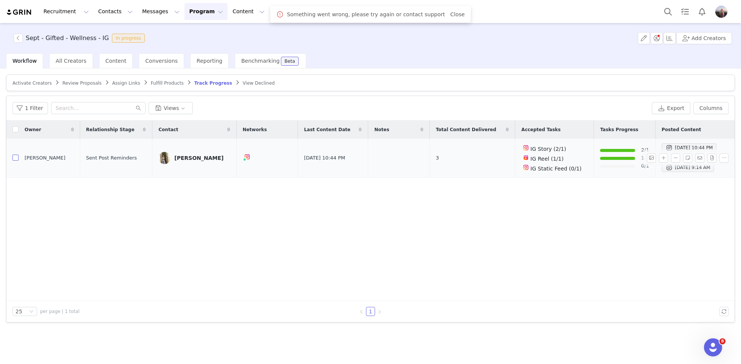
click at [14, 157] on input "checkbox" at bounding box center [15, 158] width 6 height 6
checkbox input "true"
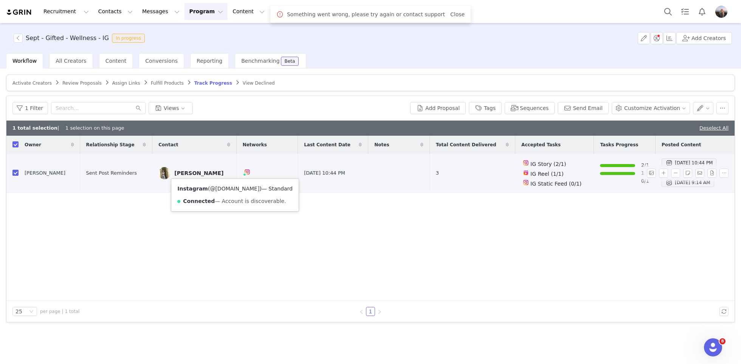
click at [221, 186] on link "@[DOMAIN_NAME]" at bounding box center [235, 189] width 50 height 6
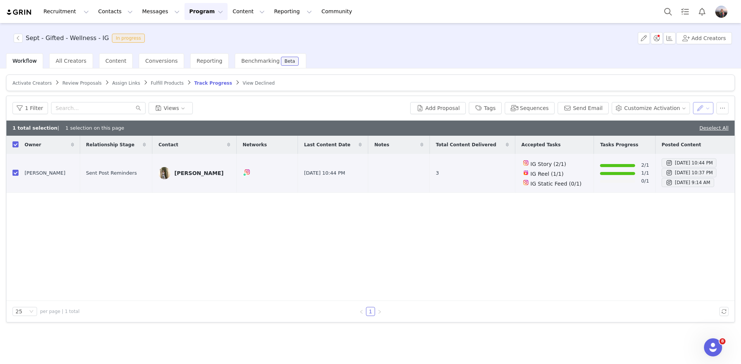
click at [704, 104] on button "button" at bounding box center [703, 108] width 21 height 12
click at [680, 122] on span "Set Relationship Stage" at bounding box center [684, 123] width 60 height 8
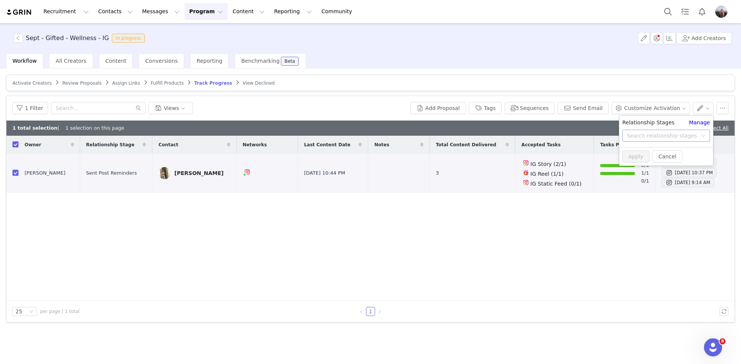
click at [653, 135] on div "Search relationship stages" at bounding box center [662, 136] width 70 height 8
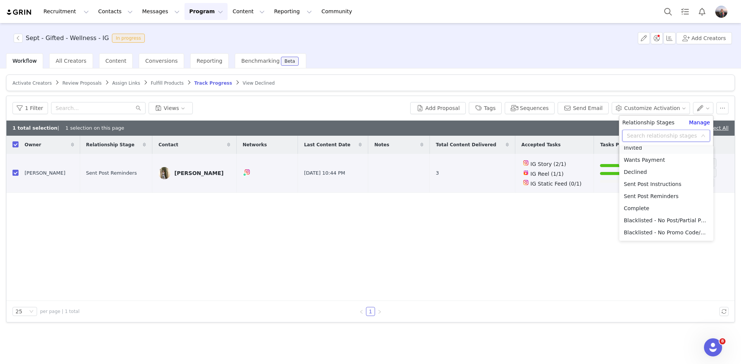
scroll to position [52, 0]
click at [648, 194] on li "Complete" at bounding box center [667, 199] width 94 height 12
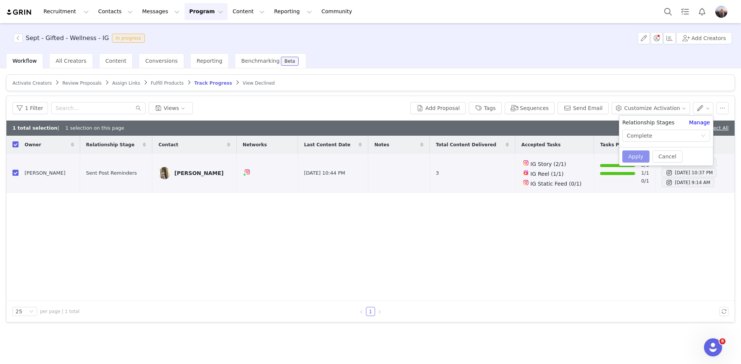
click at [633, 158] on button "Apply" at bounding box center [636, 157] width 27 height 12
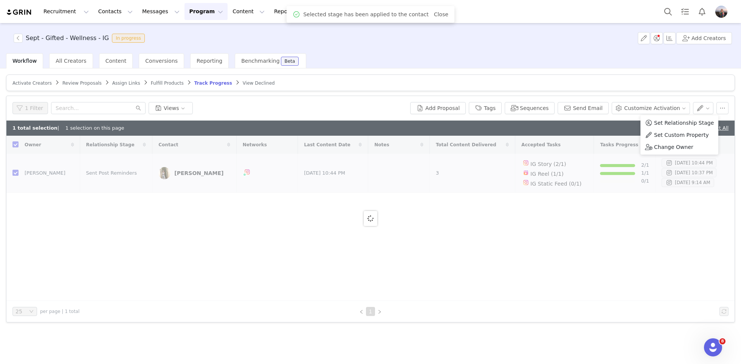
checkbox input "false"
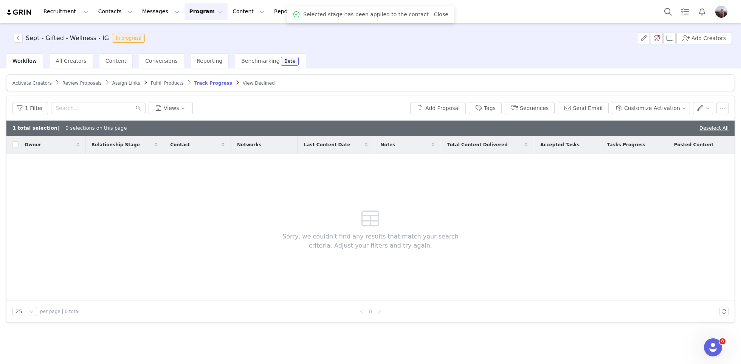
click at [614, 130] on div "1 total selection | 0 selections on this page Deselect All" at bounding box center [370, 128] width 728 height 15
click at [724, 126] on link "Deselect All" at bounding box center [714, 128] width 29 height 6
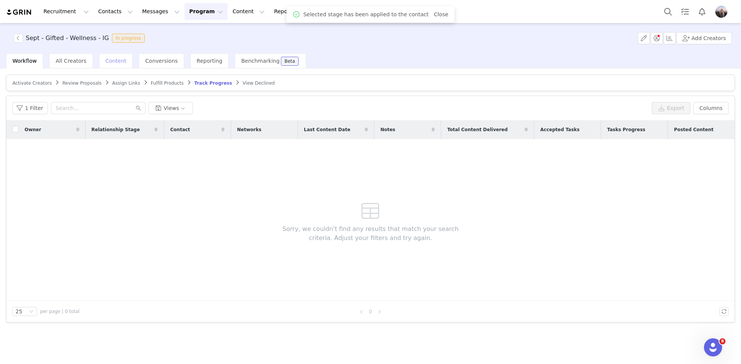
click at [109, 65] on div "Content" at bounding box center [116, 60] width 34 height 15
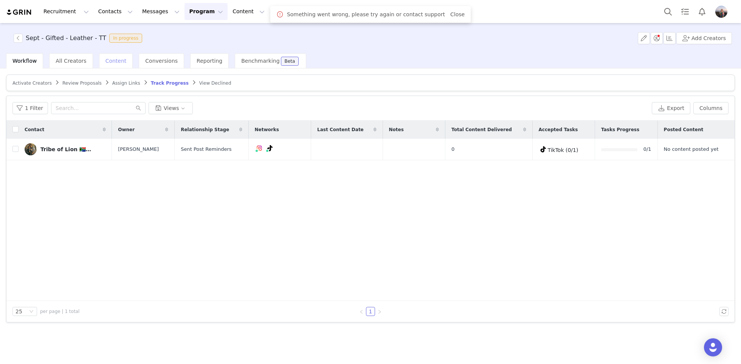
click at [112, 64] on div "Content" at bounding box center [116, 60] width 34 height 15
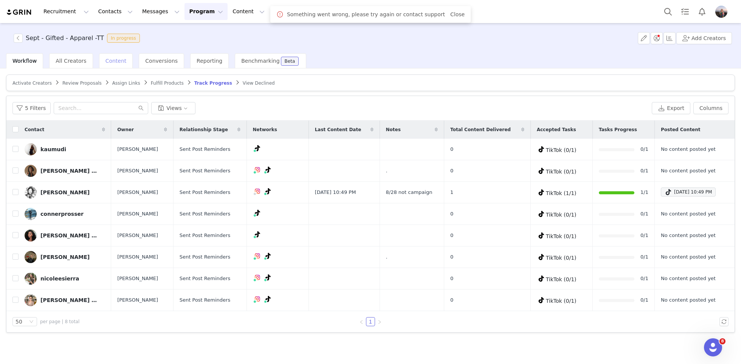
click at [112, 63] on span "Content" at bounding box center [116, 61] width 21 height 6
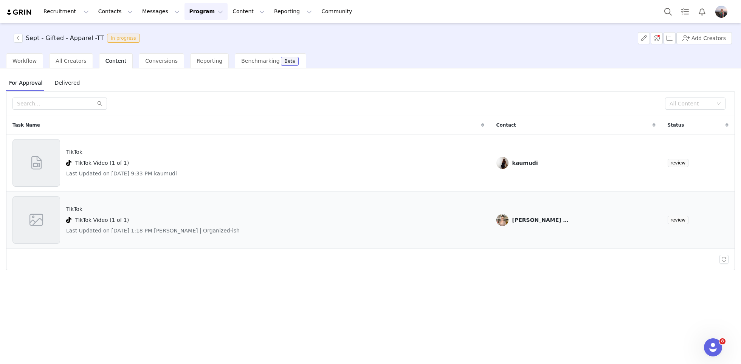
click at [337, 228] on div "TikTok TikTok Video (1 of 1) Last Updated on [DATE] 1:18 PM [PERSON_NAME] | Org…" at bounding box center [248, 220] width 472 height 48
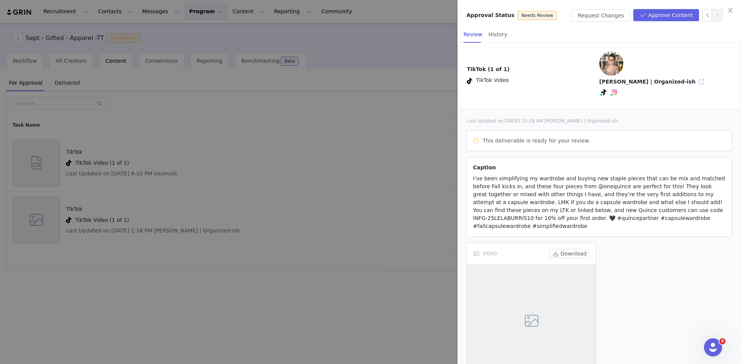
click at [696, 76] on button "button" at bounding box center [702, 82] width 12 height 12
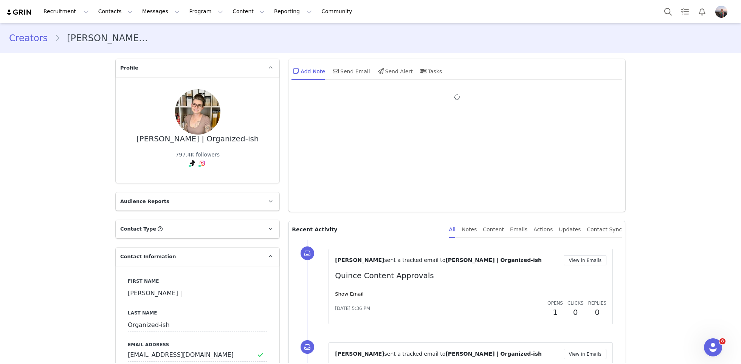
type input "+1 ([GEOGRAPHIC_DATA])"
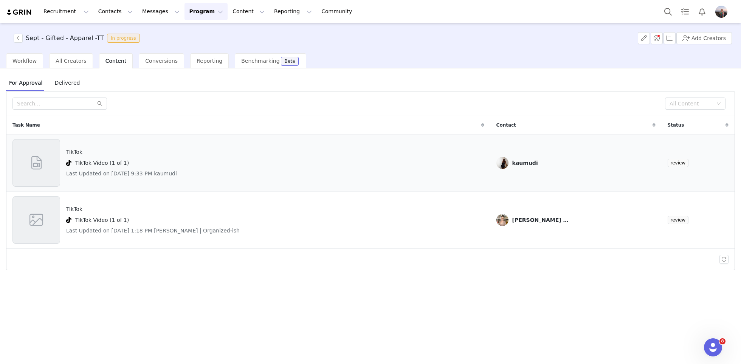
click at [127, 163] on div "TikTok Video (1 of 1)" at bounding box center [121, 162] width 111 height 9
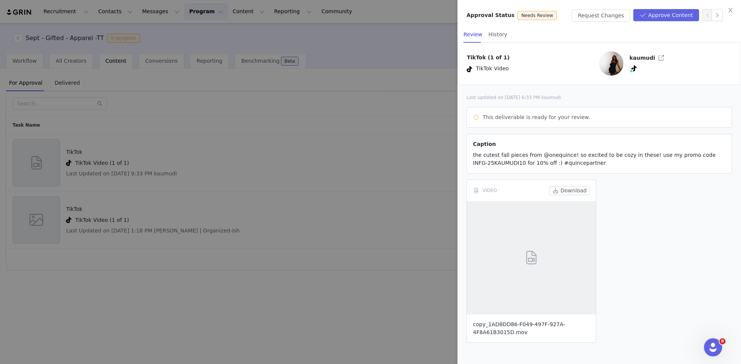
click at [494, 322] on link "copy_1AD8DD86-F049-497F-927A-4F8A61B3015D.mov" at bounding box center [519, 328] width 92 height 14
click at [672, 17] on button "Approve Content" at bounding box center [667, 15] width 66 height 12
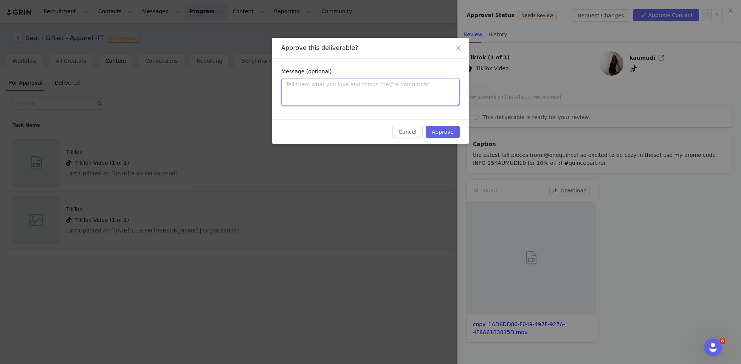
click at [426, 86] on textarea at bounding box center [370, 92] width 179 height 27
paste textarea "Love!!! Please update caption to include your discount code: and a disclaimer t…"
type textarea "Love!!! Please update caption to include your discount code: and a disclaimer t…"
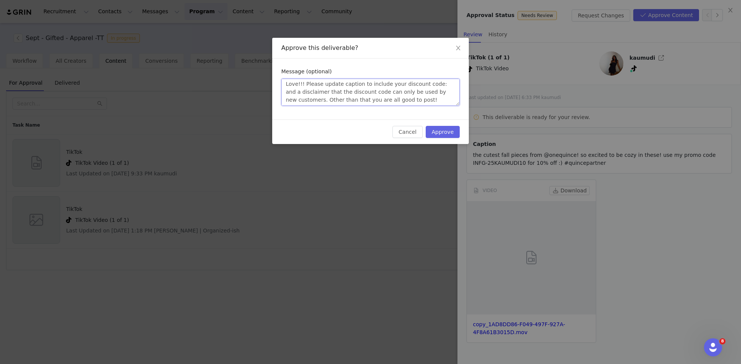
type textarea "Love!!! Please update caption to include your discount code: and a disclaimer t…"
click at [437, 133] on button "Approve" at bounding box center [443, 132] width 34 height 12
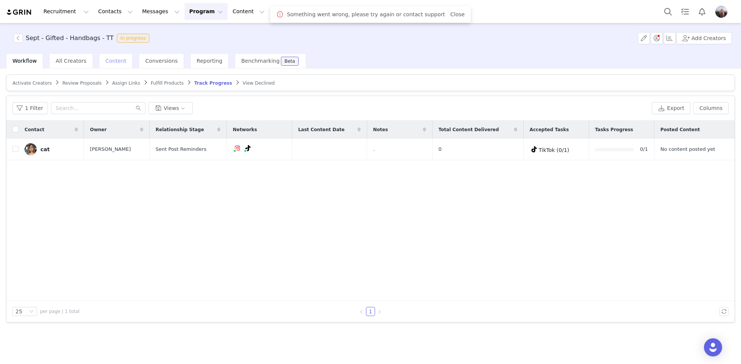
click at [116, 59] on span "Content" at bounding box center [116, 61] width 21 height 6
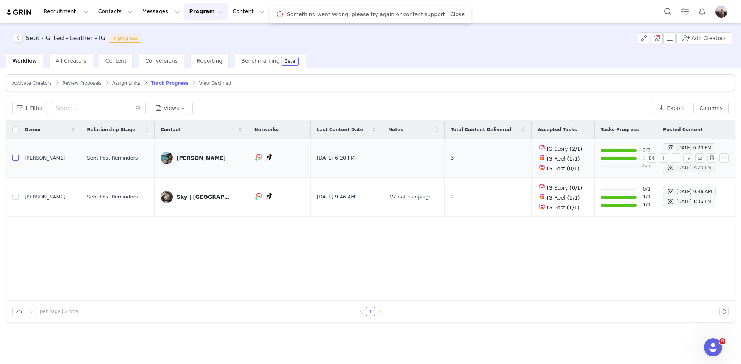
click at [16, 158] on input "checkbox" at bounding box center [15, 158] width 6 height 6
checkbox input "true"
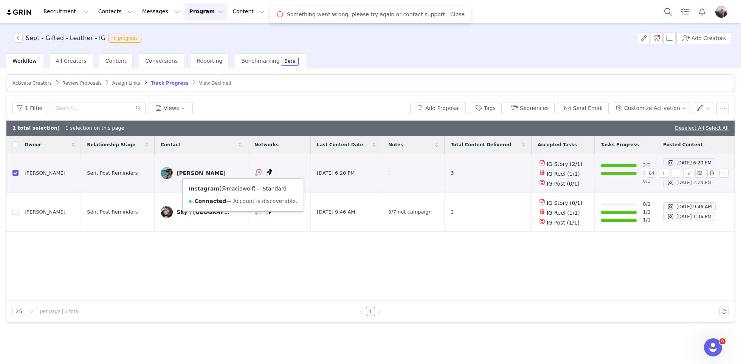
click at [230, 189] on link "@maciawolf" at bounding box center [237, 189] width 32 height 6
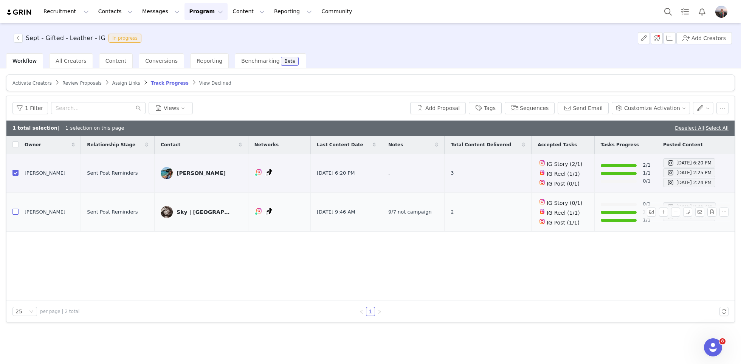
click at [15, 213] on input "checkbox" at bounding box center [15, 212] width 6 height 6
checkbox input "true"
click at [229, 225] on link "@austinunscripted" at bounding box center [242, 227] width 50 height 6
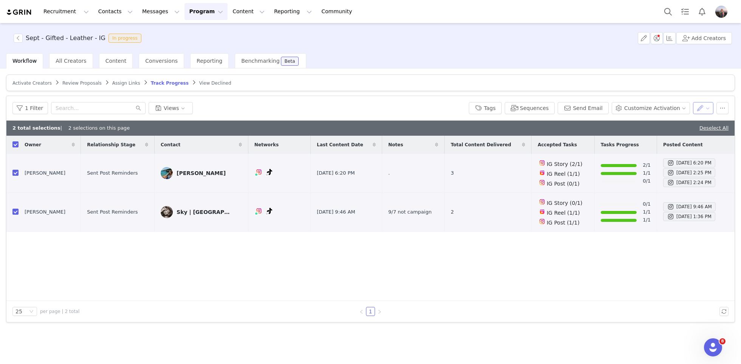
click at [707, 108] on button "button" at bounding box center [703, 108] width 21 height 12
click at [676, 122] on span "Set Relationship Stage" at bounding box center [684, 123] width 60 height 8
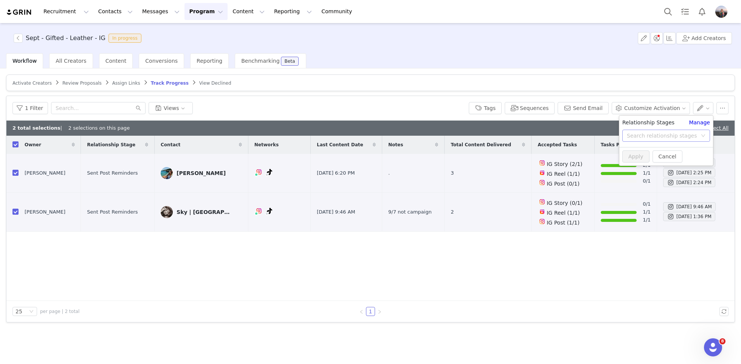
click at [643, 135] on div "Search relationship stages" at bounding box center [662, 136] width 70 height 8
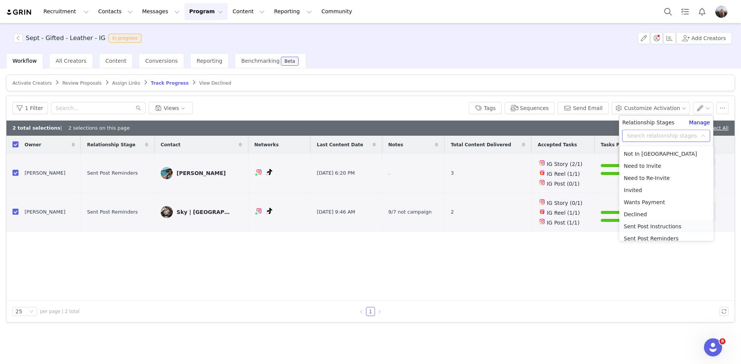
scroll to position [40, 0]
click at [644, 209] on li "Complete" at bounding box center [667, 211] width 94 height 12
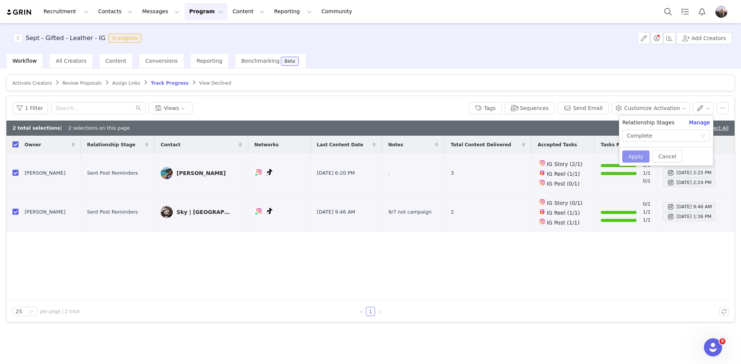
click at [629, 153] on button "Apply" at bounding box center [636, 157] width 27 height 12
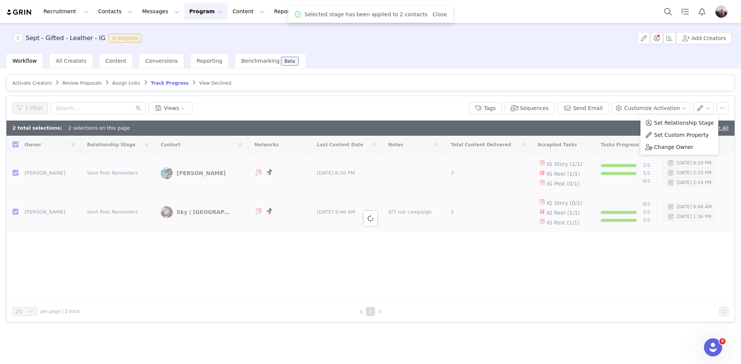
checkbox input "false"
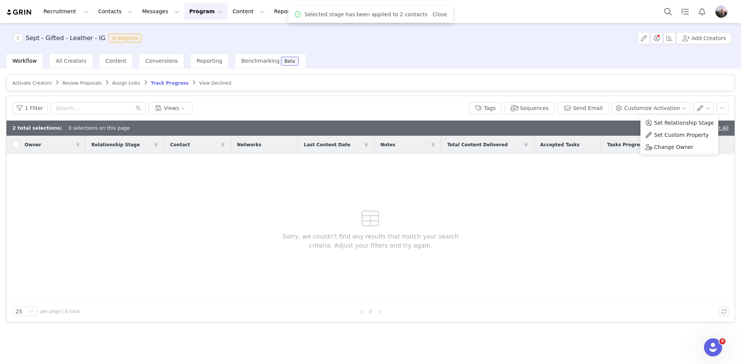
click at [609, 124] on div "2 total selections | 0 selections on this page Deselect All" at bounding box center [370, 128] width 728 height 15
click at [701, 127] on div "2 total selections | 0 selections on this page Deselect All" at bounding box center [370, 128] width 728 height 15
click at [716, 125] on link "Deselect All" at bounding box center [714, 128] width 29 height 6
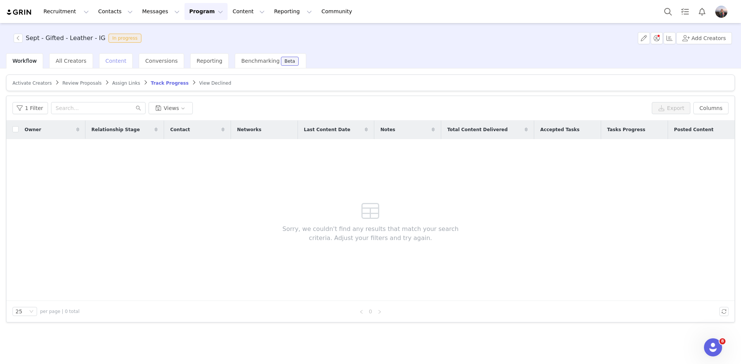
click at [105, 65] on div "Content" at bounding box center [116, 60] width 34 height 15
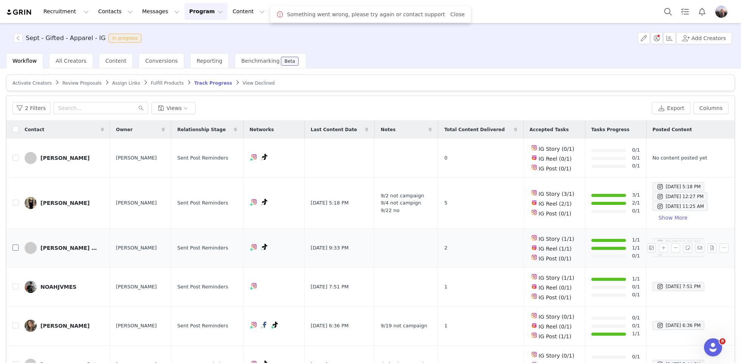
click at [16, 246] on input "checkbox" at bounding box center [15, 248] width 6 height 6
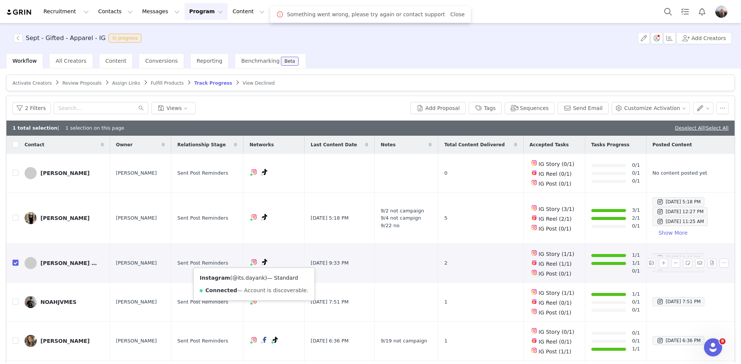
click at [244, 276] on link "@its.dayank" at bounding box center [248, 278] width 33 height 6
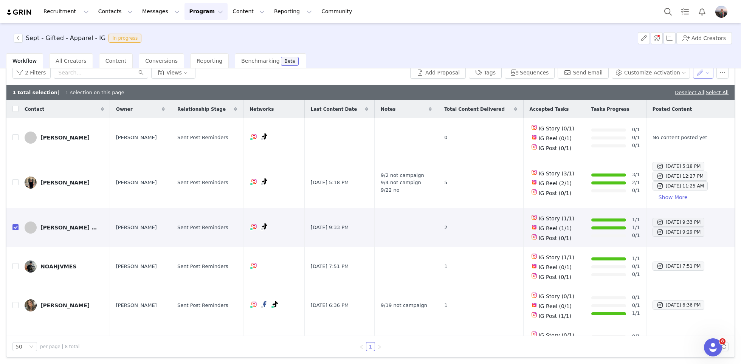
click at [704, 68] on button "button" at bounding box center [703, 73] width 21 height 12
click at [682, 85] on span "Set Relationship Stage" at bounding box center [684, 87] width 60 height 8
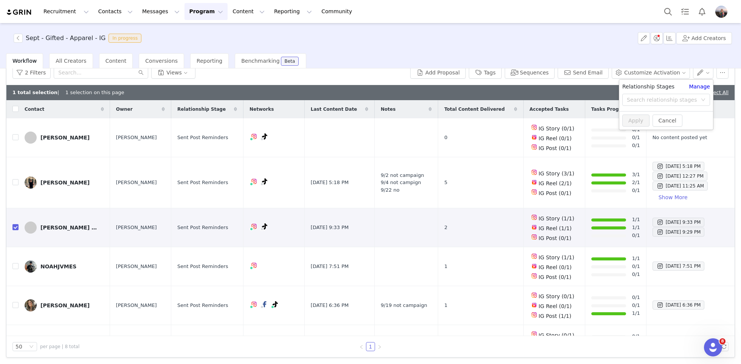
click at [664, 106] on div "Search relationship stages" at bounding box center [667, 101] width 94 height 15
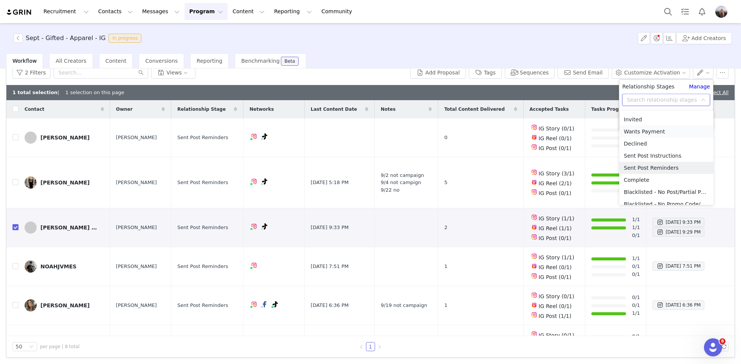
scroll to position [39, 0]
click at [648, 179] on li "Complete" at bounding box center [667, 176] width 94 height 12
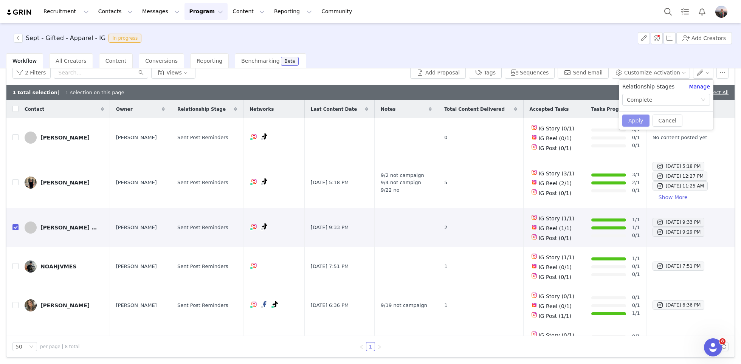
click at [632, 121] on button "Apply" at bounding box center [636, 121] width 27 height 12
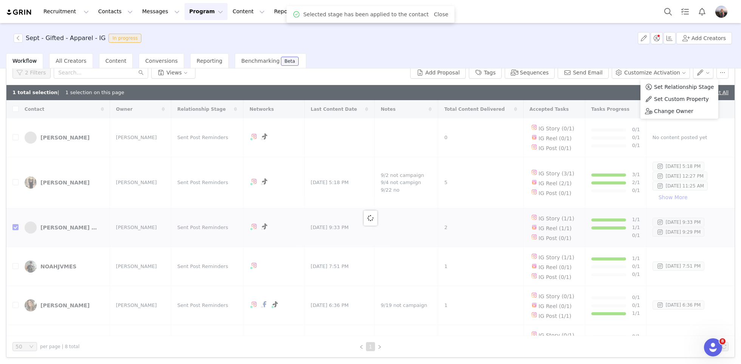
checkbox input "false"
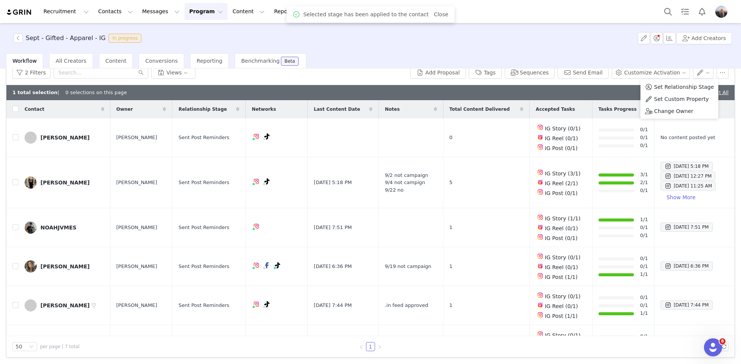
click at [579, 92] on div "1 total selection | 0 selections on this page Deselect All | Select All" at bounding box center [370, 92] width 728 height 15
click at [677, 91] on link "Deselect All" at bounding box center [689, 93] width 29 height 6
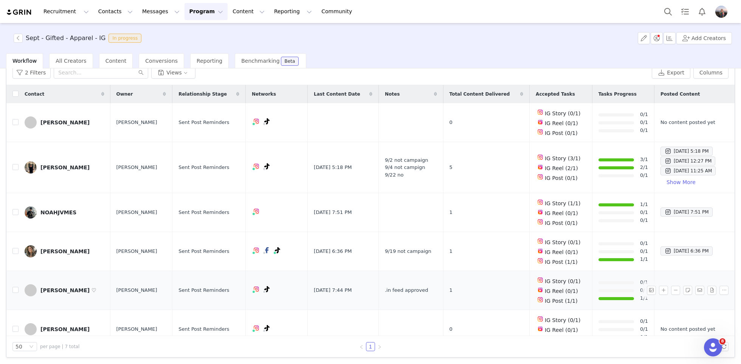
scroll to position [0, 0]
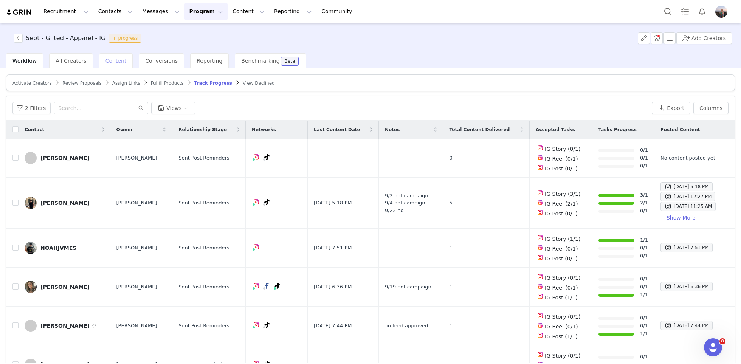
click at [116, 63] on span "Content" at bounding box center [116, 61] width 21 height 6
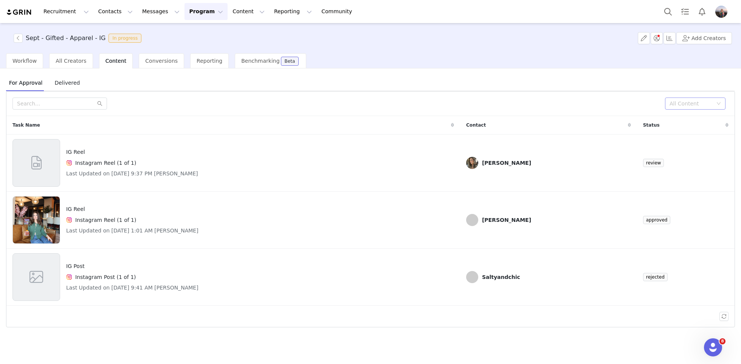
click at [679, 107] on div "All Content" at bounding box center [693, 103] width 47 height 11
click at [676, 117] on li "Needs Review" at bounding box center [695, 118] width 61 height 12
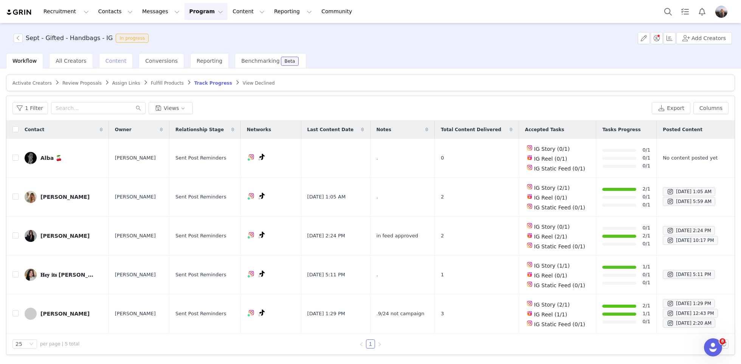
click at [108, 67] on div "Content" at bounding box center [116, 60] width 34 height 15
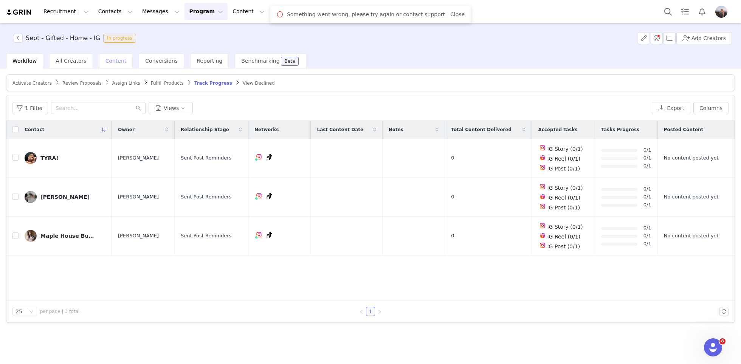
click at [112, 63] on span "Content" at bounding box center [116, 61] width 21 height 6
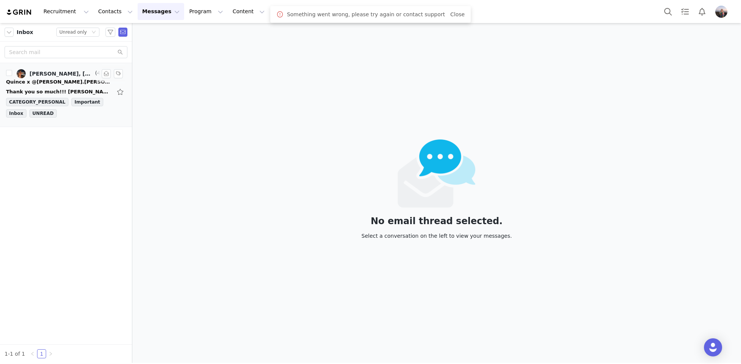
click at [30, 80] on div "Quince x @[PERSON_NAME].[PERSON_NAME] Post Instructions!" at bounding box center [59, 82] width 106 height 8
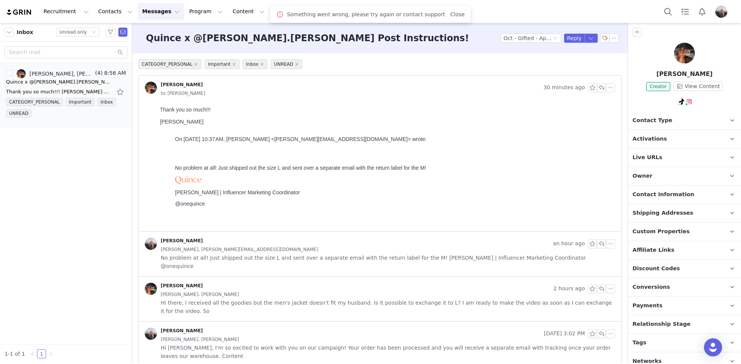
click at [50, 172] on div "Inbox Status Unread only [PERSON_NAME], [PERSON_NAME] (4) 8:56 AM Quince x @[PE…" at bounding box center [66, 193] width 132 height 340
click at [104, 12] on button "Contacts Contacts" at bounding box center [115, 11] width 43 height 17
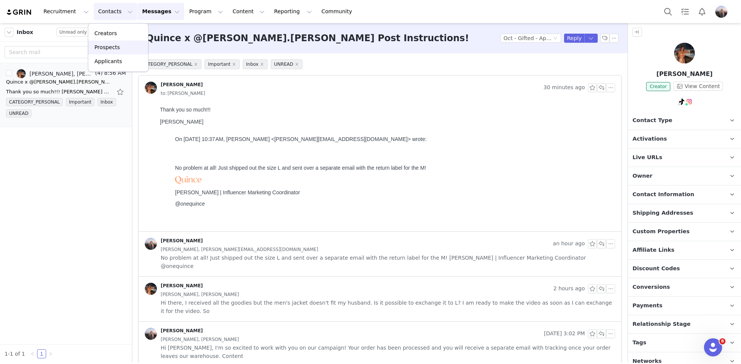
click at [112, 45] on p "Prospects" at bounding box center [107, 47] width 25 height 8
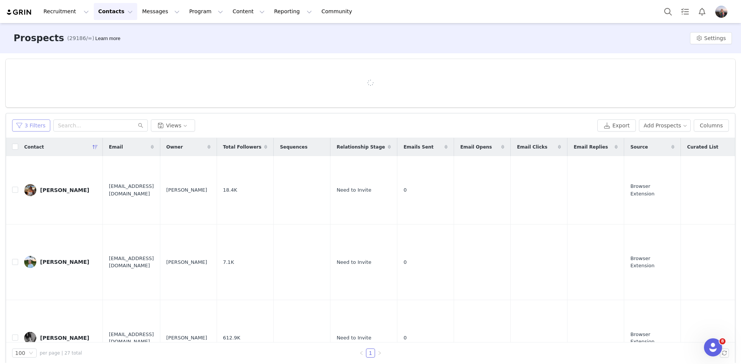
click at [38, 120] on button "3 Filters" at bounding box center [31, 126] width 38 height 12
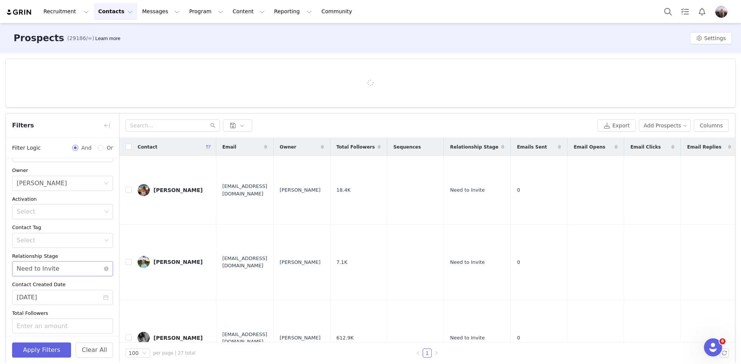
scroll to position [39, 0]
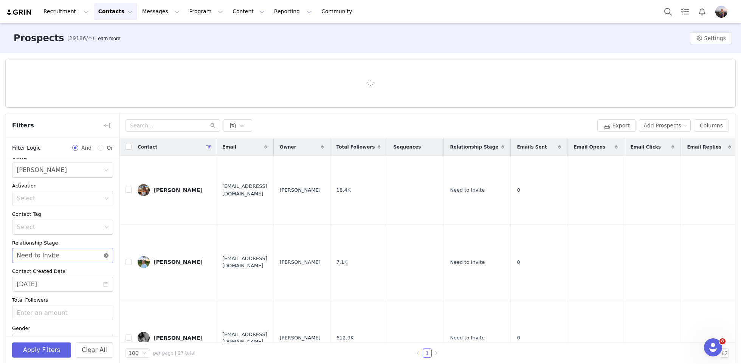
click at [107, 256] on icon "icon: close-circle" at bounding box center [106, 255] width 5 height 5
click at [66, 283] on input "[DATE]" at bounding box center [62, 284] width 101 height 15
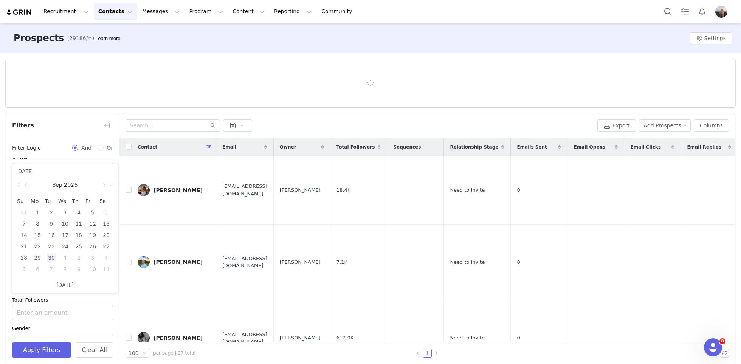
click at [64, 258] on div "1" at bounding box center [65, 257] width 9 height 9
type input "[DATE]"
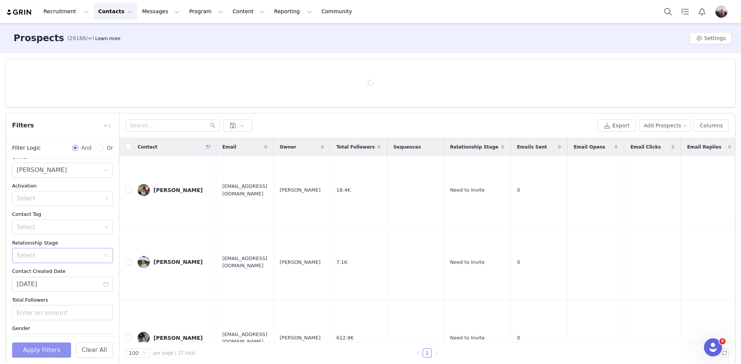
click at [34, 347] on button "Apply Filters" at bounding box center [41, 350] width 59 height 15
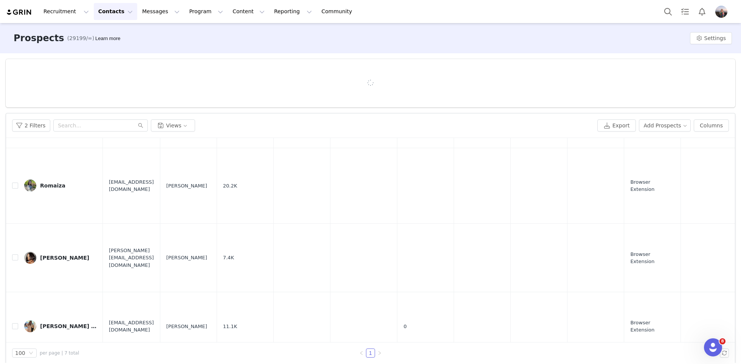
scroll to position [292, 0]
